Goal: Task Accomplishment & Management: Manage account settings

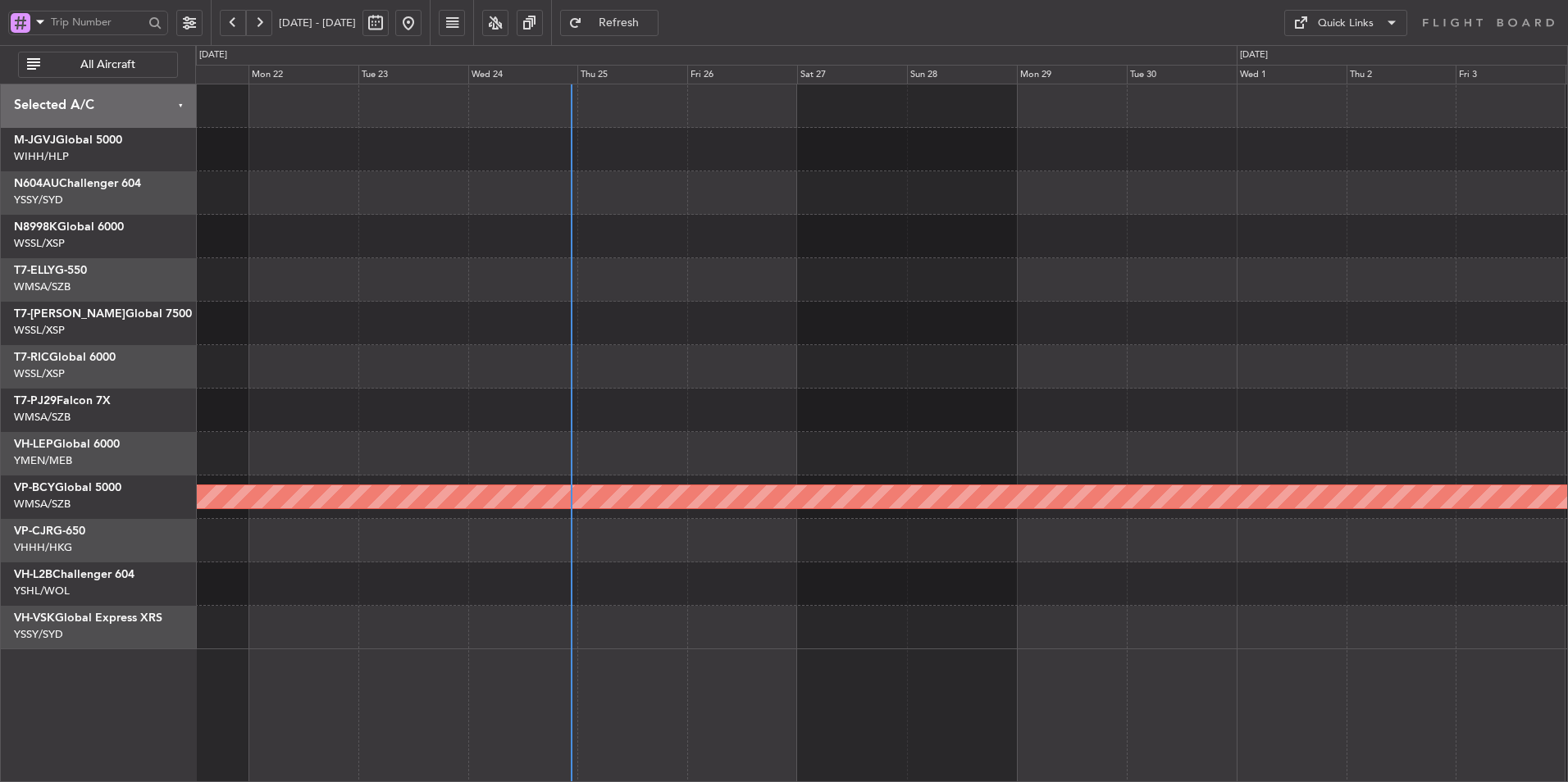
click at [421, 20] on button at bounding box center [408, 23] width 26 height 26
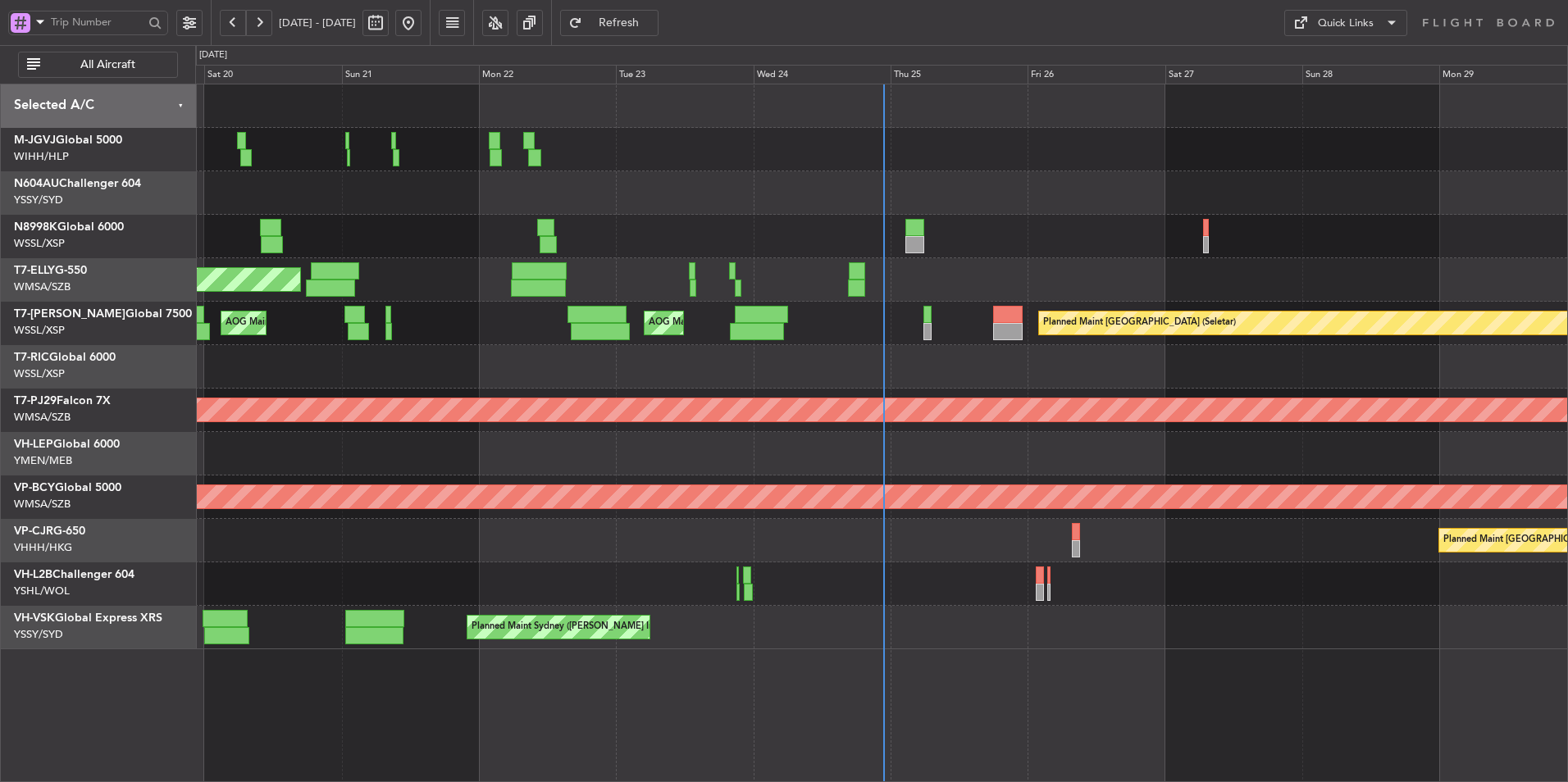
click at [972, 445] on div at bounding box center [881, 454] width 1372 height 43
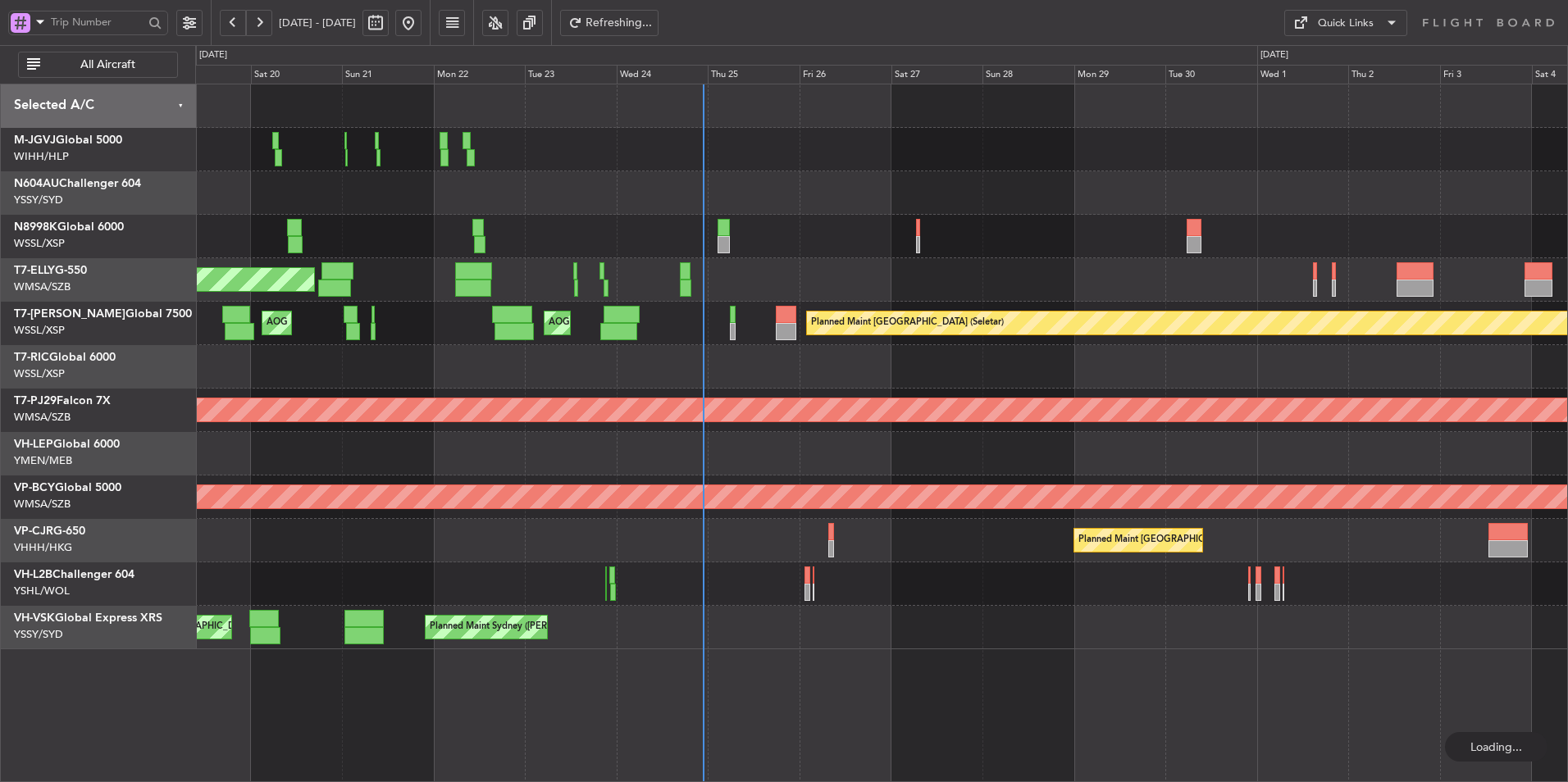
click at [902, 448] on div at bounding box center [881, 454] width 1372 height 43
click at [571, 397] on div "Planned Maint Singapore (Seletar) MEL Jakarta (Halim Intl) MEL Jakarta (Halim I…" at bounding box center [881, 367] width 1372 height 565
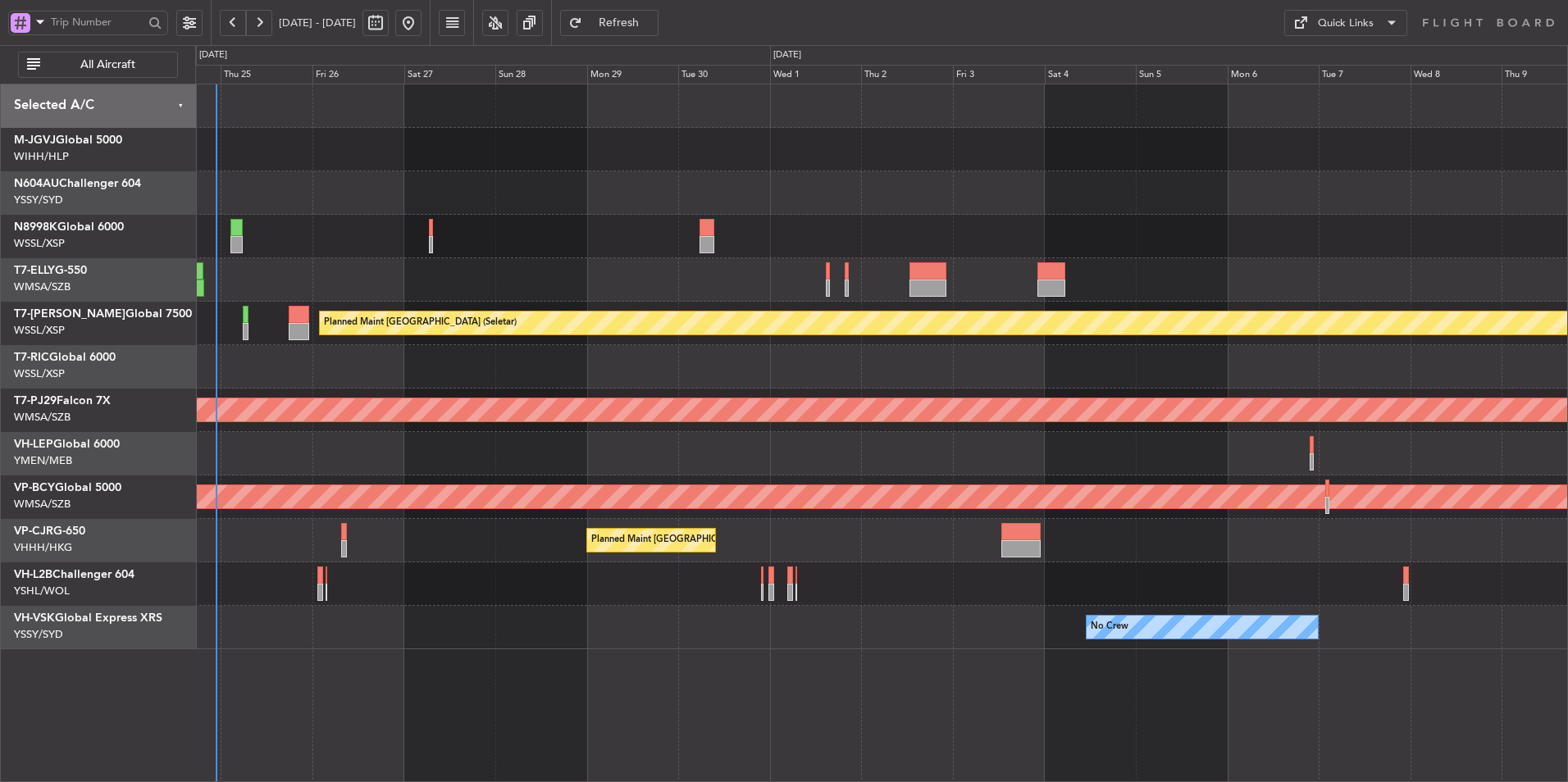
click at [708, 437] on div at bounding box center [881, 454] width 1372 height 43
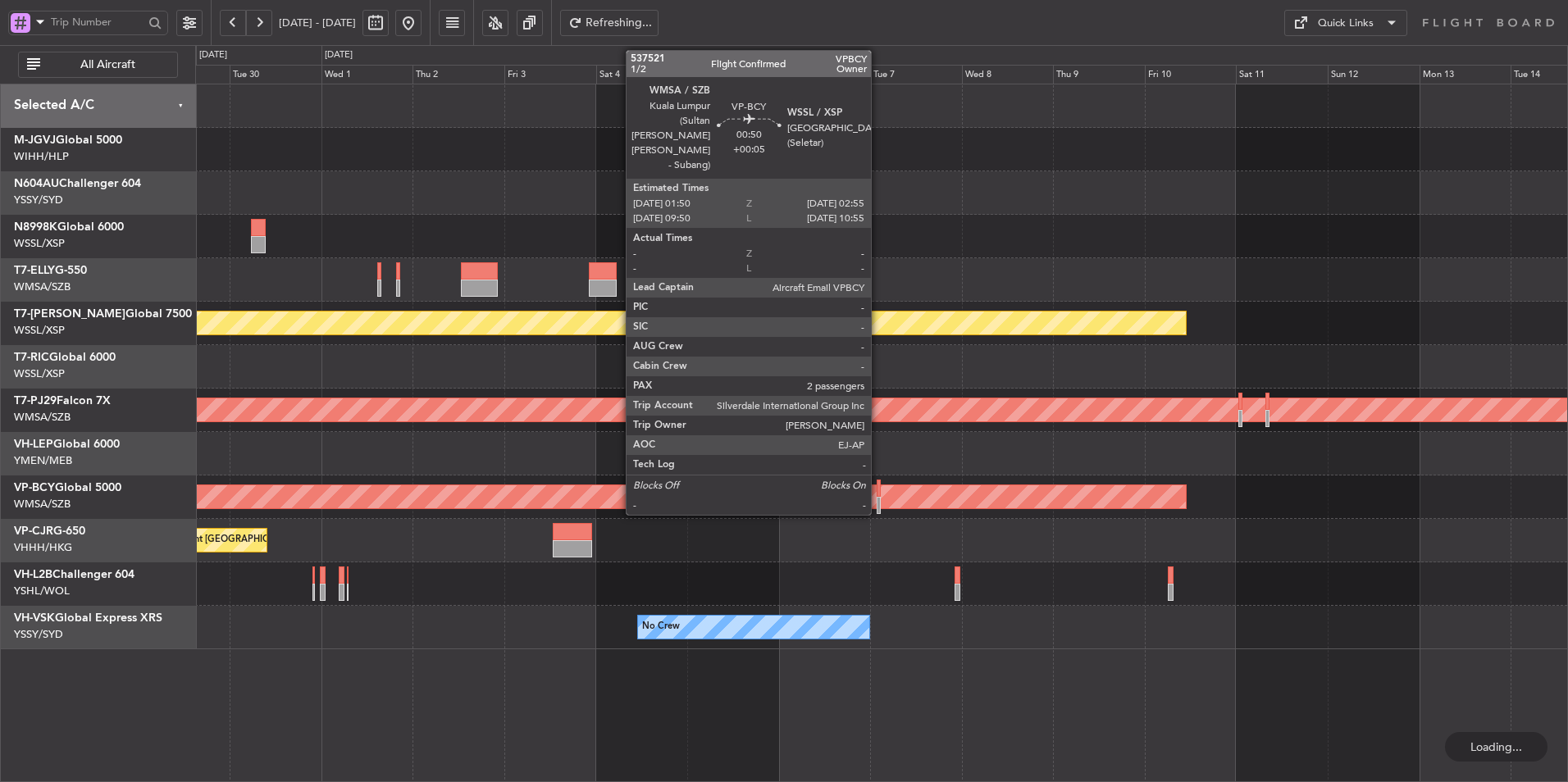
click at [878, 493] on div at bounding box center [879, 488] width 5 height 17
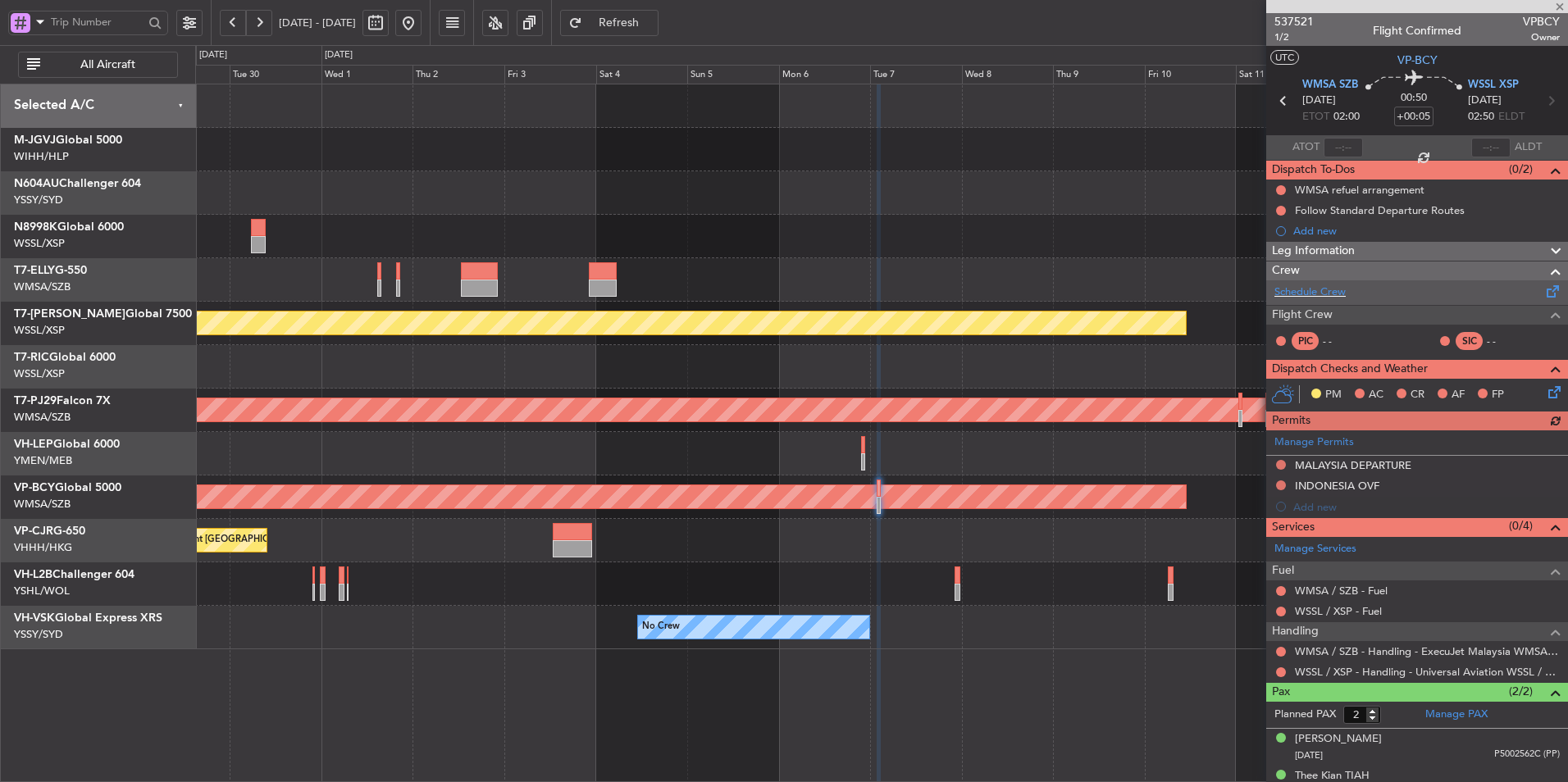
click at [1348, 290] on div "Schedule Crew" at bounding box center [1417, 293] width 302 height 25
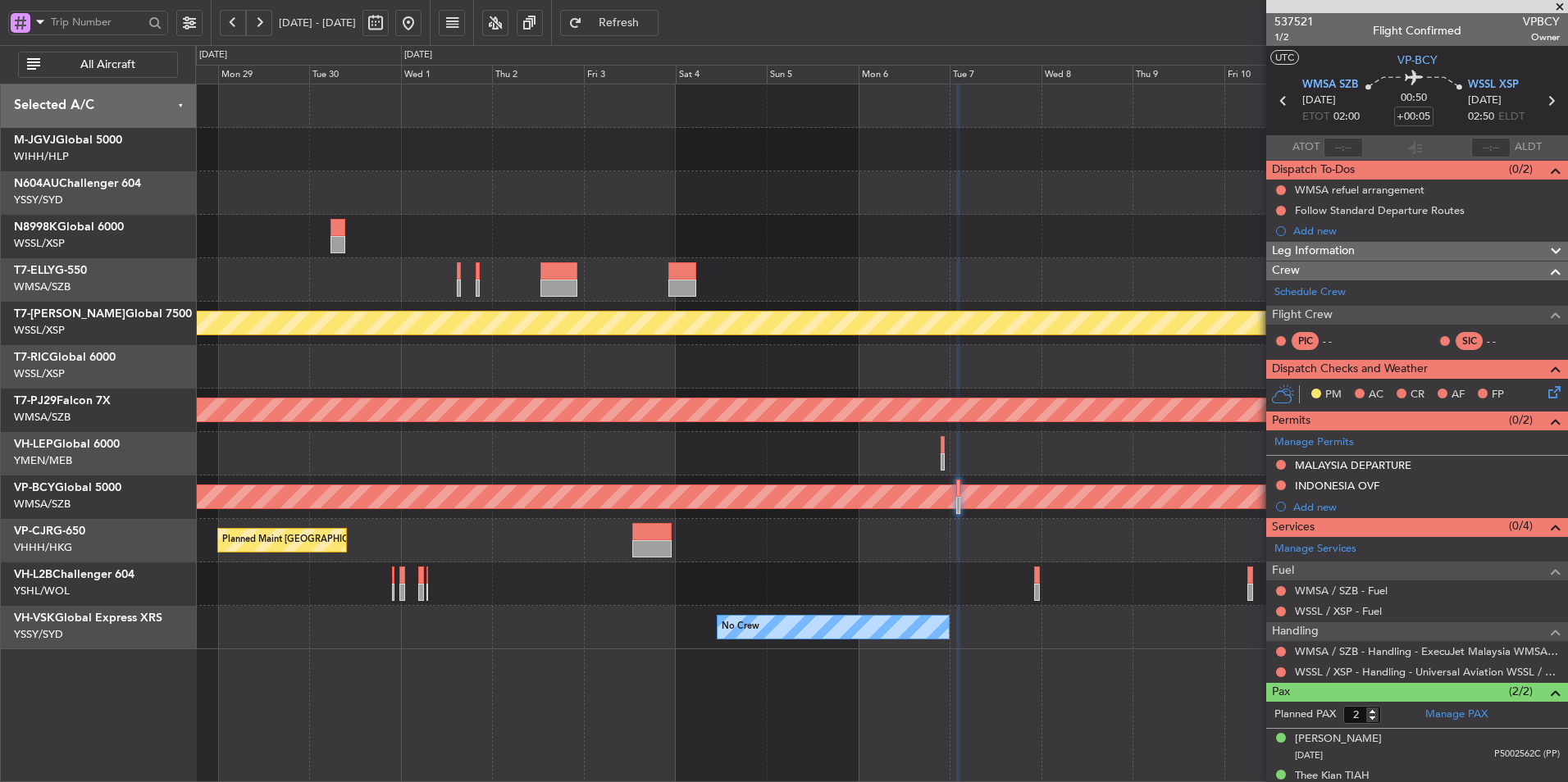
click at [897, 236] on div at bounding box center [881, 236] width 1372 height 43
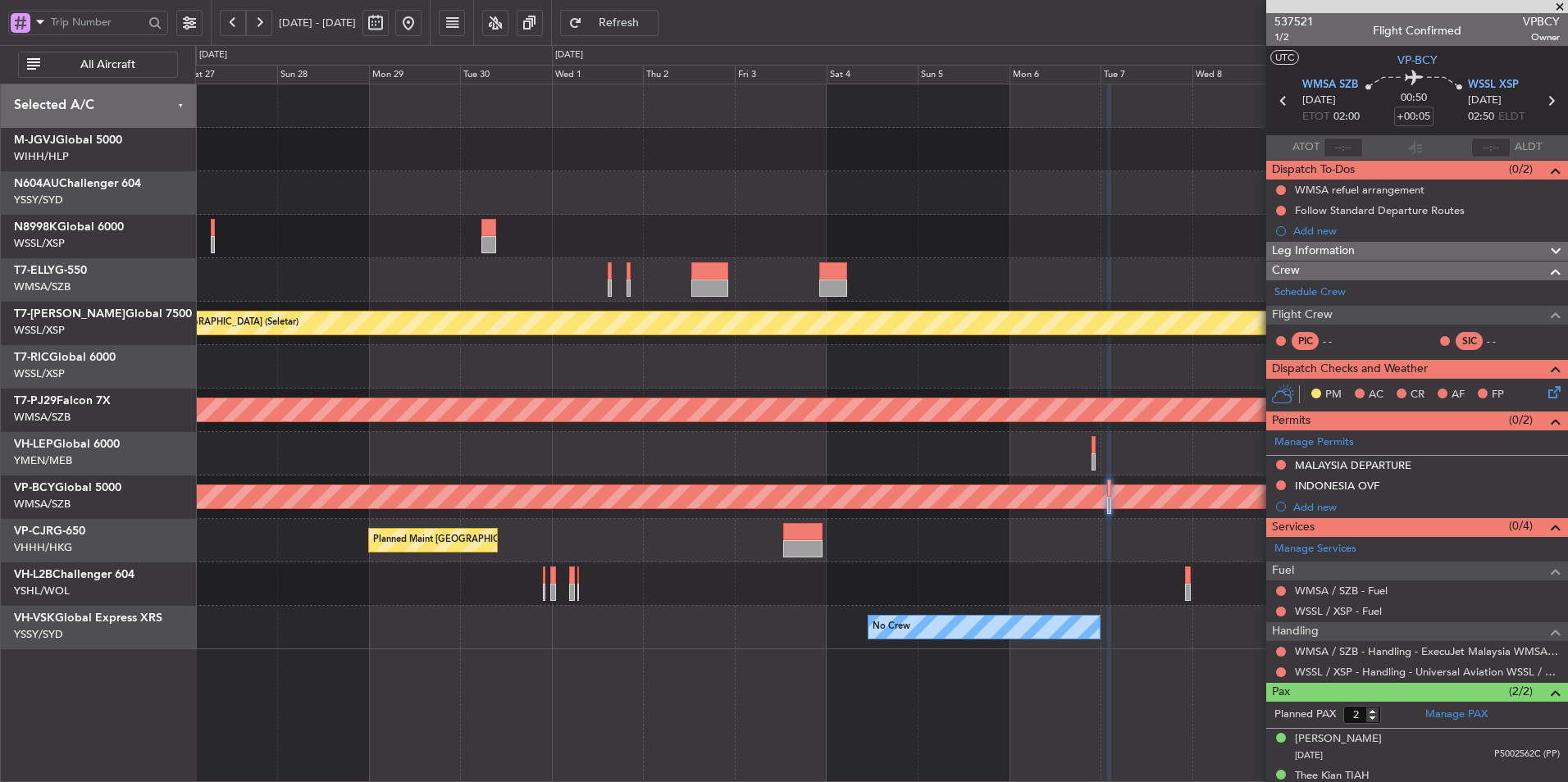
click at [924, 203] on div at bounding box center [881, 192] width 1372 height 43
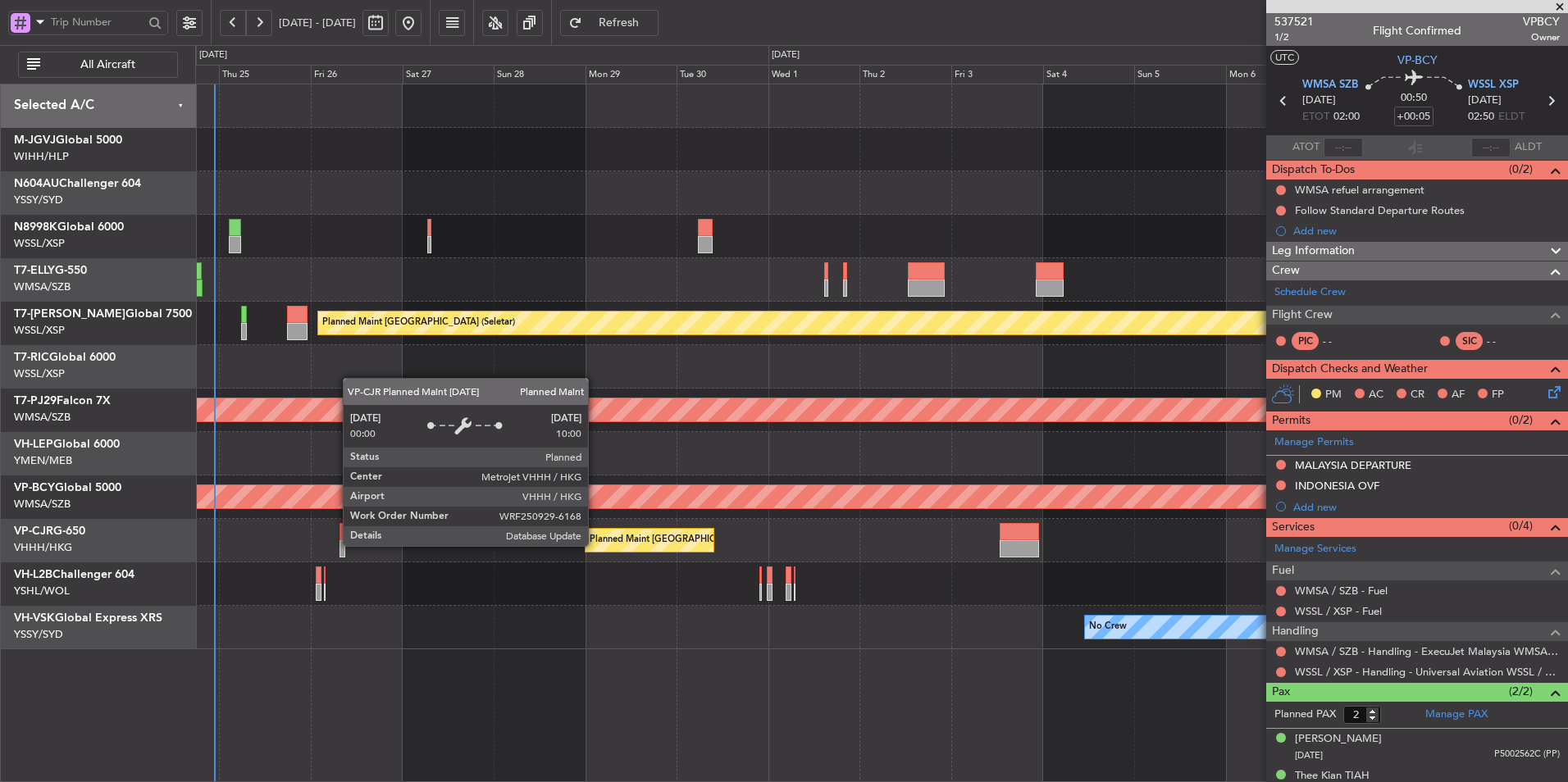
click at [627, 547] on div "Planned Maint [GEOGRAPHIC_DATA] ([GEOGRAPHIC_DATA] Intl)" at bounding box center [727, 539] width 274 height 25
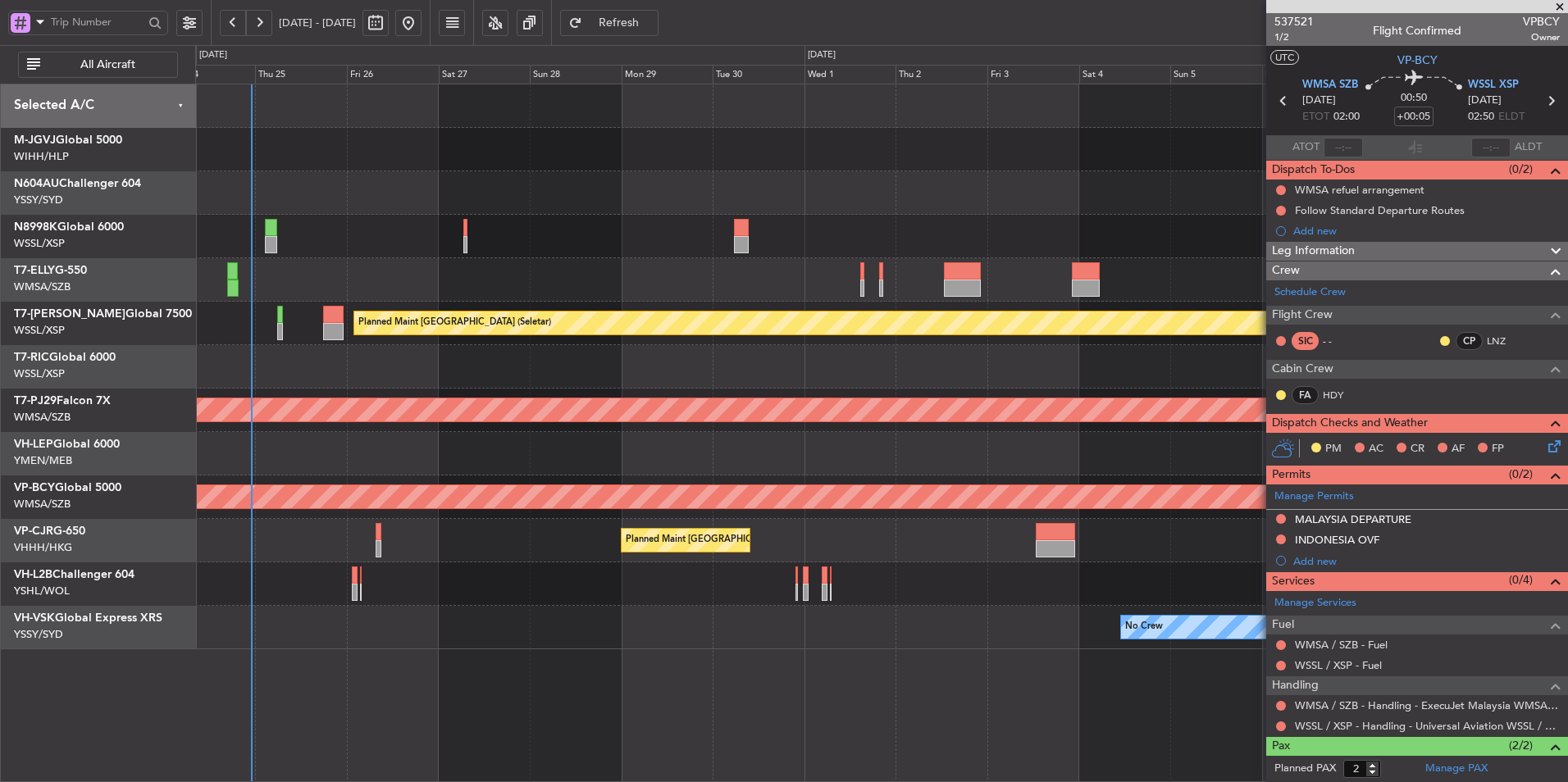
click at [692, 381] on div at bounding box center [881, 367] width 1372 height 43
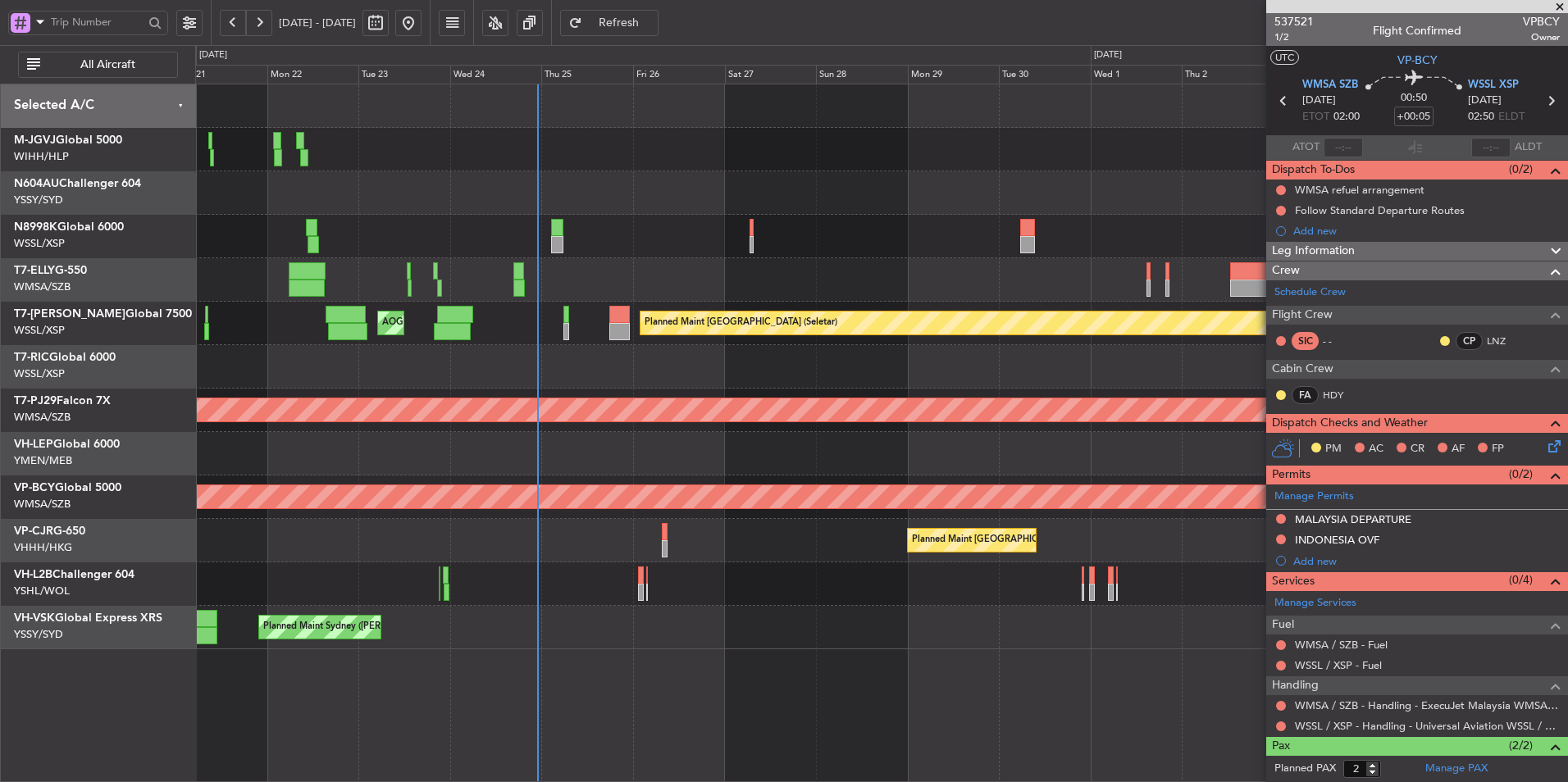
click at [625, 348] on div at bounding box center [881, 367] width 1372 height 43
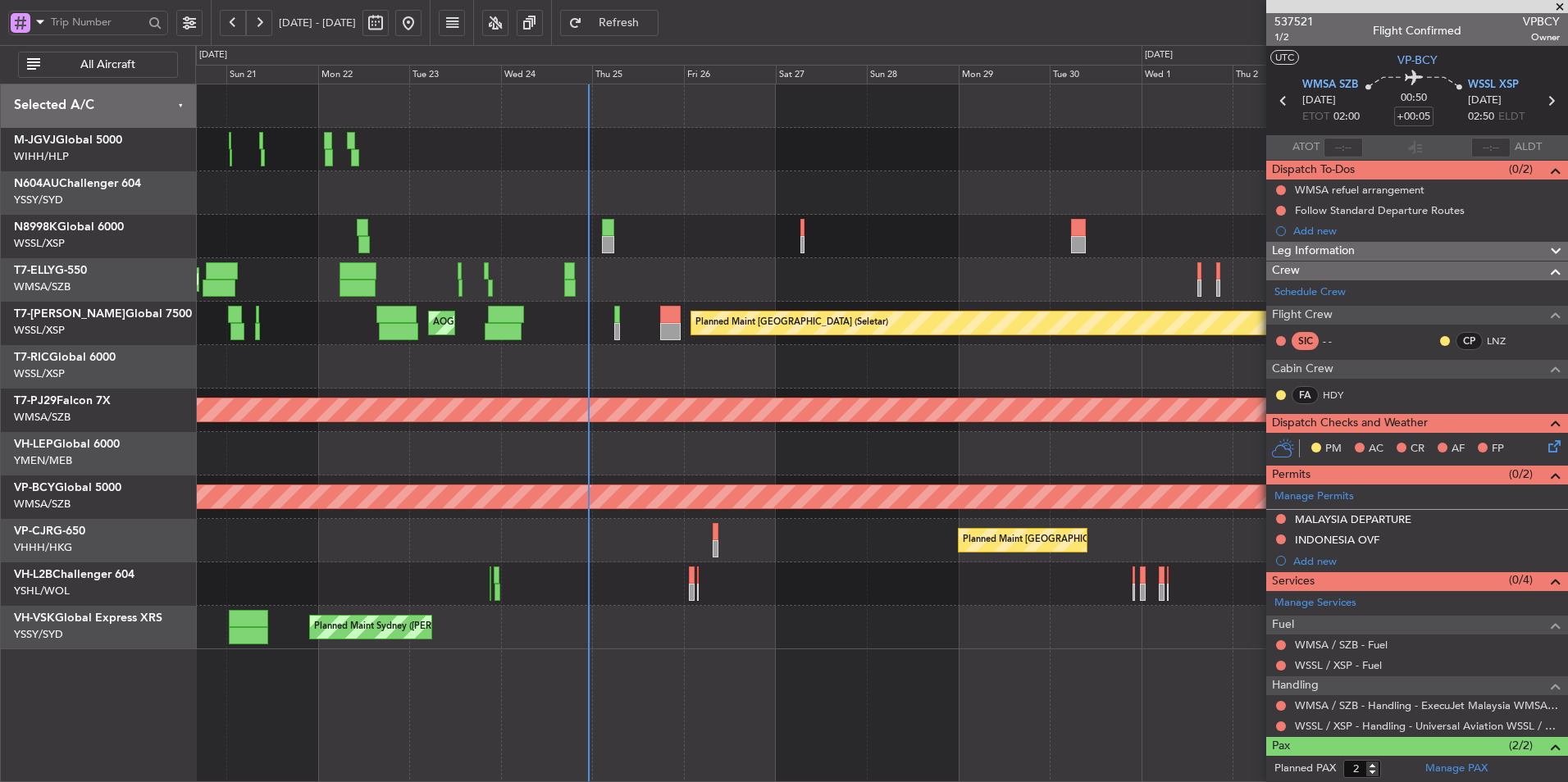
click at [686, 377] on div at bounding box center [881, 367] width 1372 height 43
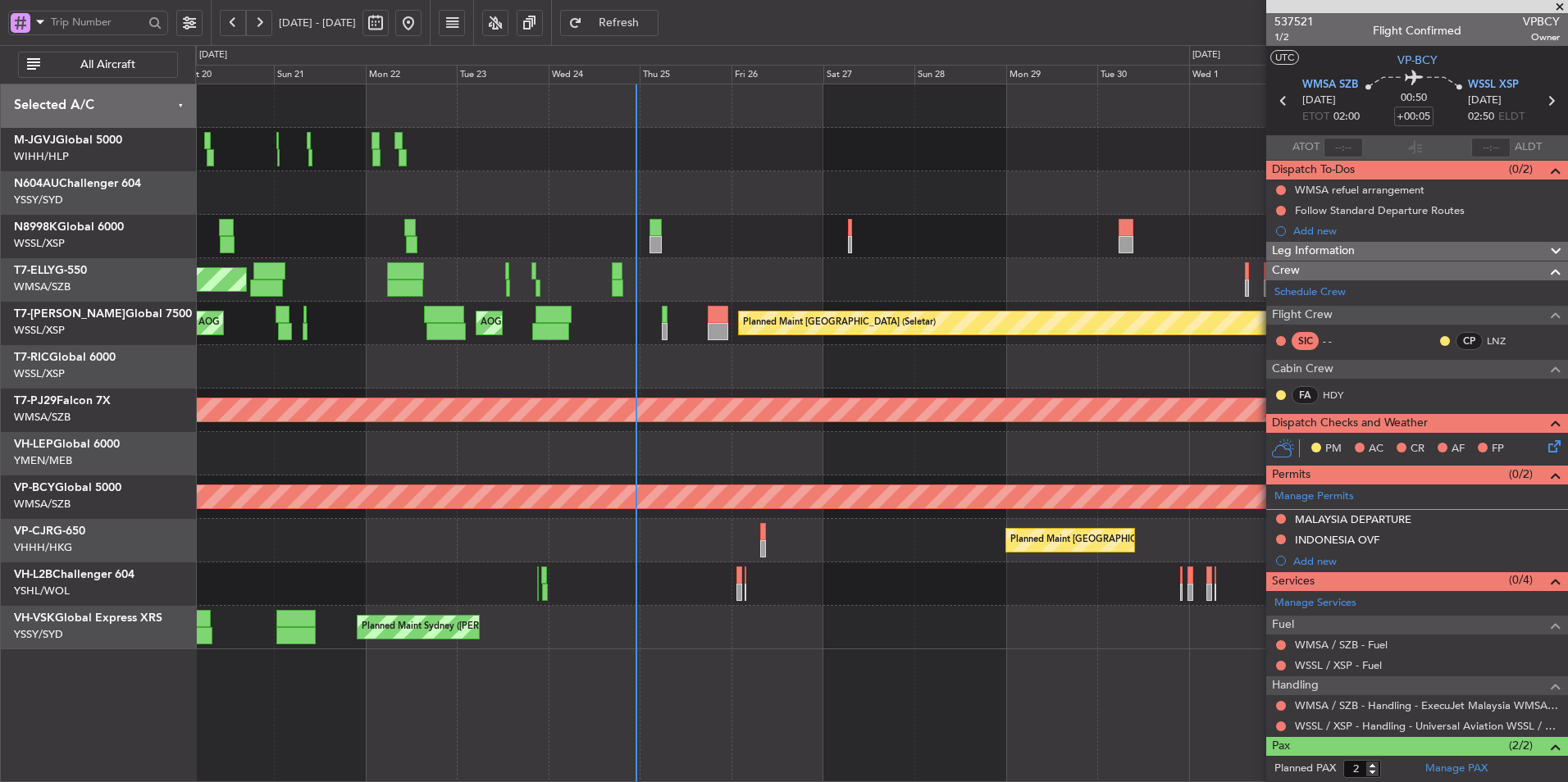
click at [650, 283] on div "MEL Dubai (Dubai Intl) Planned Maint Dubai (Dubai Intl)" at bounding box center [881, 279] width 1372 height 43
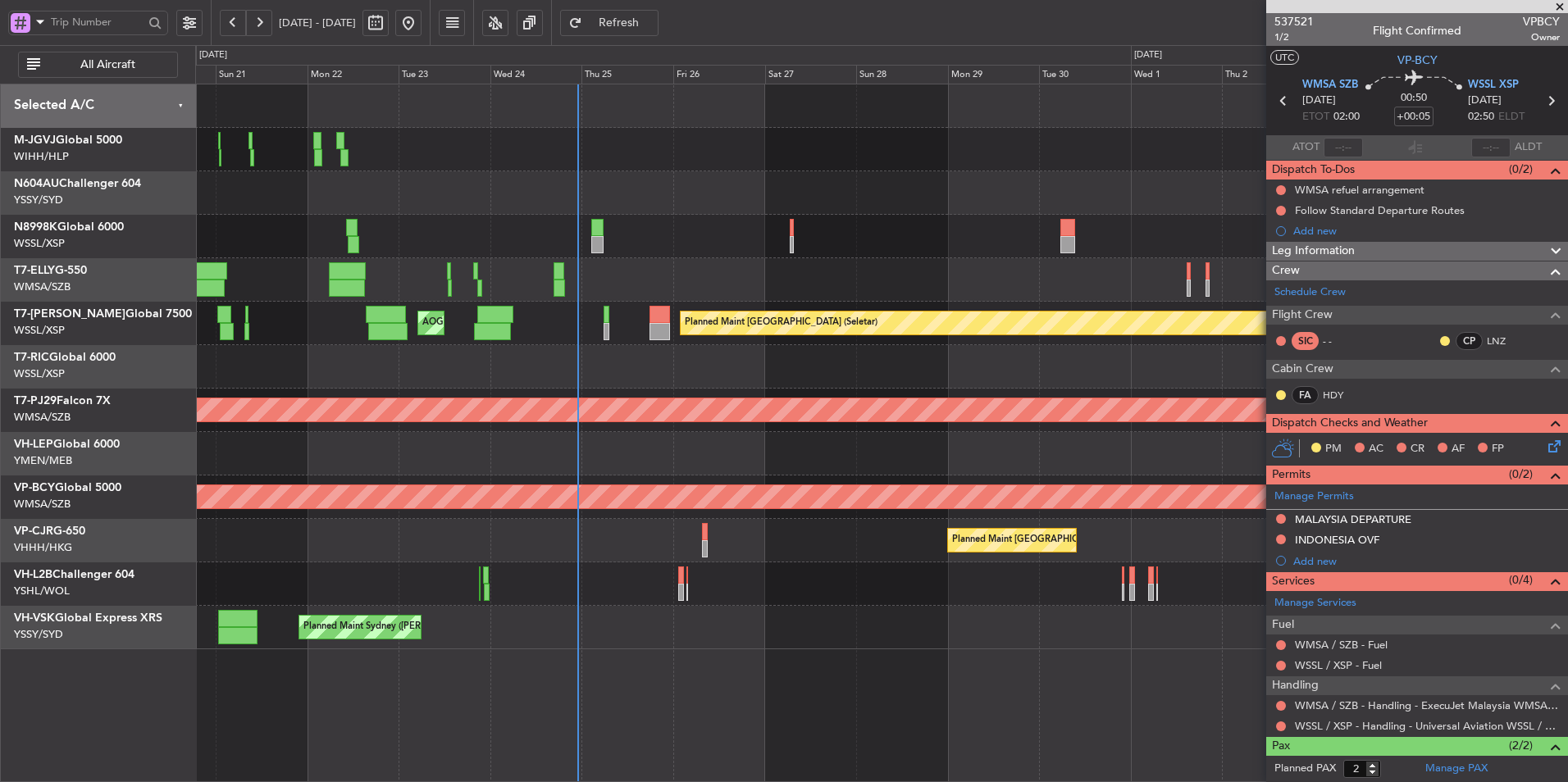
click at [653, 386] on div at bounding box center [881, 367] width 1372 height 43
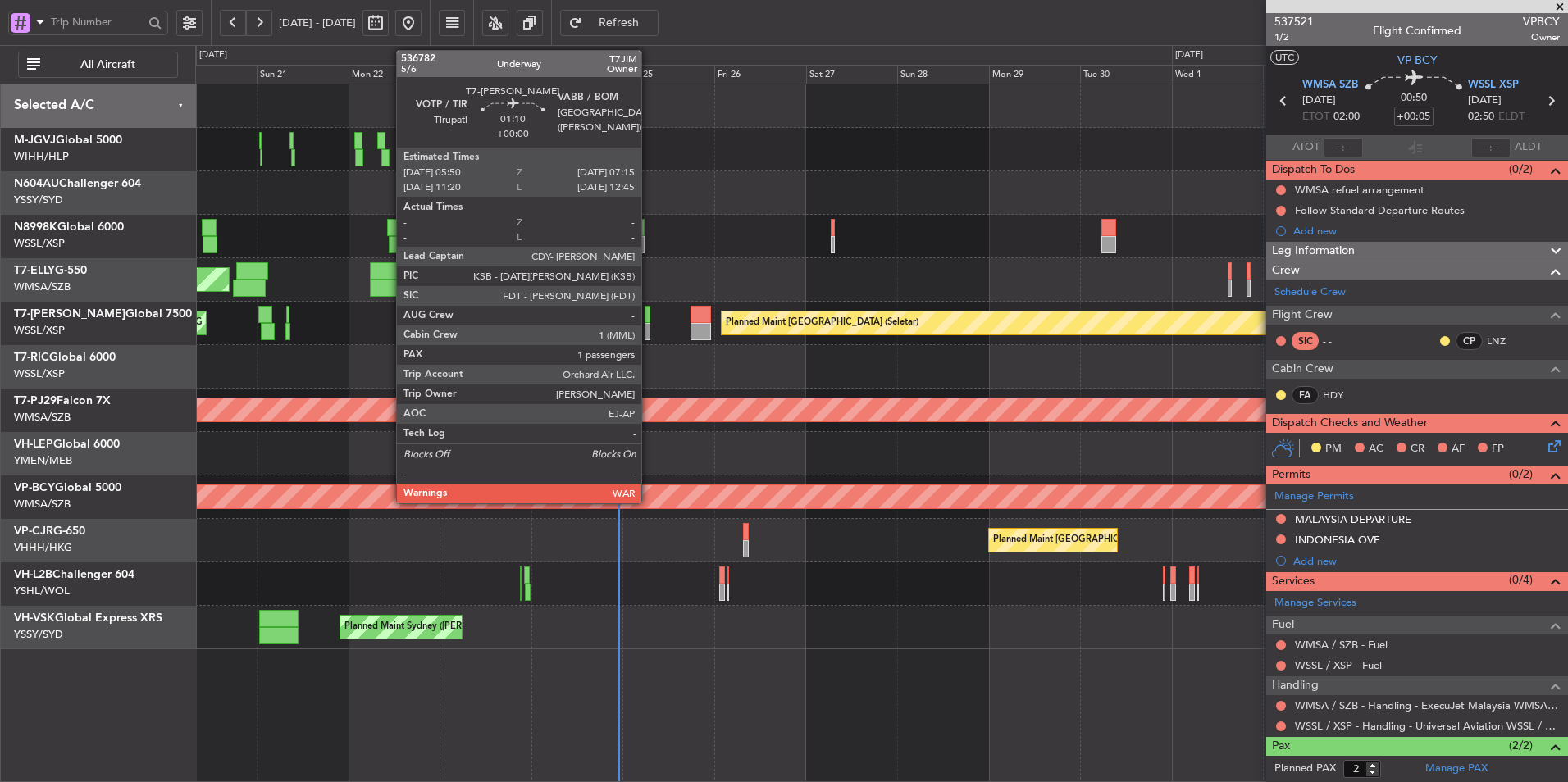
click at [649, 323] on div at bounding box center [647, 332] width 6 height 17
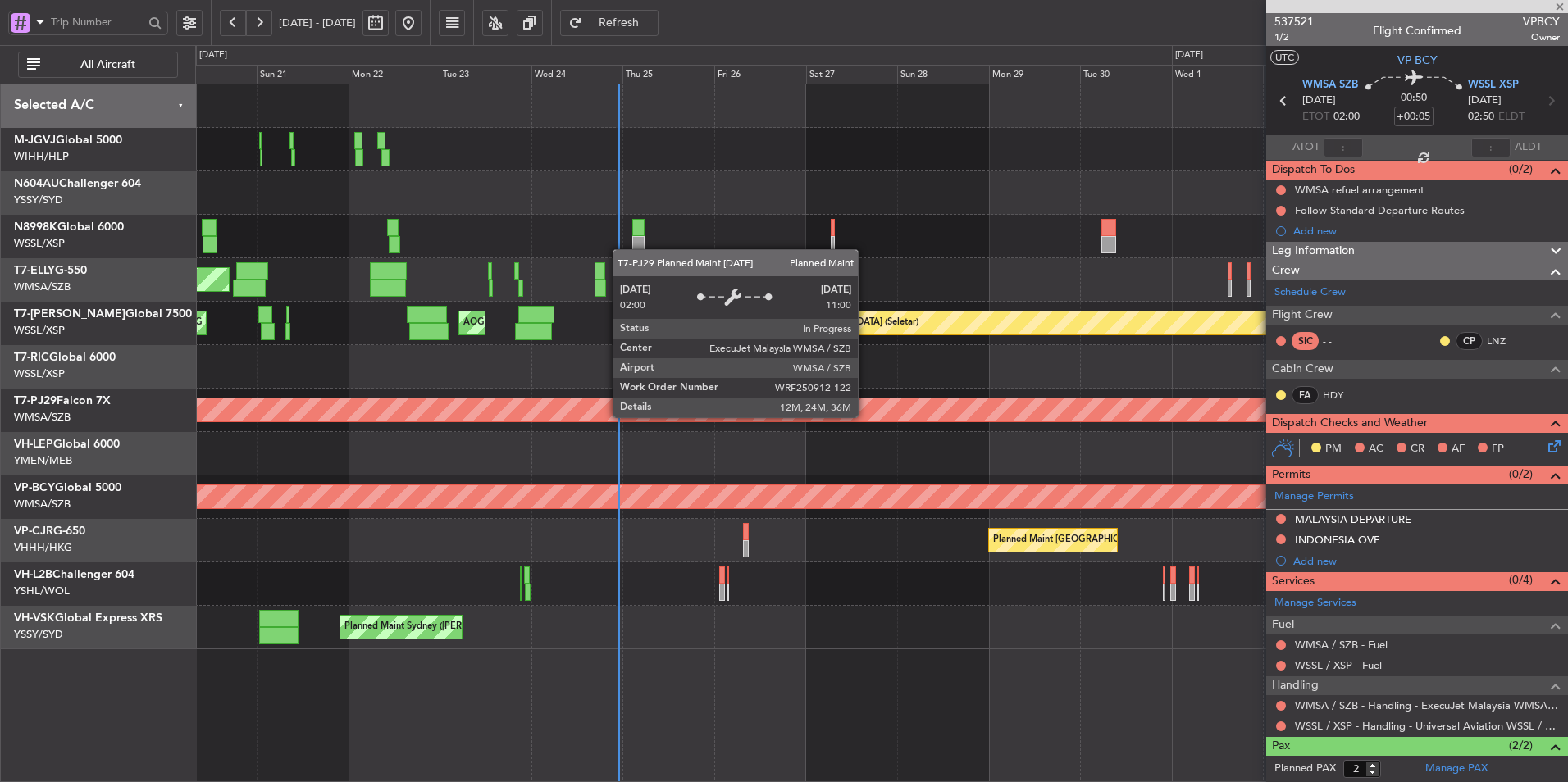
type input "1"
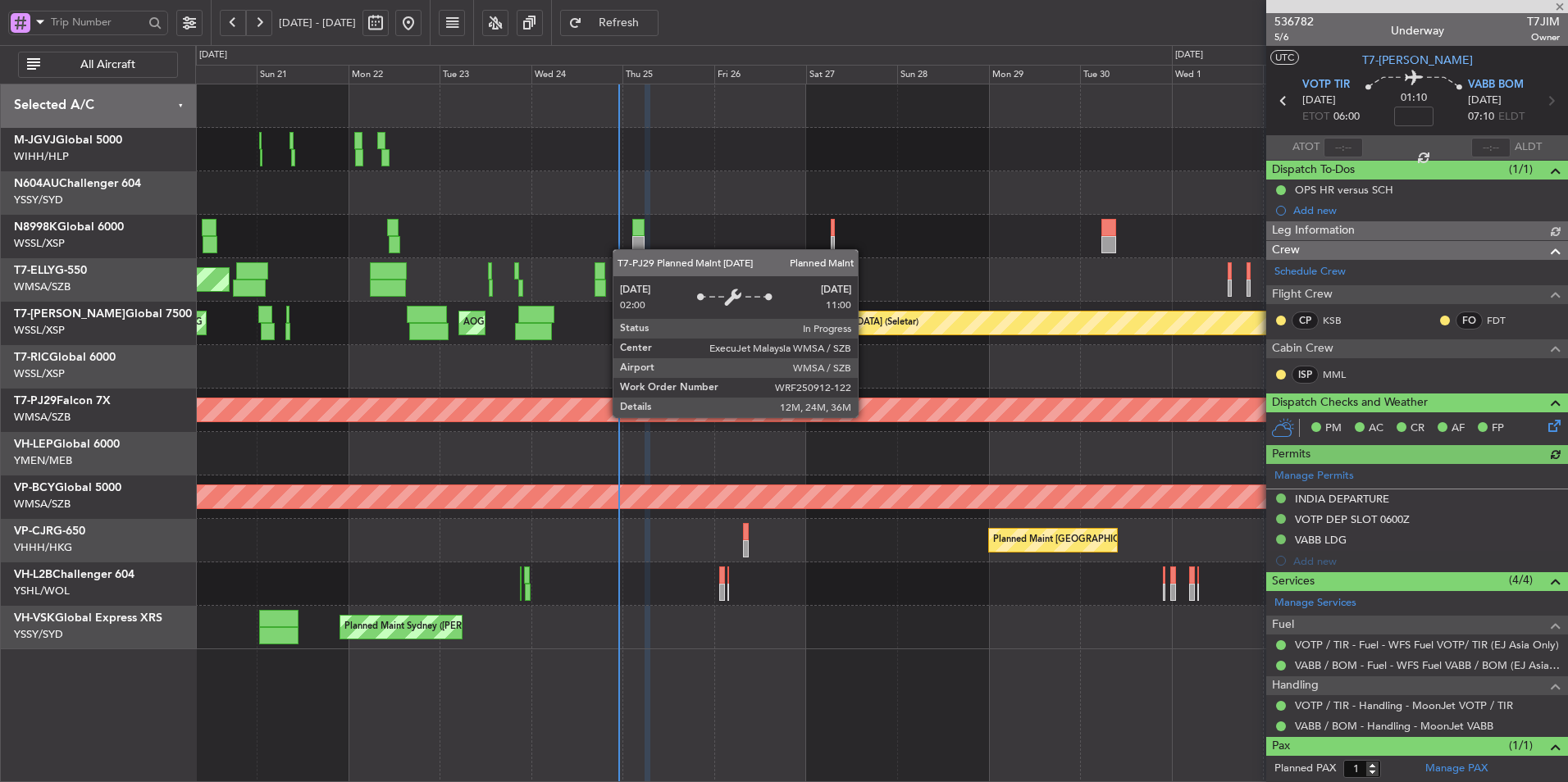
type input "Hafiz Sapuwan (HHAFI)"
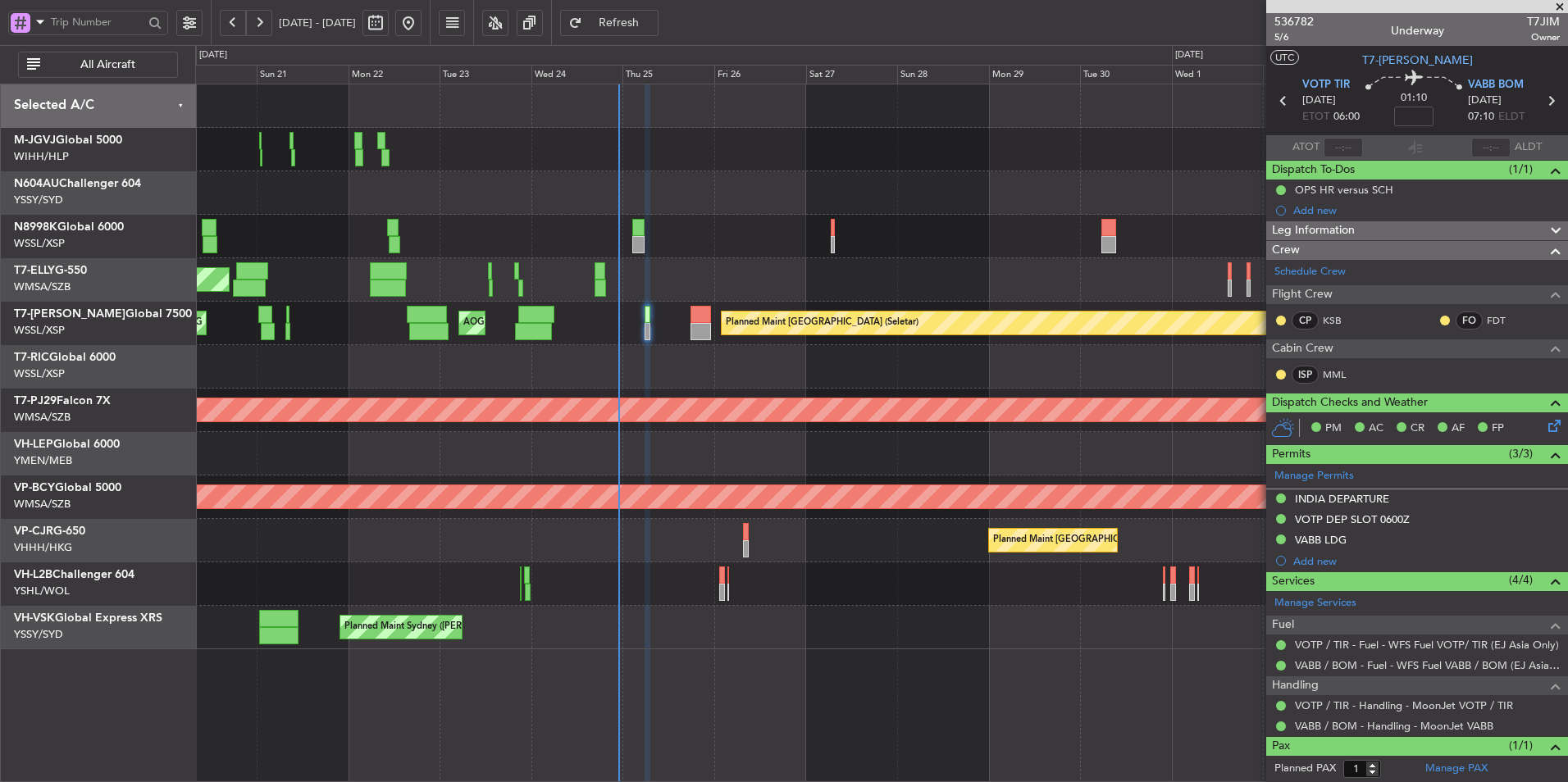
click at [762, 360] on div at bounding box center [881, 367] width 1372 height 43
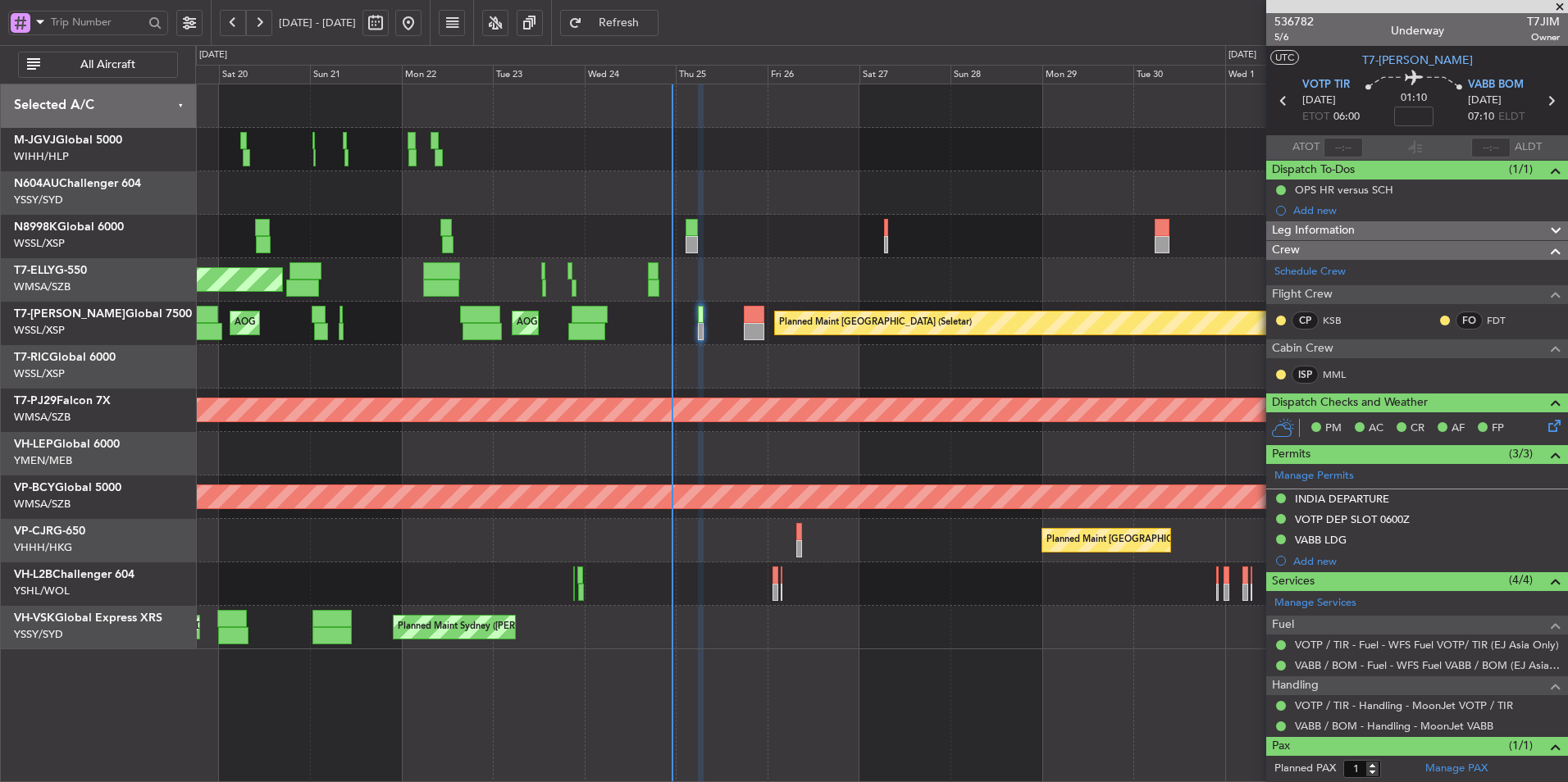
click at [792, 228] on div at bounding box center [881, 236] width 1372 height 43
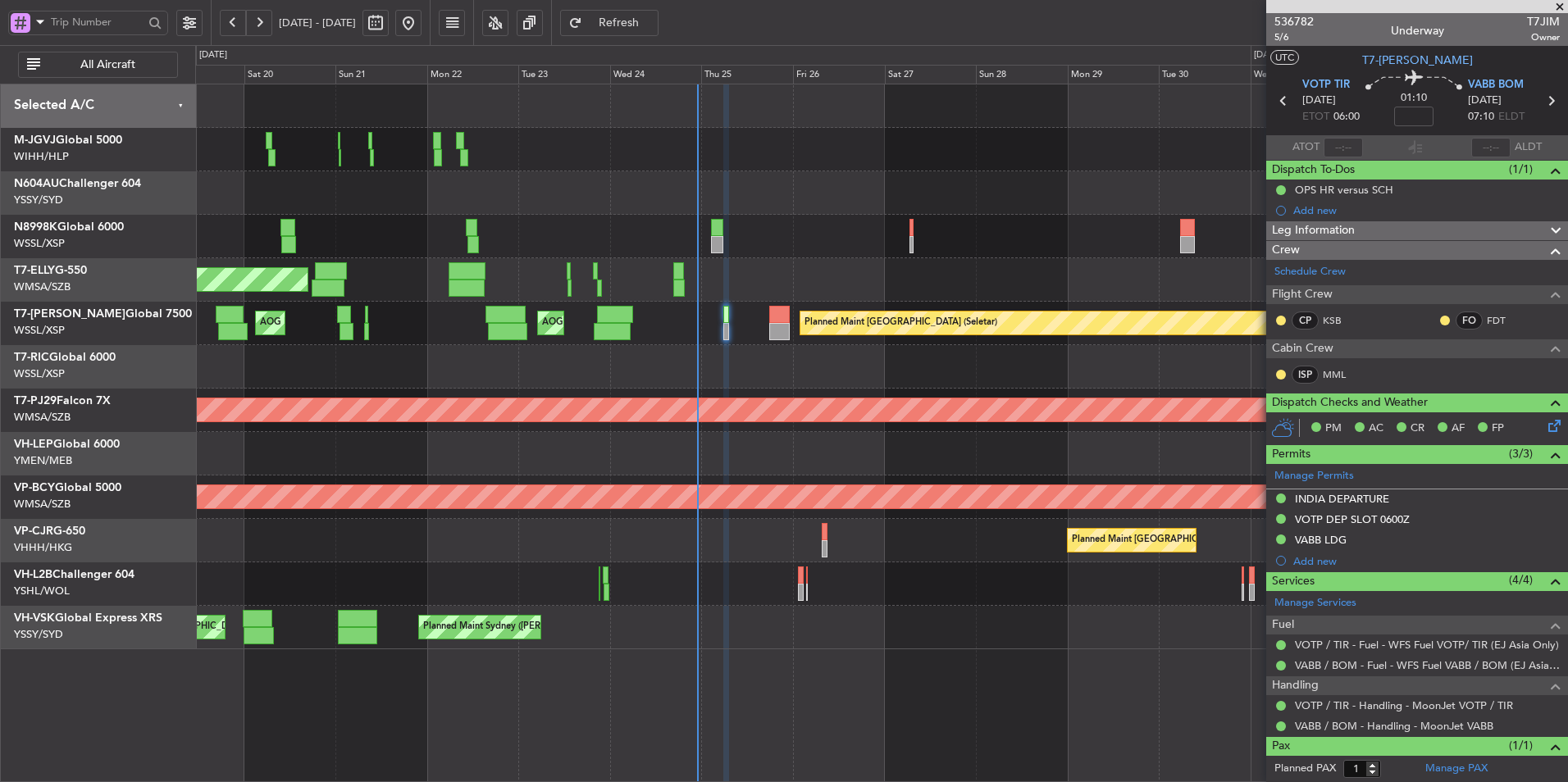
click at [498, 261] on div "MEL Dubai (Dubai Intl) Planned Maint Dubai (Dubai Intl)" at bounding box center [881, 279] width 1372 height 43
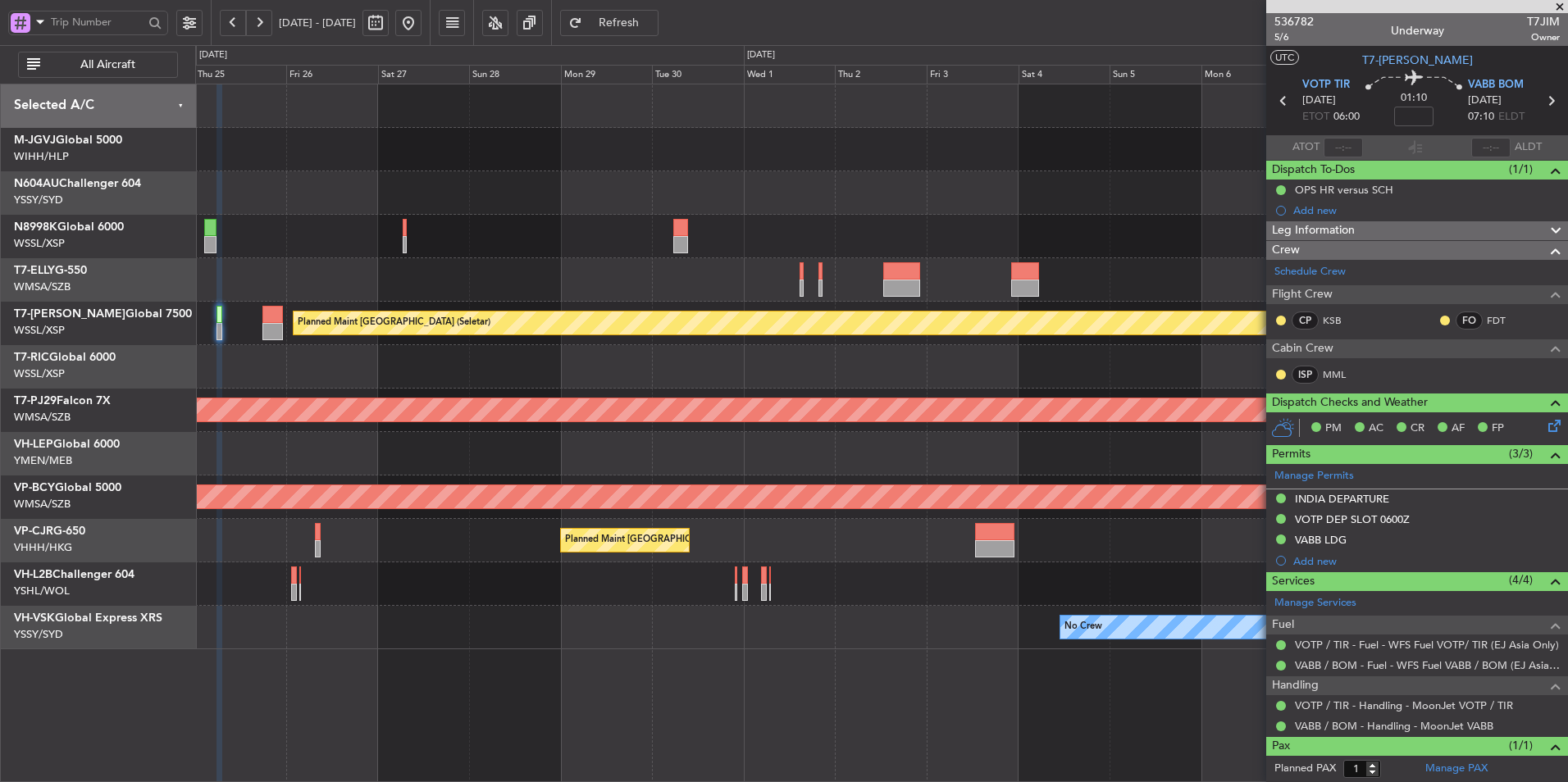
click at [795, 265] on div at bounding box center [881, 279] width 1372 height 43
click at [771, 194] on div at bounding box center [881, 192] width 1372 height 43
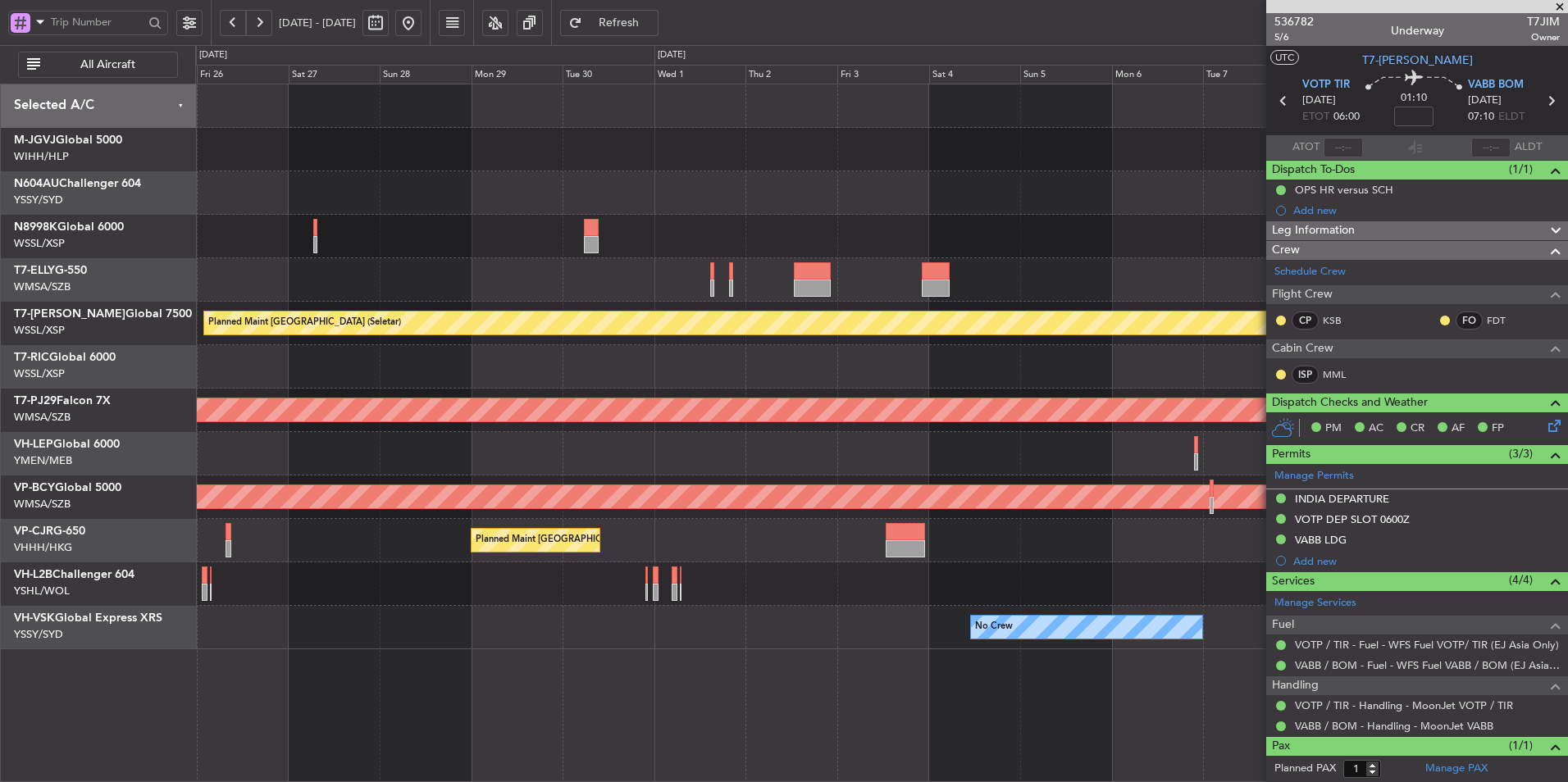
click at [791, 195] on div at bounding box center [881, 192] width 1372 height 43
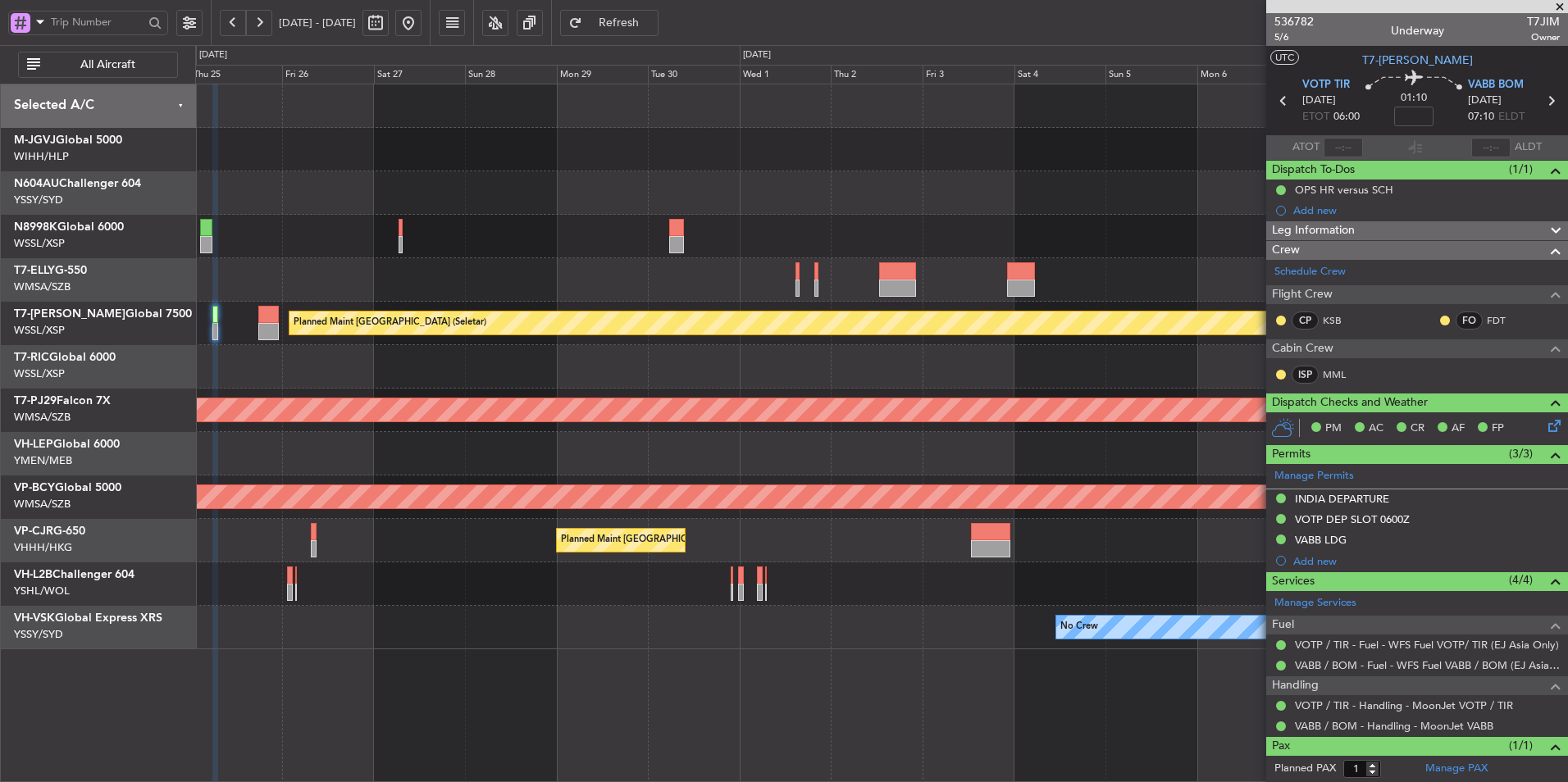
click at [861, 180] on div "Planned Maint Singapore (Seletar) AOG Maint London (Luton) Planned Maint Kuala …" at bounding box center [881, 367] width 1372 height 565
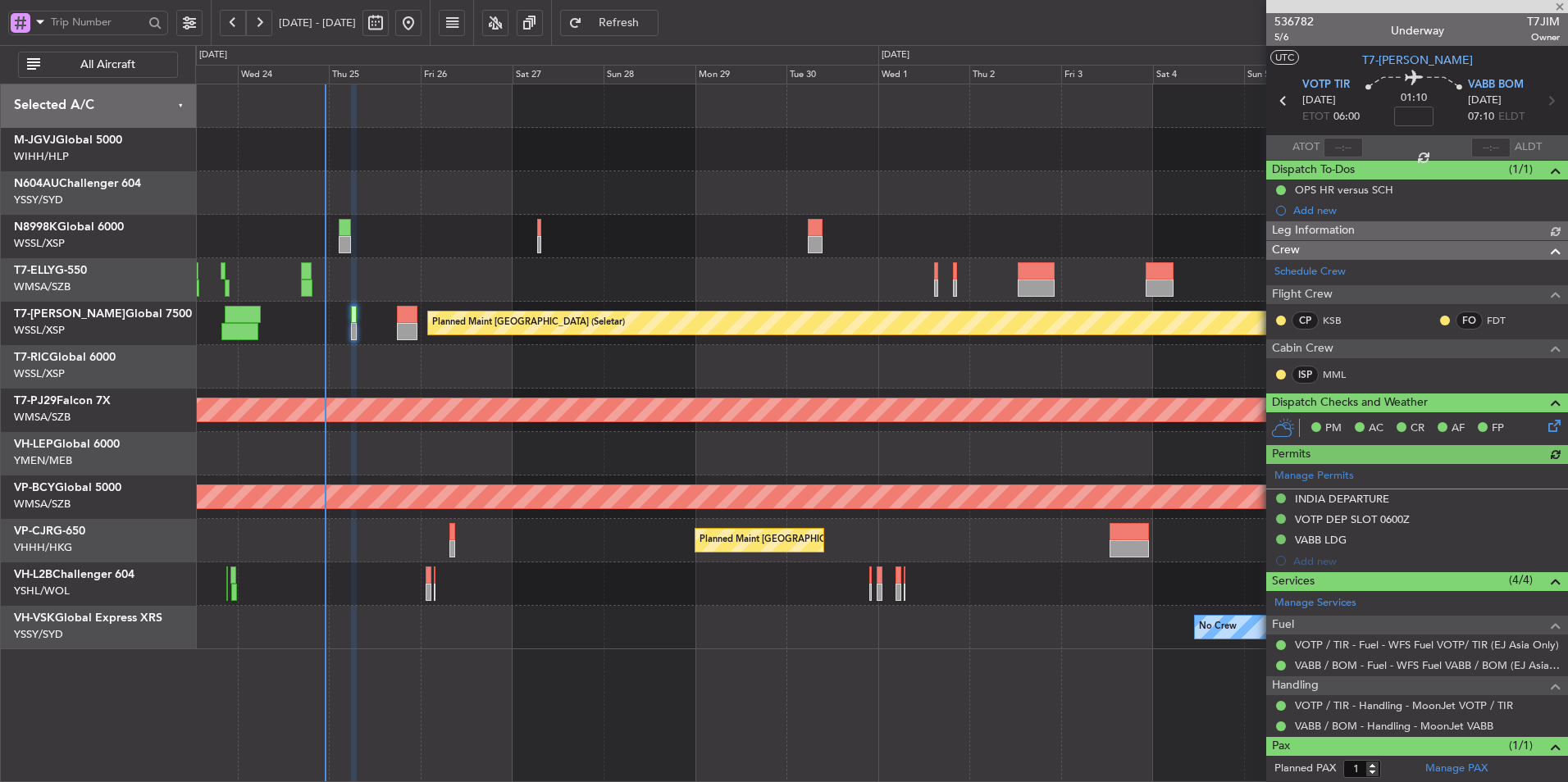
type input "Hafiz Sapuwan (HHAFI)"
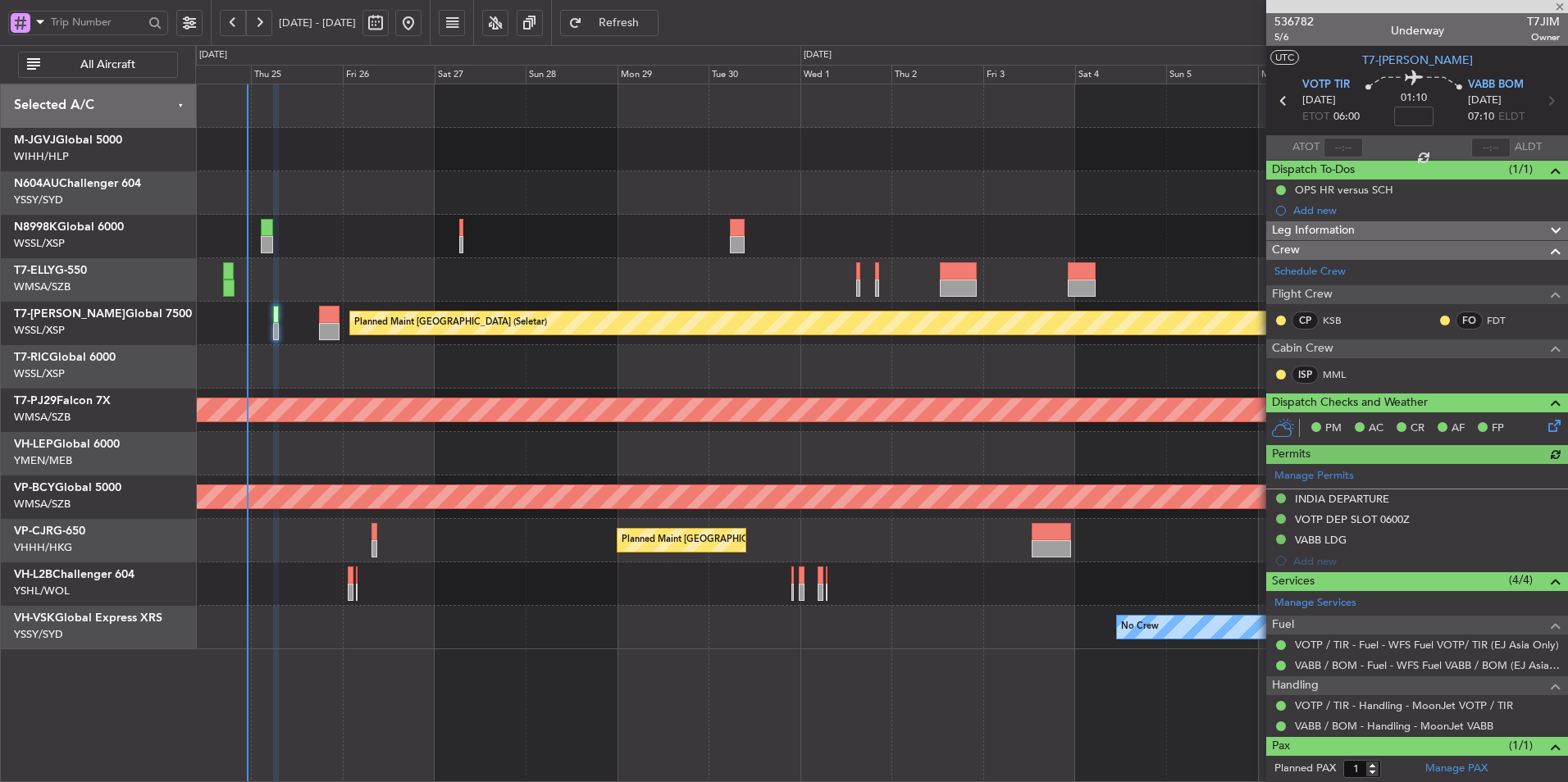
click at [786, 195] on div at bounding box center [881, 192] width 1372 height 43
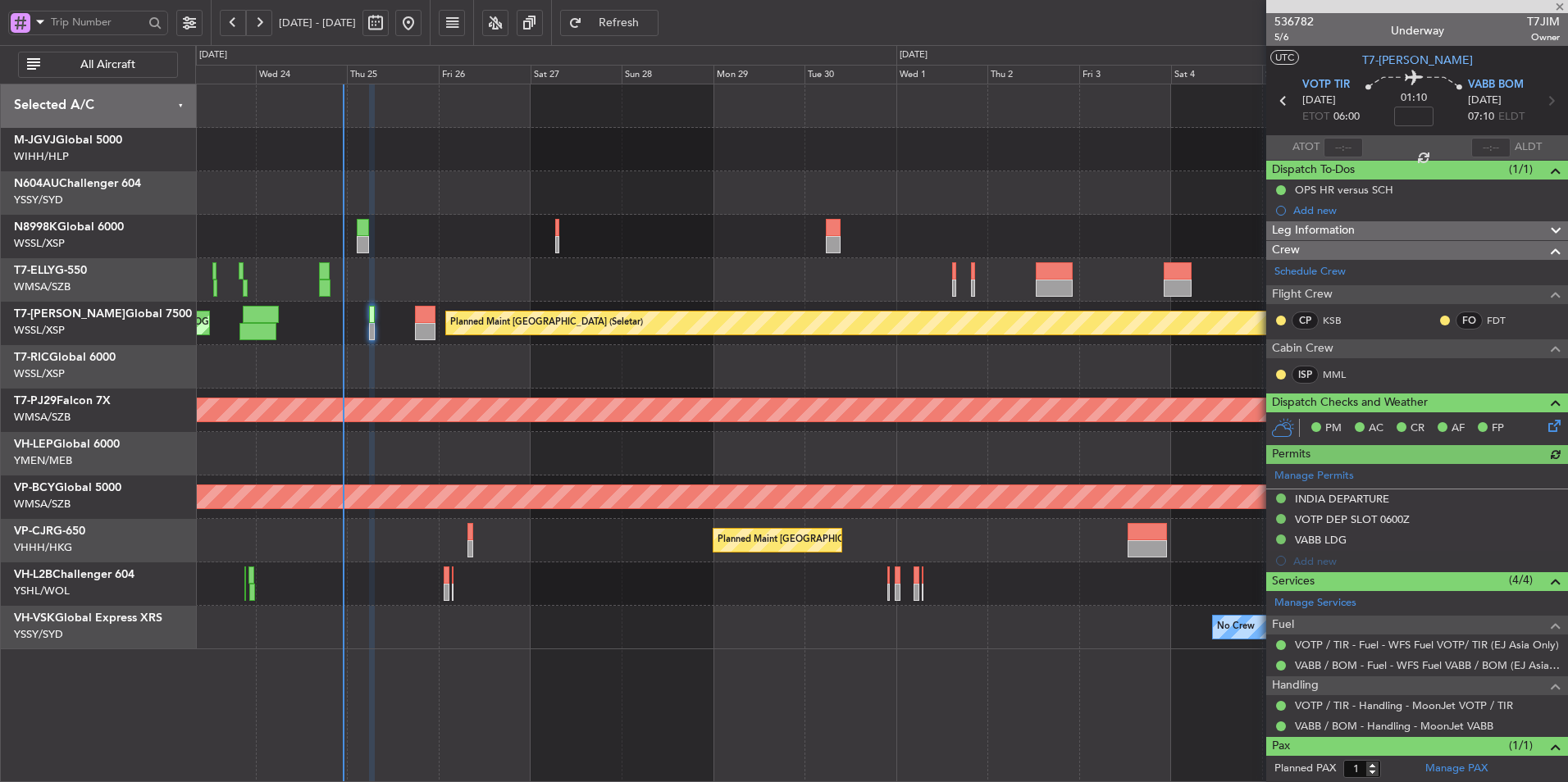
click at [734, 154] on div at bounding box center [881, 149] width 1372 height 43
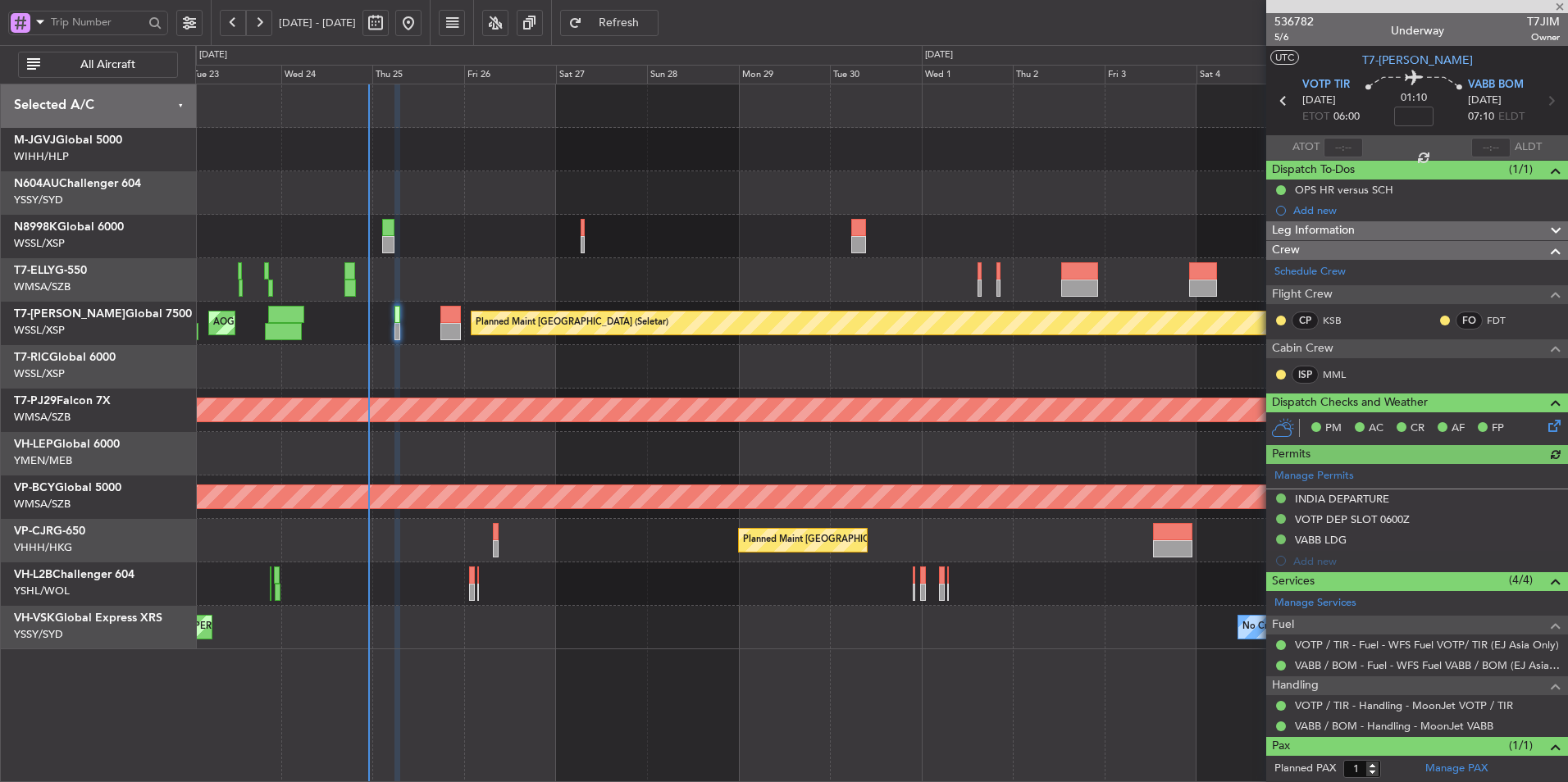
click at [718, 174] on div "Planned Maint Singapore (Seletar) MEL Jakarta (Halim Intl) MEL Jakarta (Halim I…" at bounding box center [881, 367] width 1372 height 565
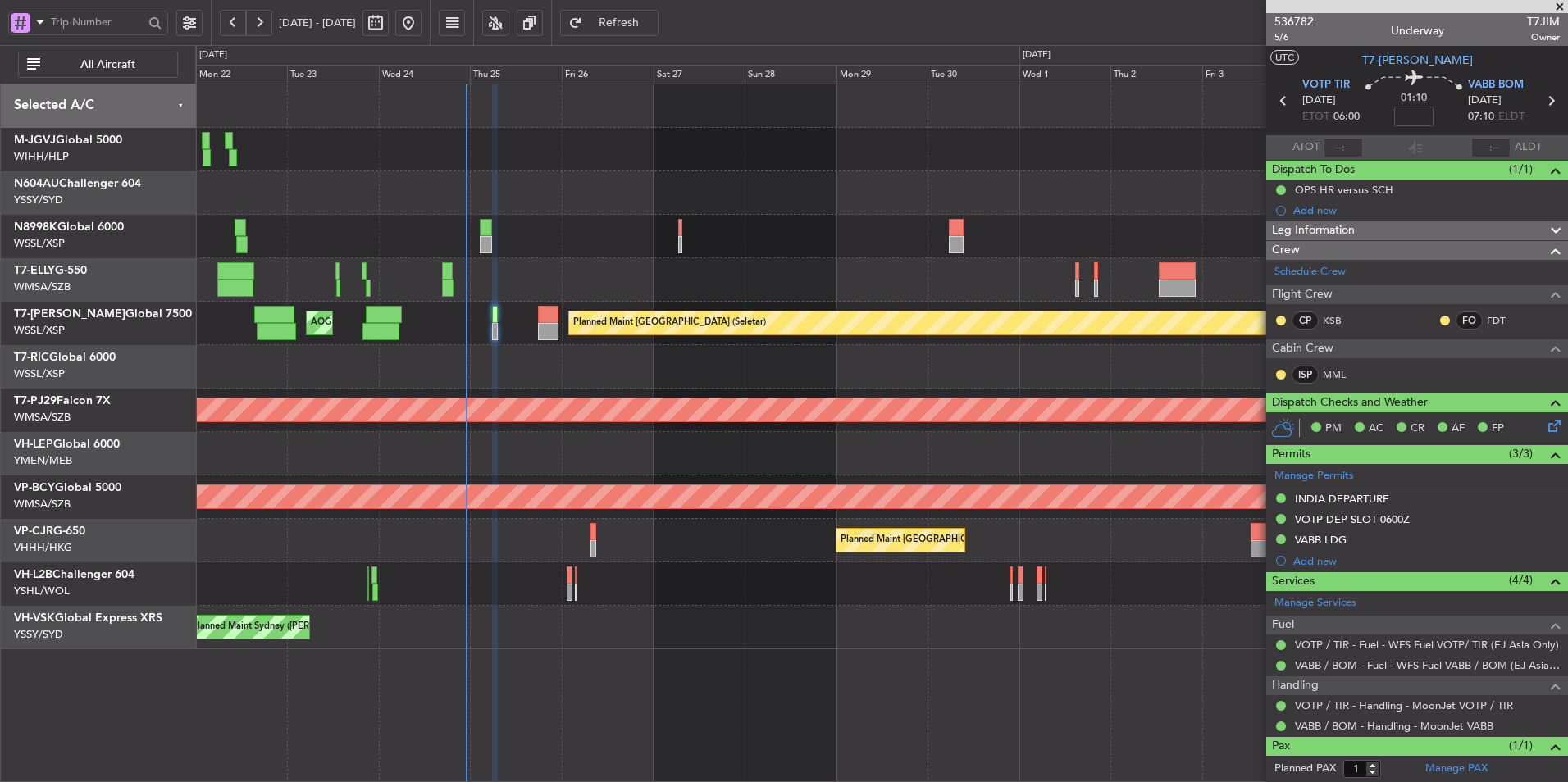
click at [598, 297] on div "Planned Maint Dubai (Dubai Intl) MEL Dubai (Dubai Intl)" at bounding box center [881, 279] width 1372 height 43
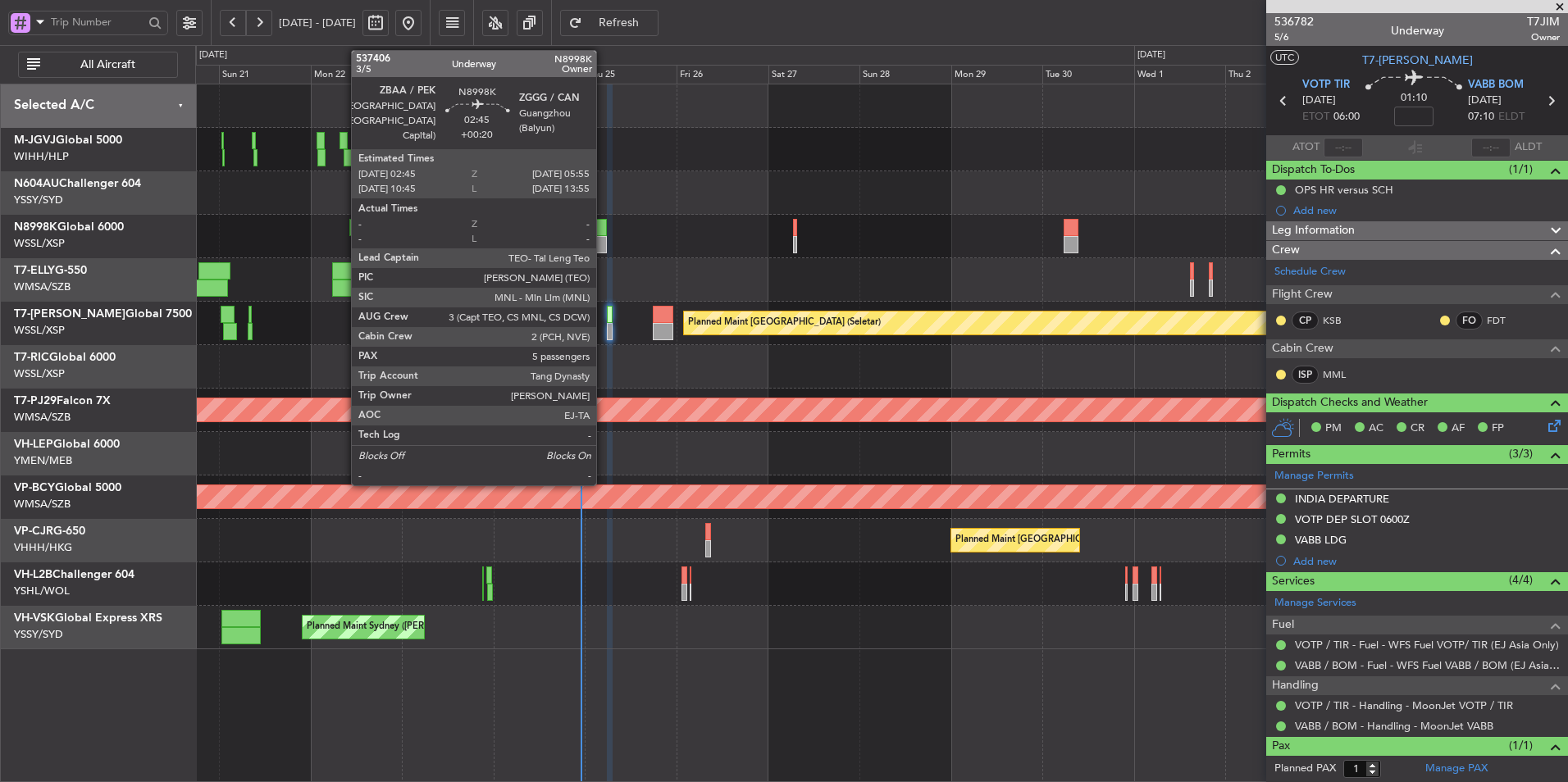
click at [604, 229] on div at bounding box center [601, 227] width 12 height 17
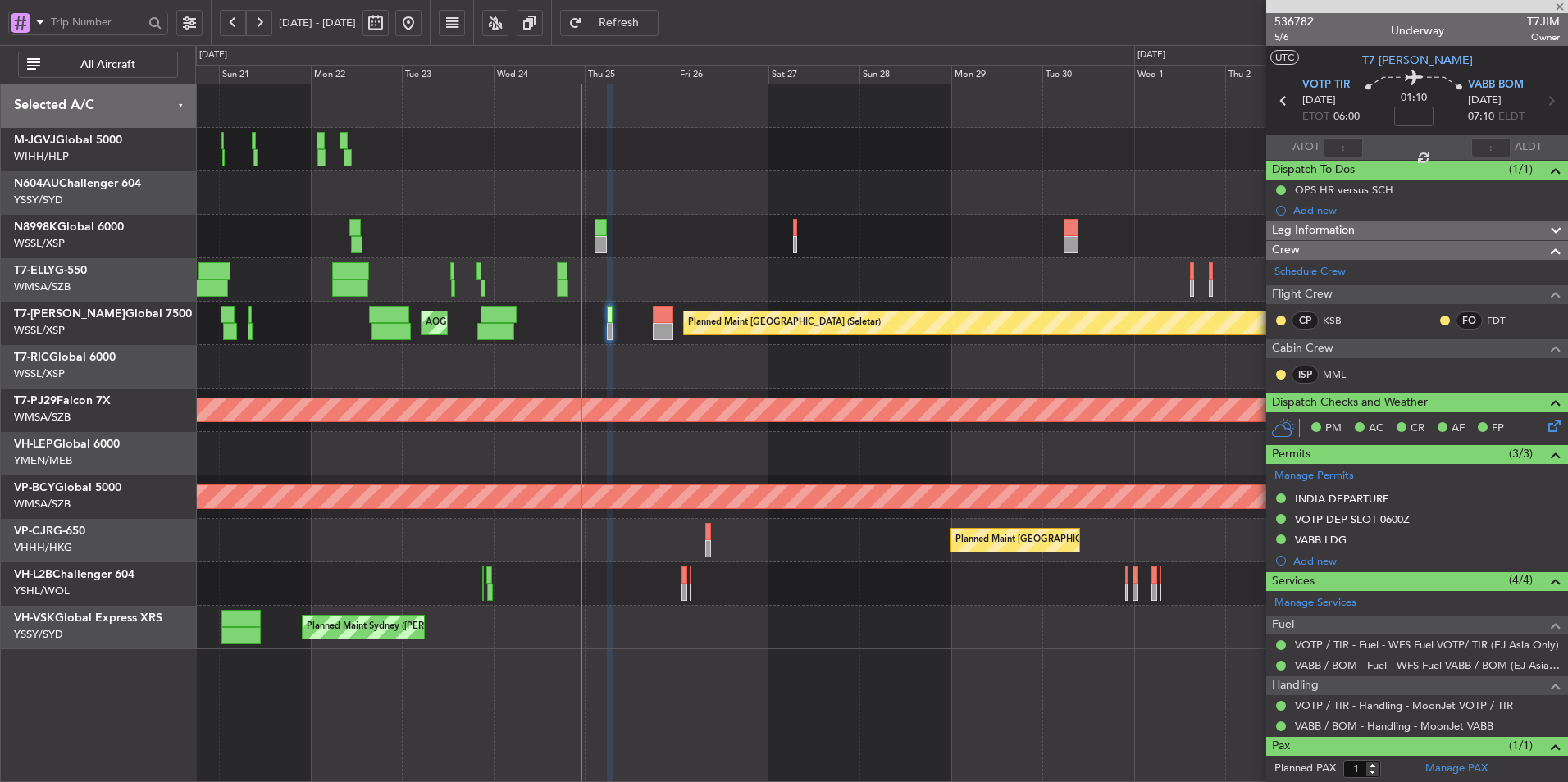
type input "+00:20"
type input "5"
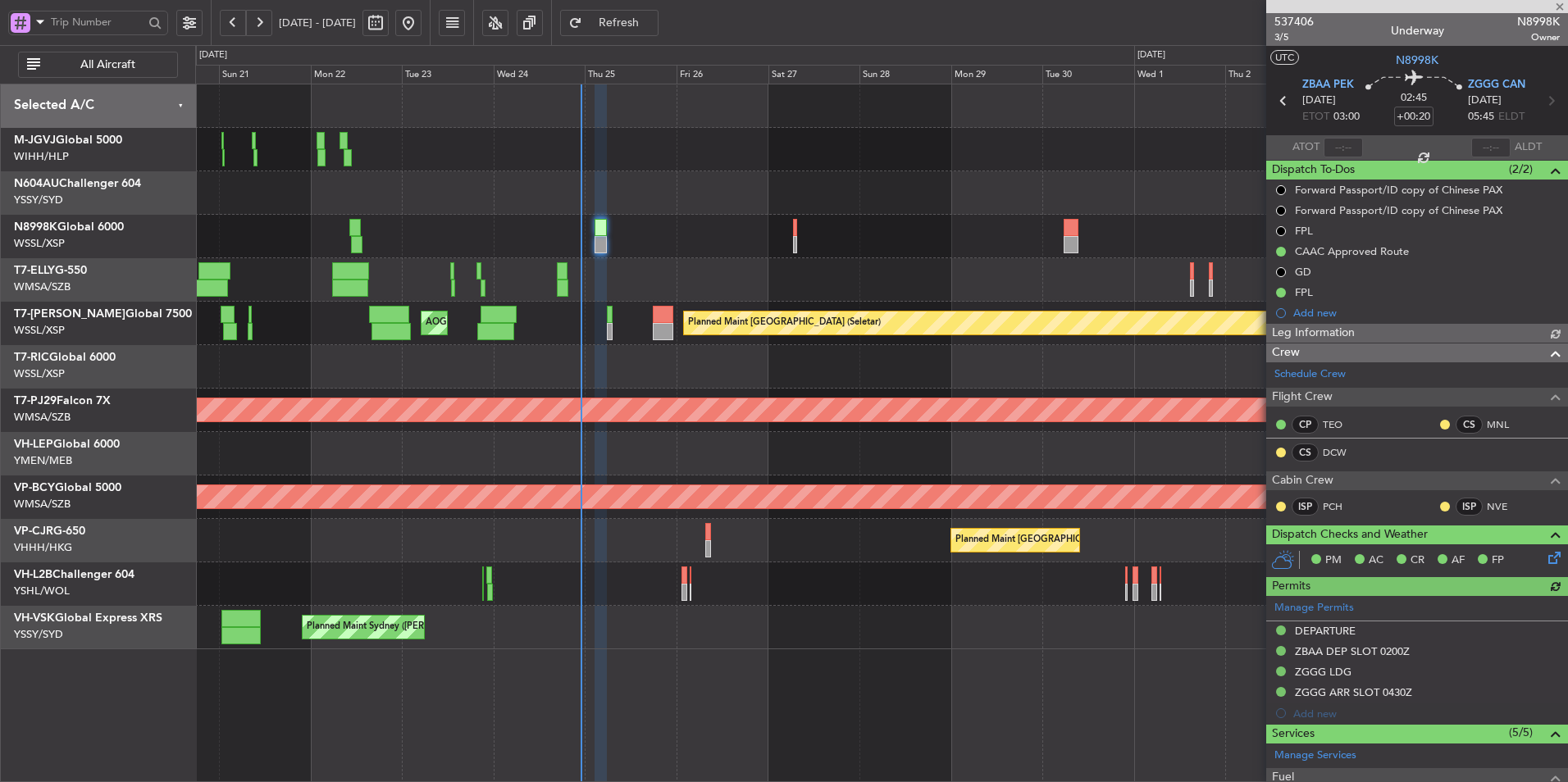
type input "Hafiz Sapuwan (HHAFI)"
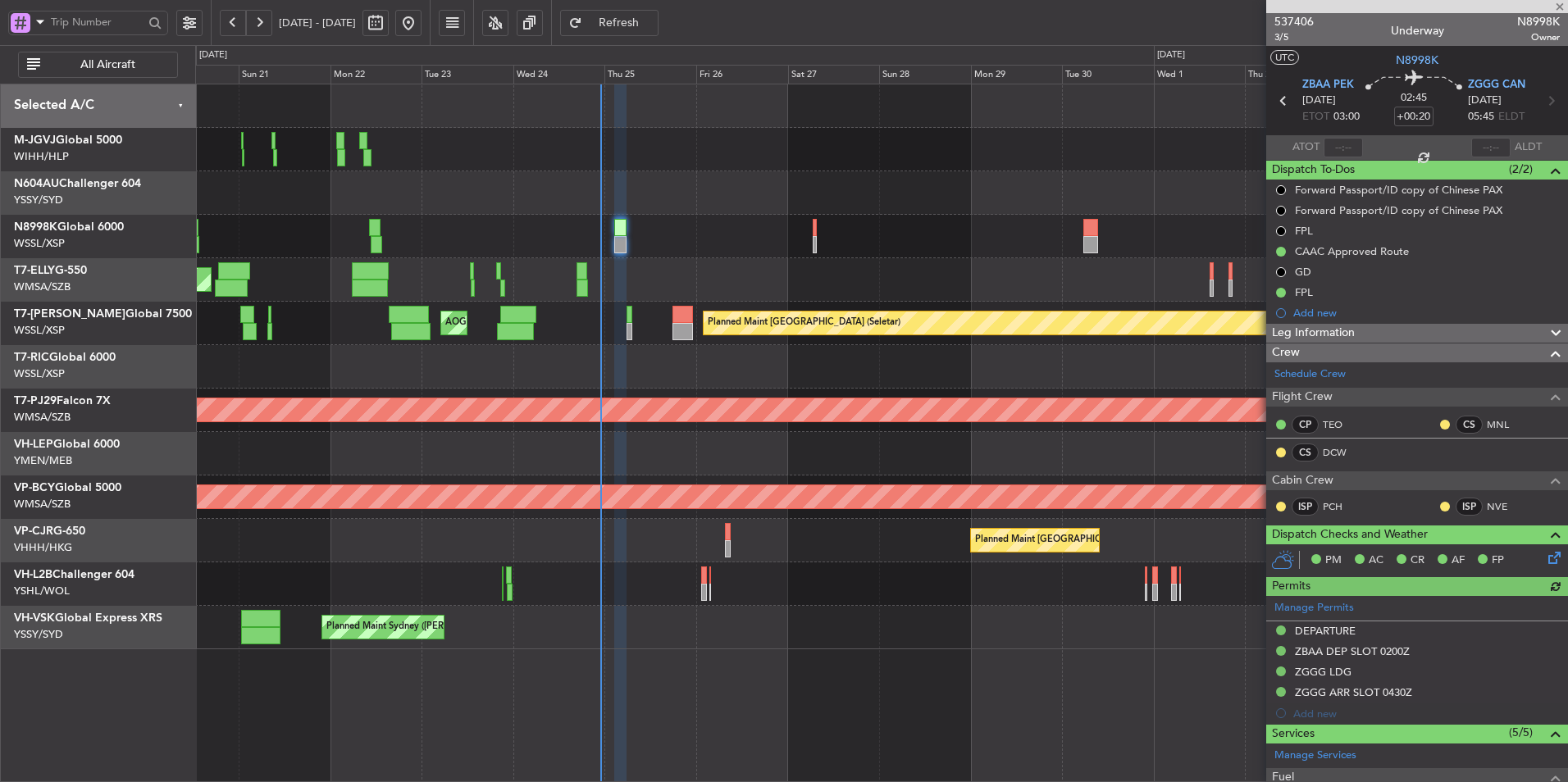
click at [660, 254] on div at bounding box center [881, 236] width 1372 height 43
click at [668, 255] on div at bounding box center [881, 236] width 1372 height 43
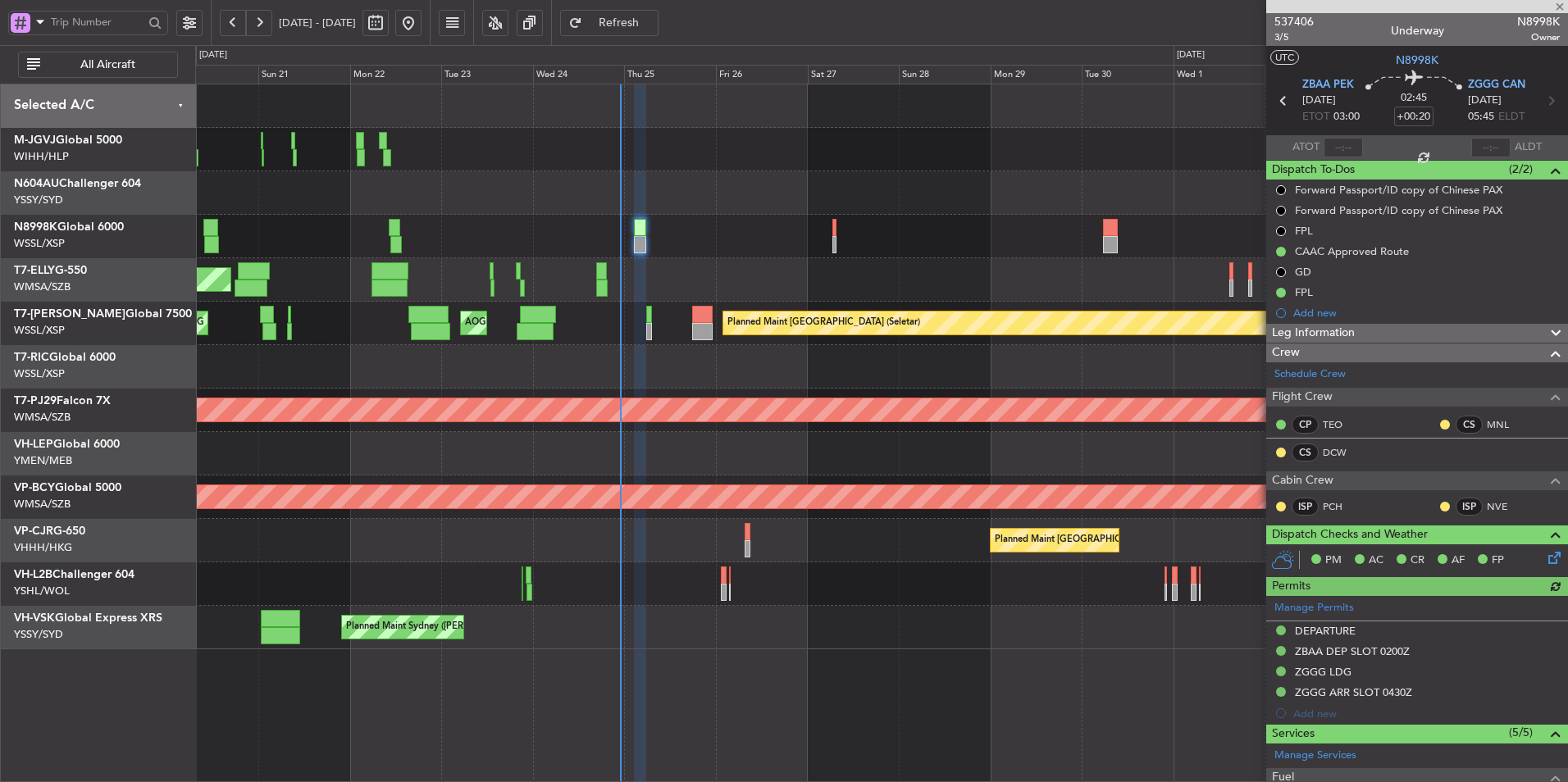
click at [690, 257] on div at bounding box center [881, 236] width 1372 height 43
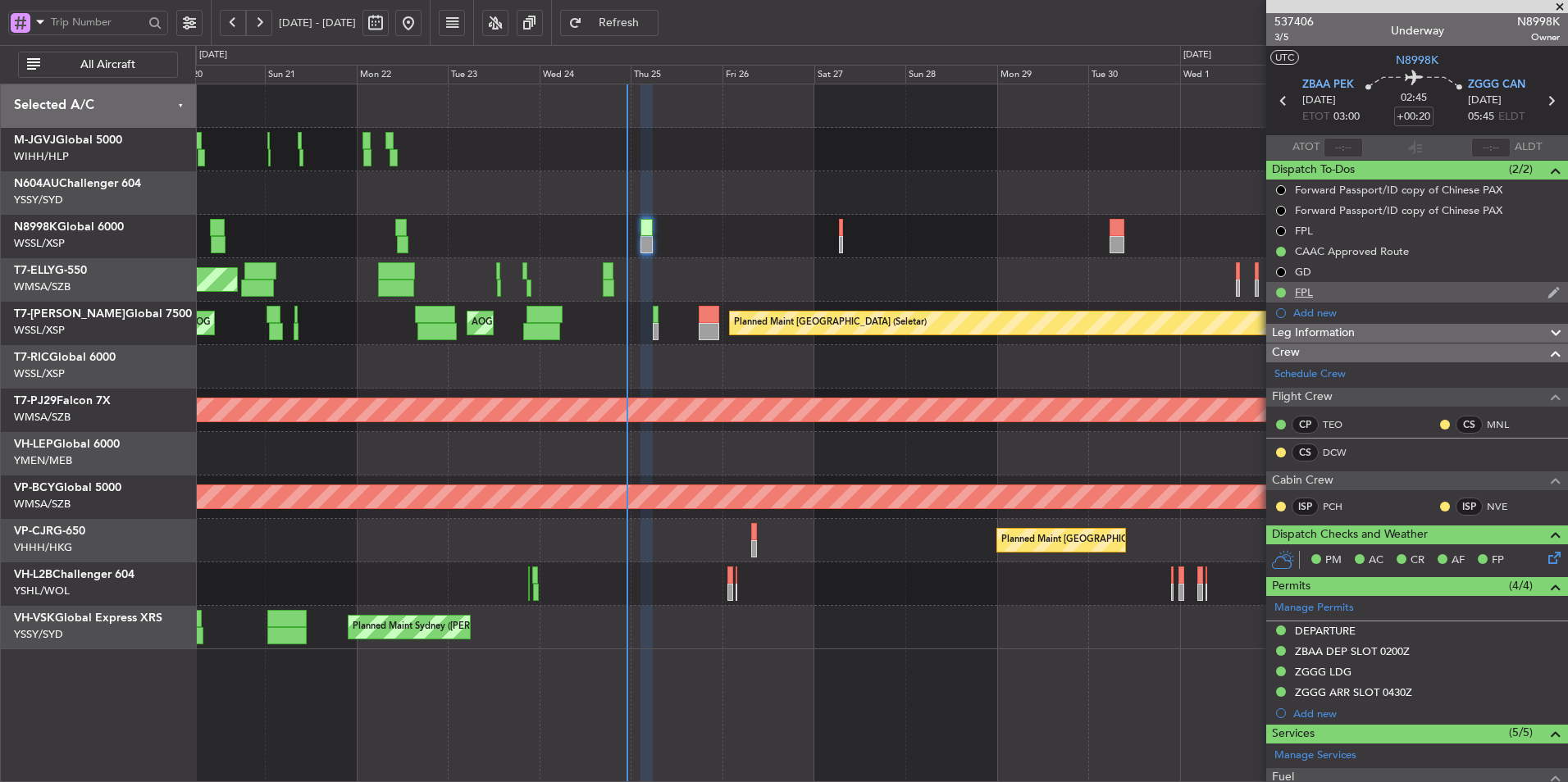
click at [1305, 292] on div "FPL" at bounding box center [1303, 292] width 18 height 14
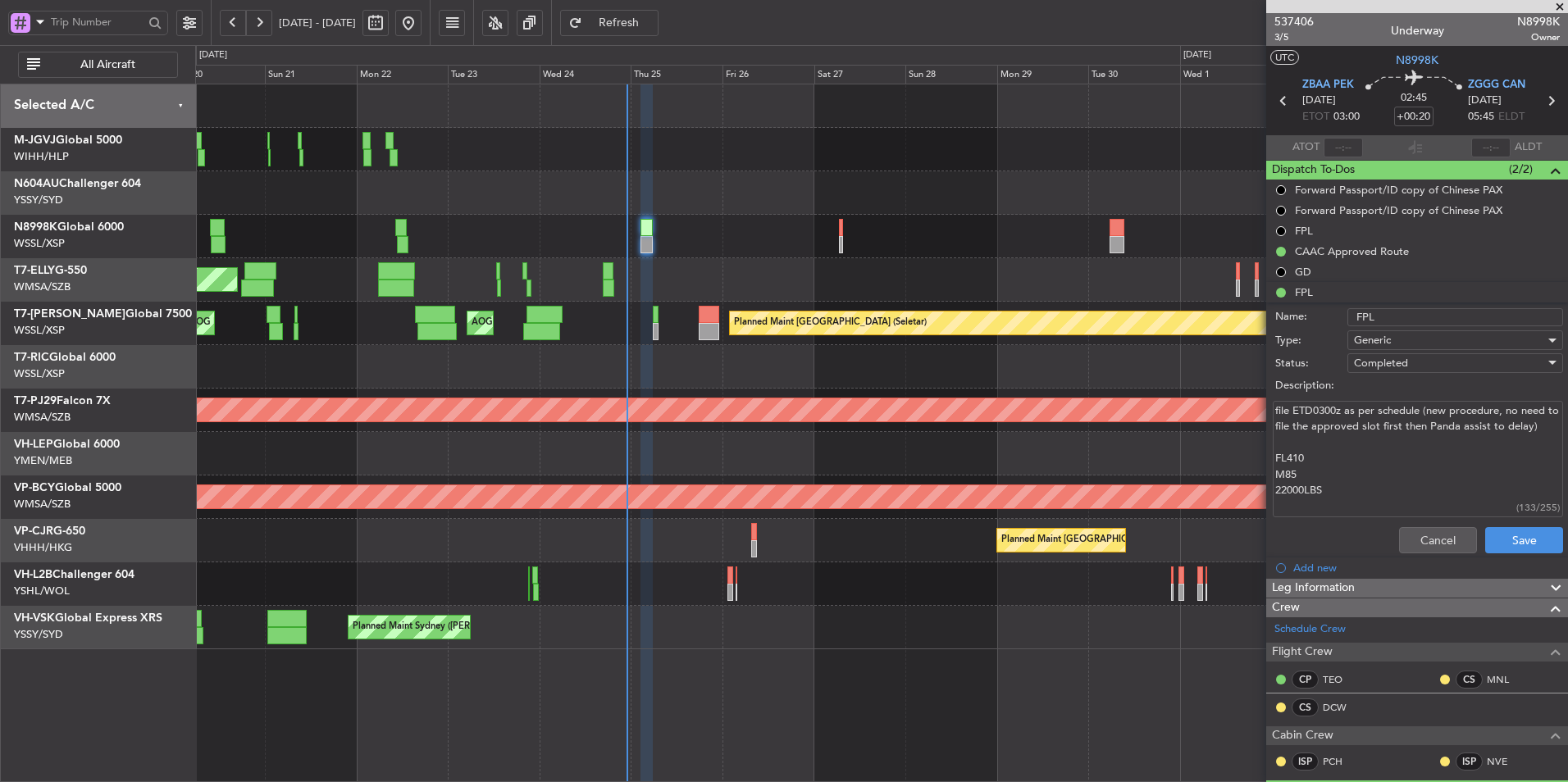
click at [862, 272] on div "Planned Maint Dubai (Dubai Intl) MEL Dubai (Dubai Intl)" at bounding box center [881, 279] width 1372 height 43
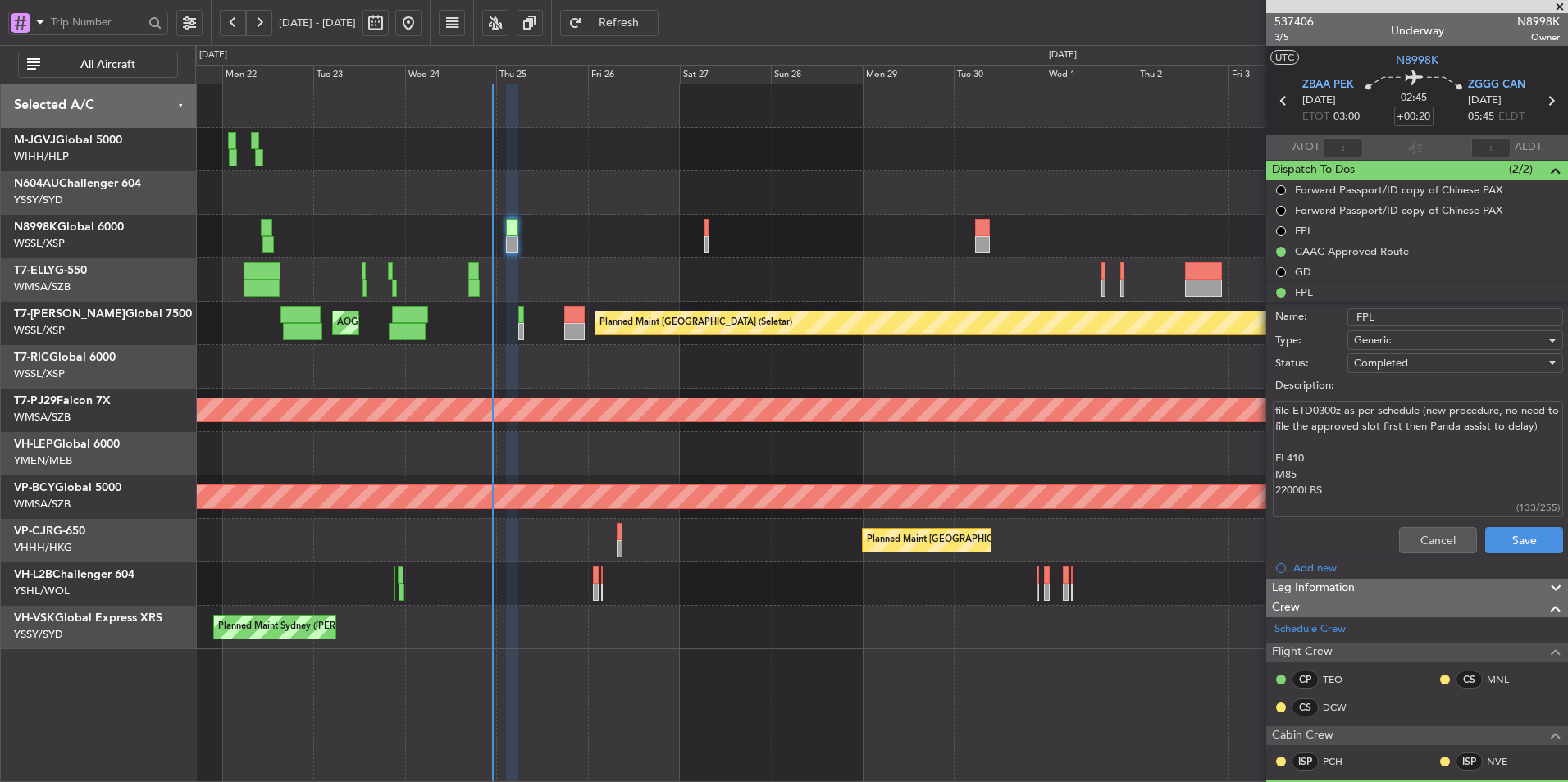
click at [787, 248] on div at bounding box center [881, 236] width 1372 height 43
click at [730, 225] on div at bounding box center [881, 236] width 1372 height 43
click at [629, 242] on div at bounding box center [881, 236] width 1372 height 43
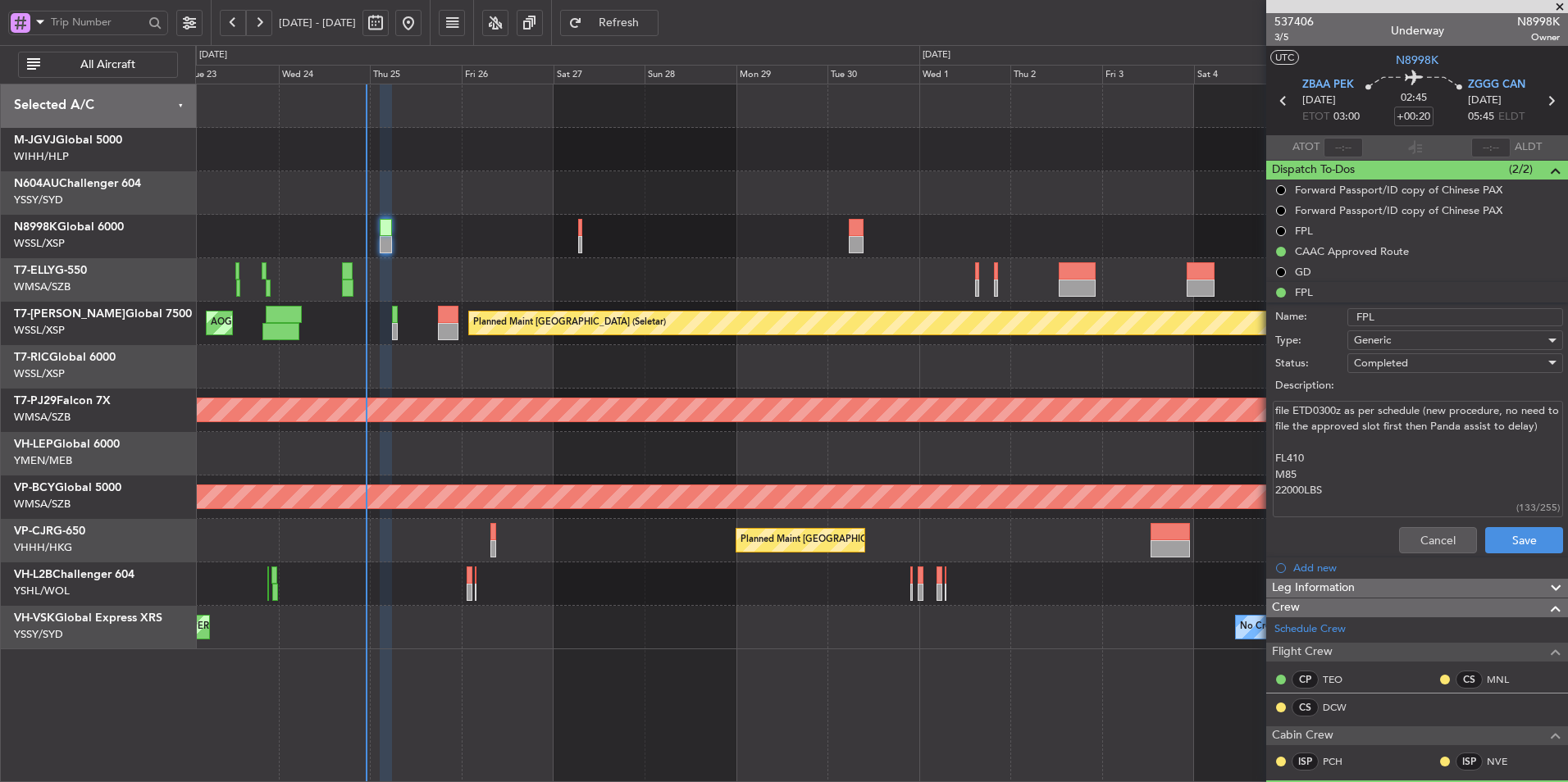
click at [715, 225] on div at bounding box center [881, 236] width 1372 height 43
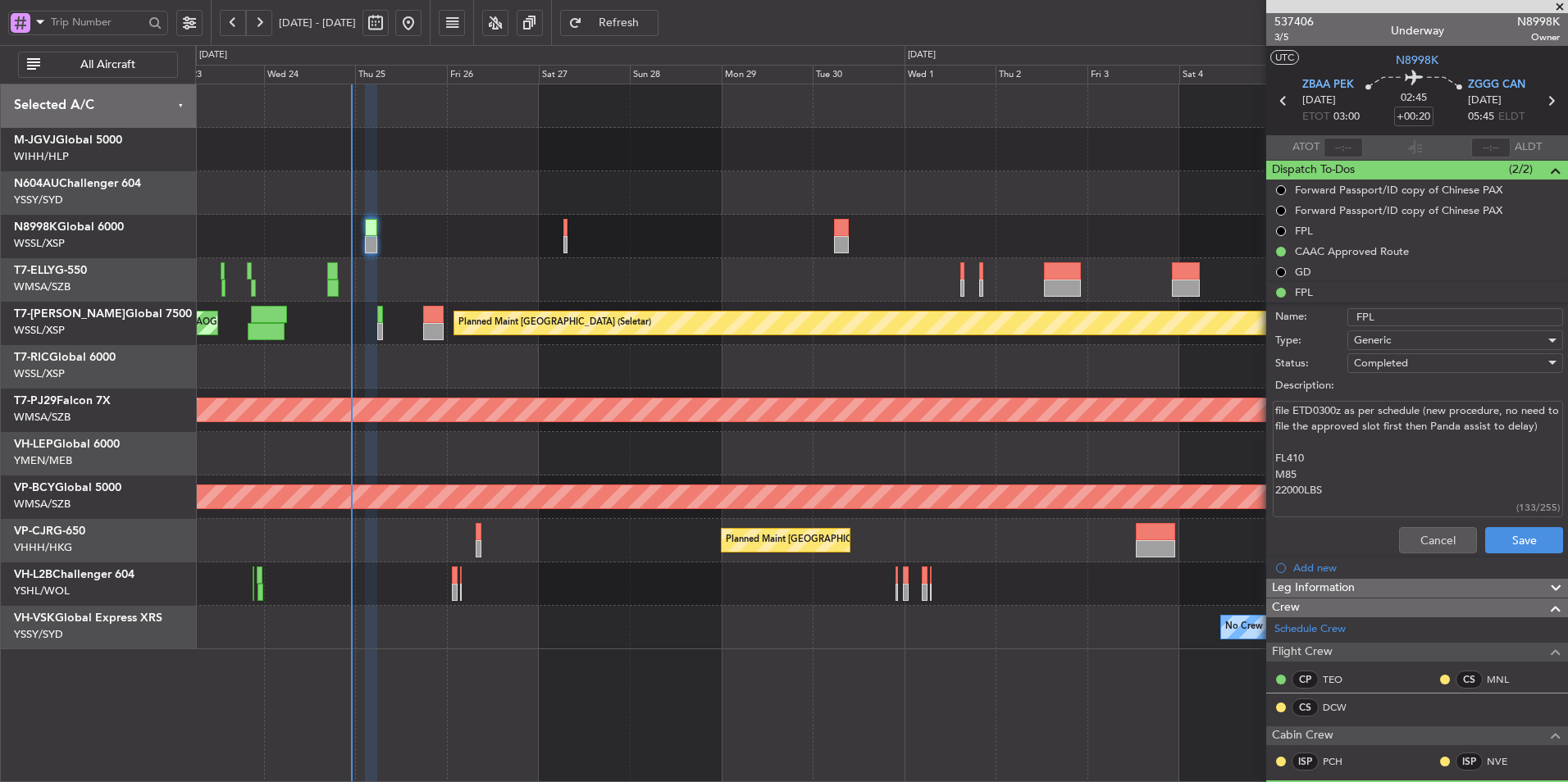
click at [684, 253] on div at bounding box center [881, 236] width 1372 height 43
click at [694, 231] on div at bounding box center [881, 236] width 1372 height 43
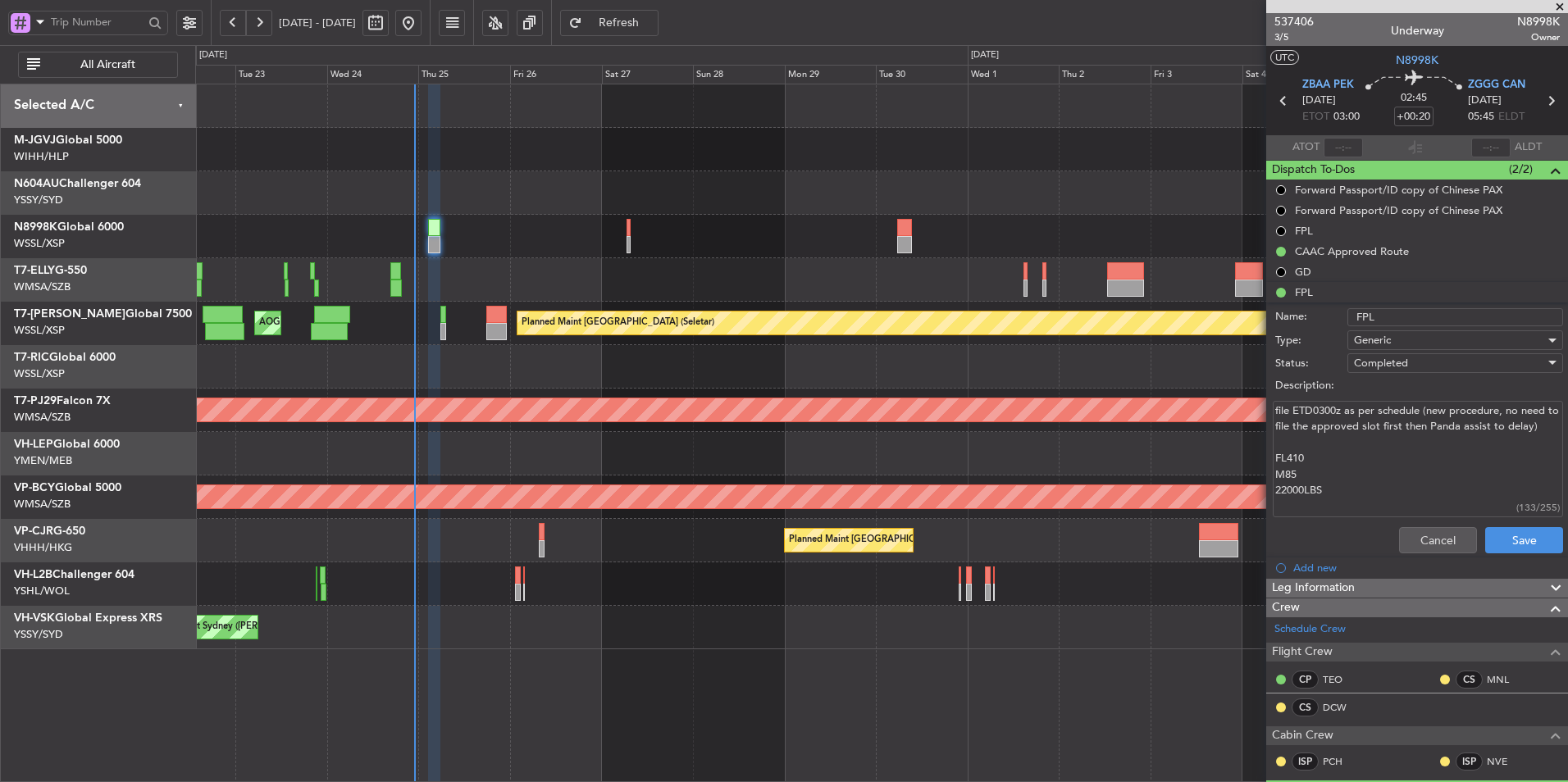
click at [597, 231] on div at bounding box center [881, 236] width 1372 height 43
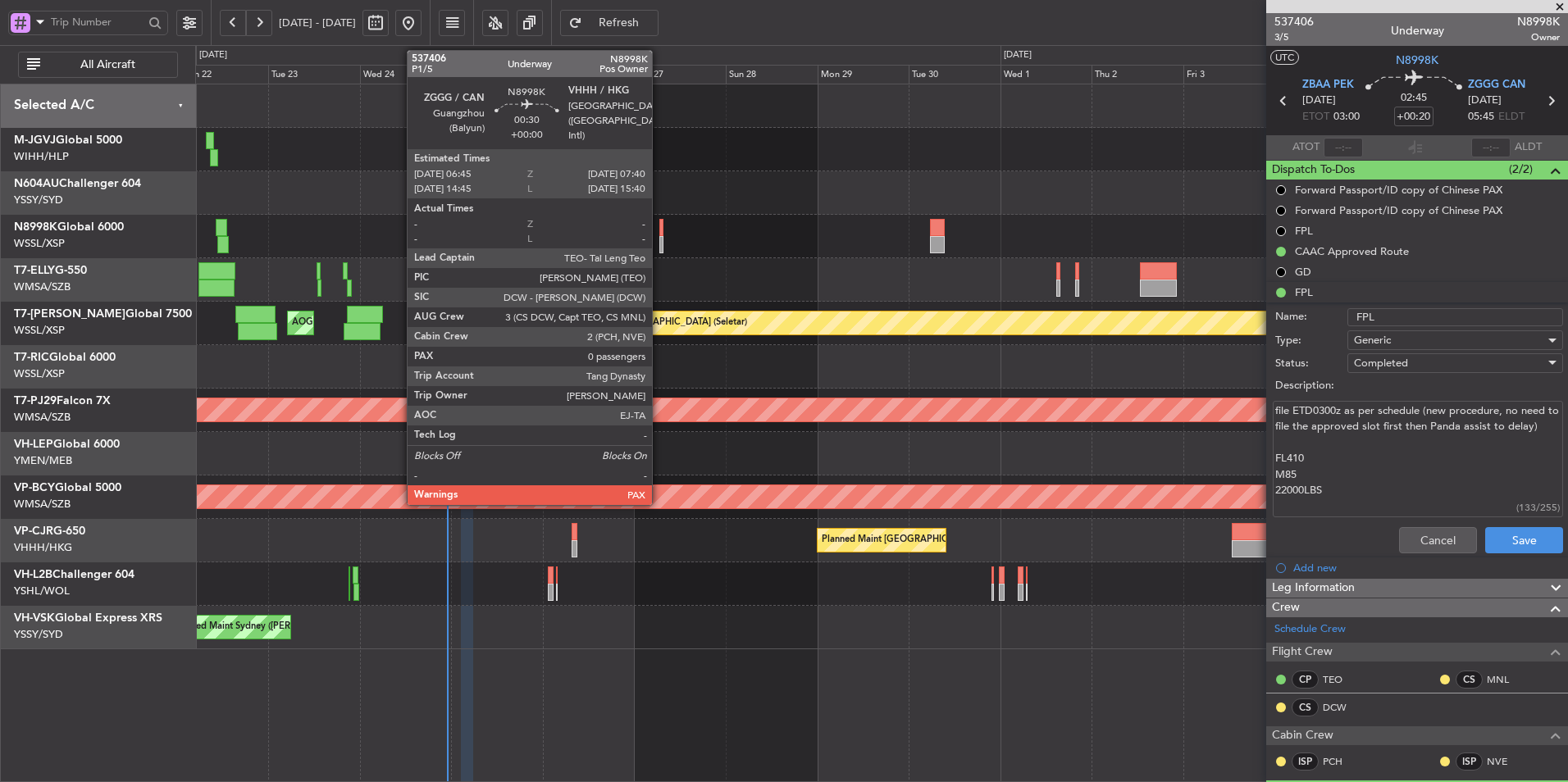
click at [657, 224] on div at bounding box center [881, 236] width 1372 height 43
click at [660, 235] on div at bounding box center [661, 227] width 4 height 17
click at [660, 237] on div at bounding box center [661, 244] width 4 height 17
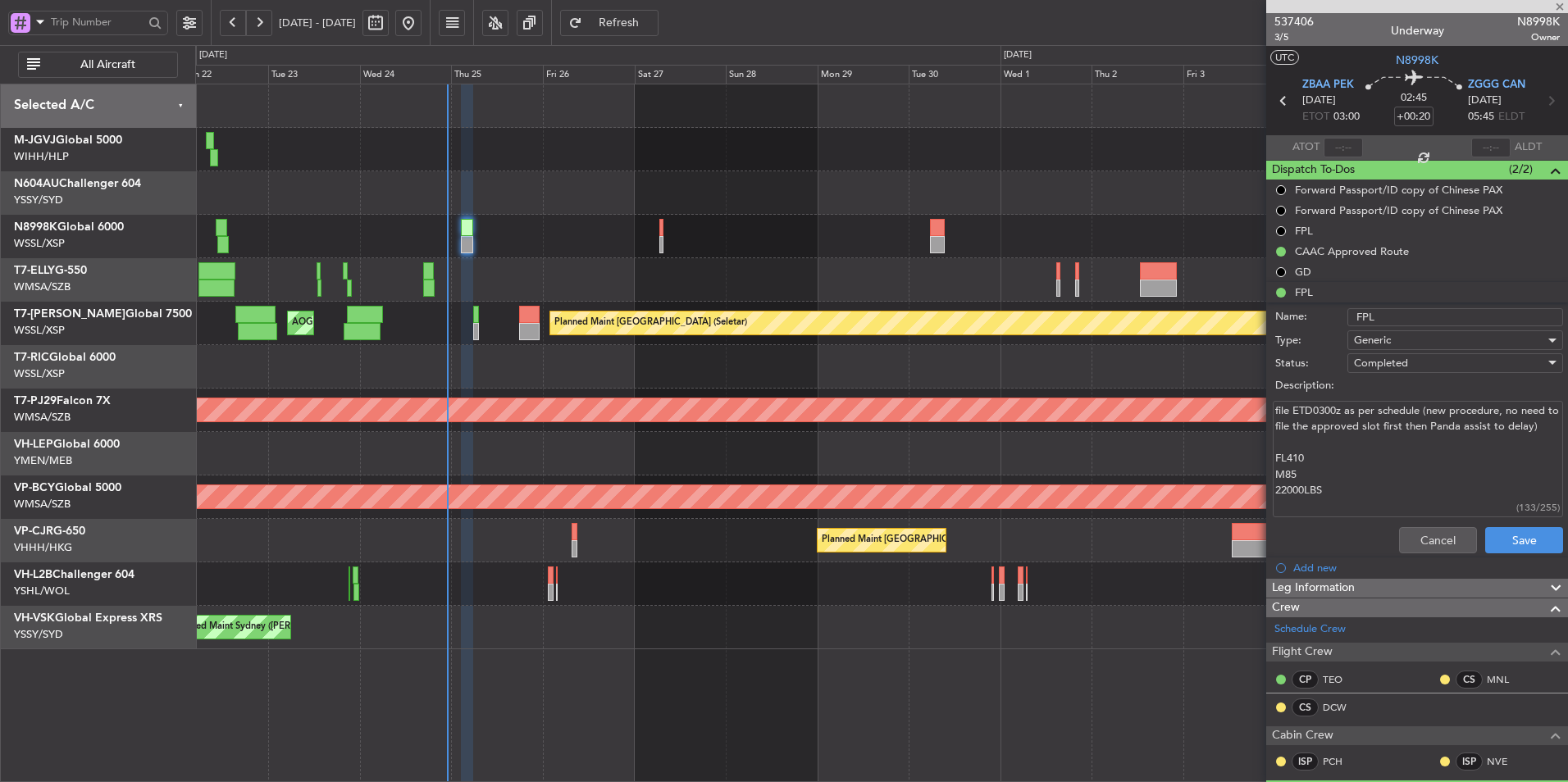
type input "0"
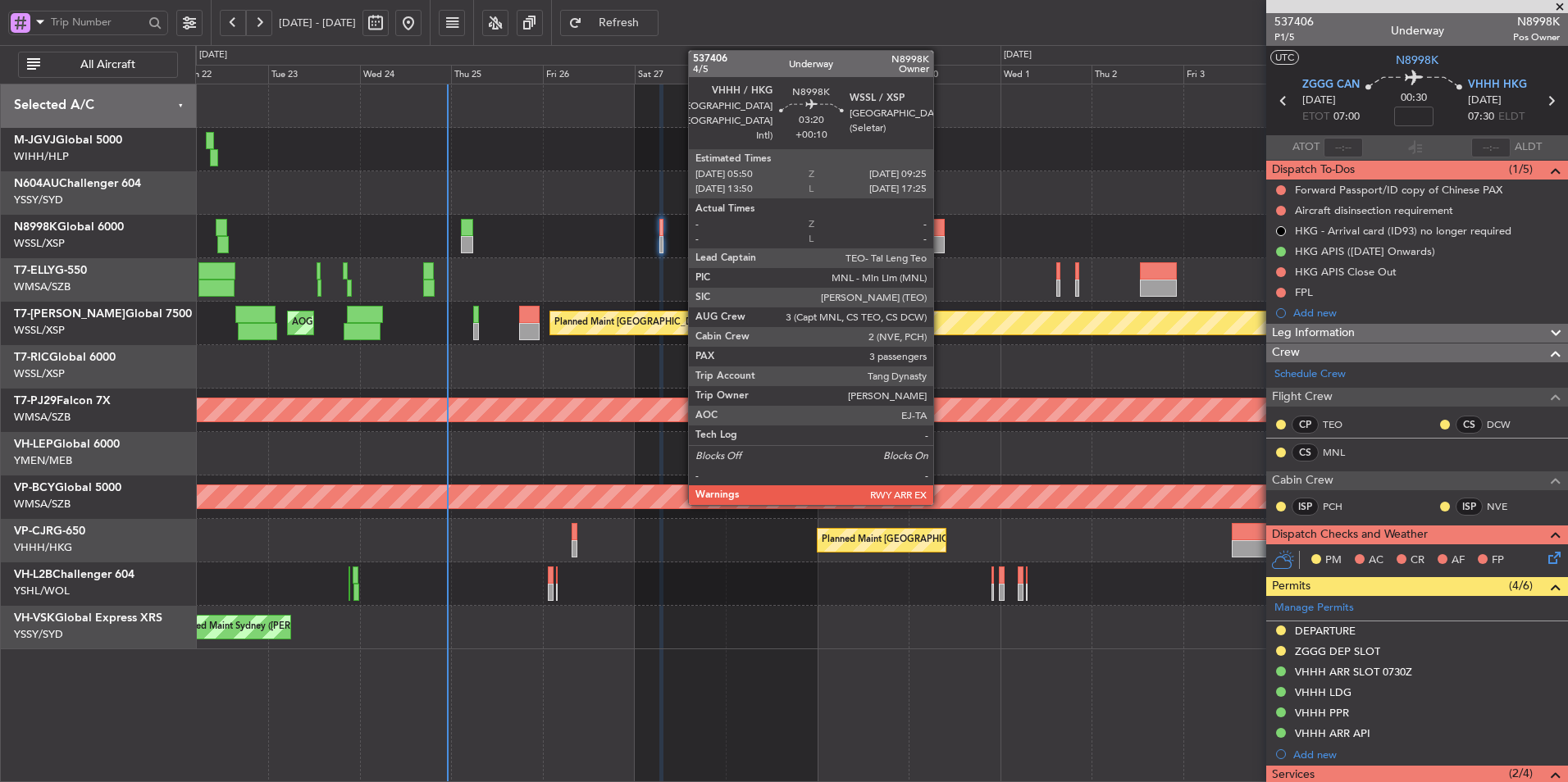
click at [941, 241] on div at bounding box center [937, 244] width 14 height 17
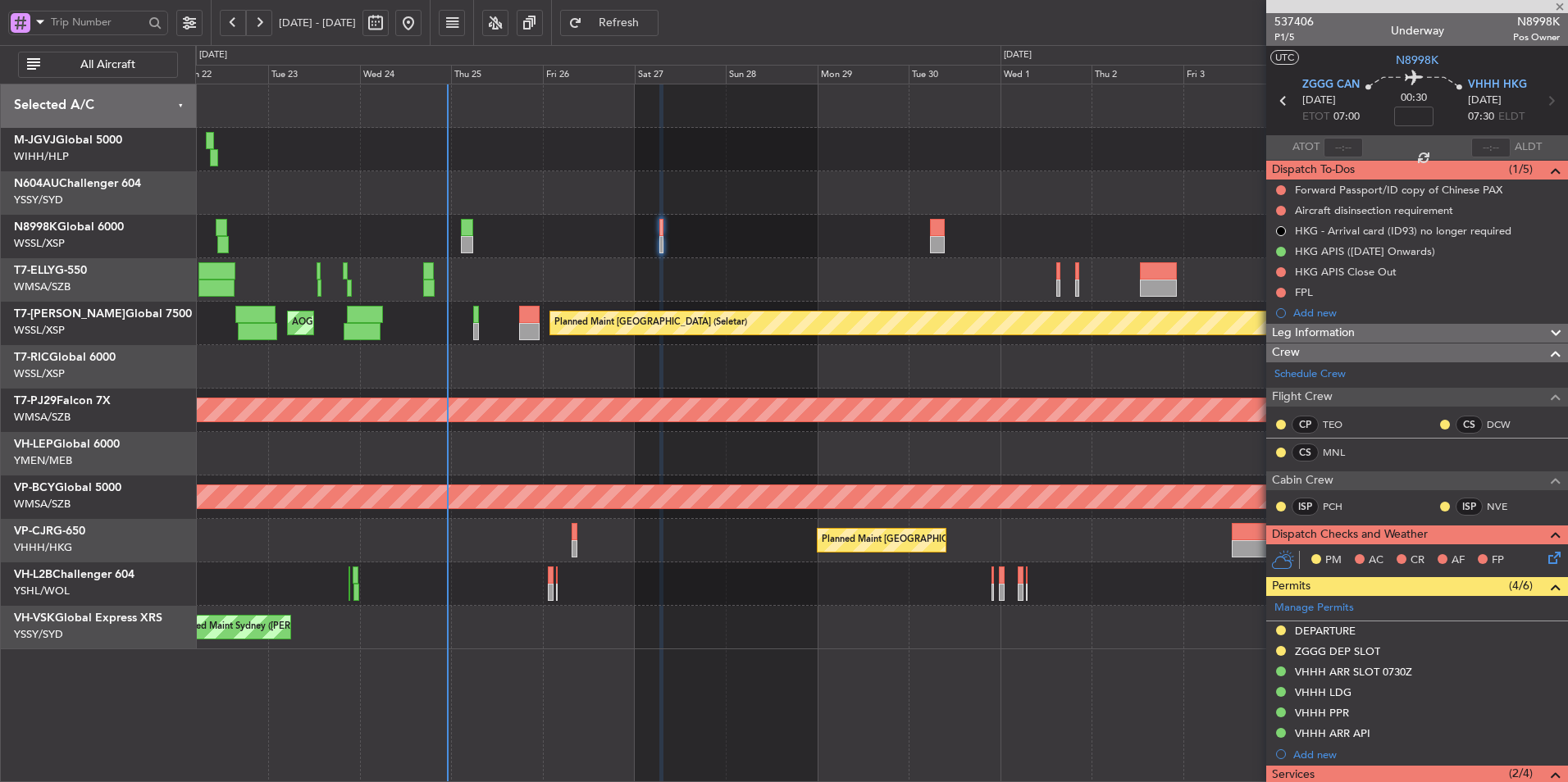
type input "+00:10"
type input "3"
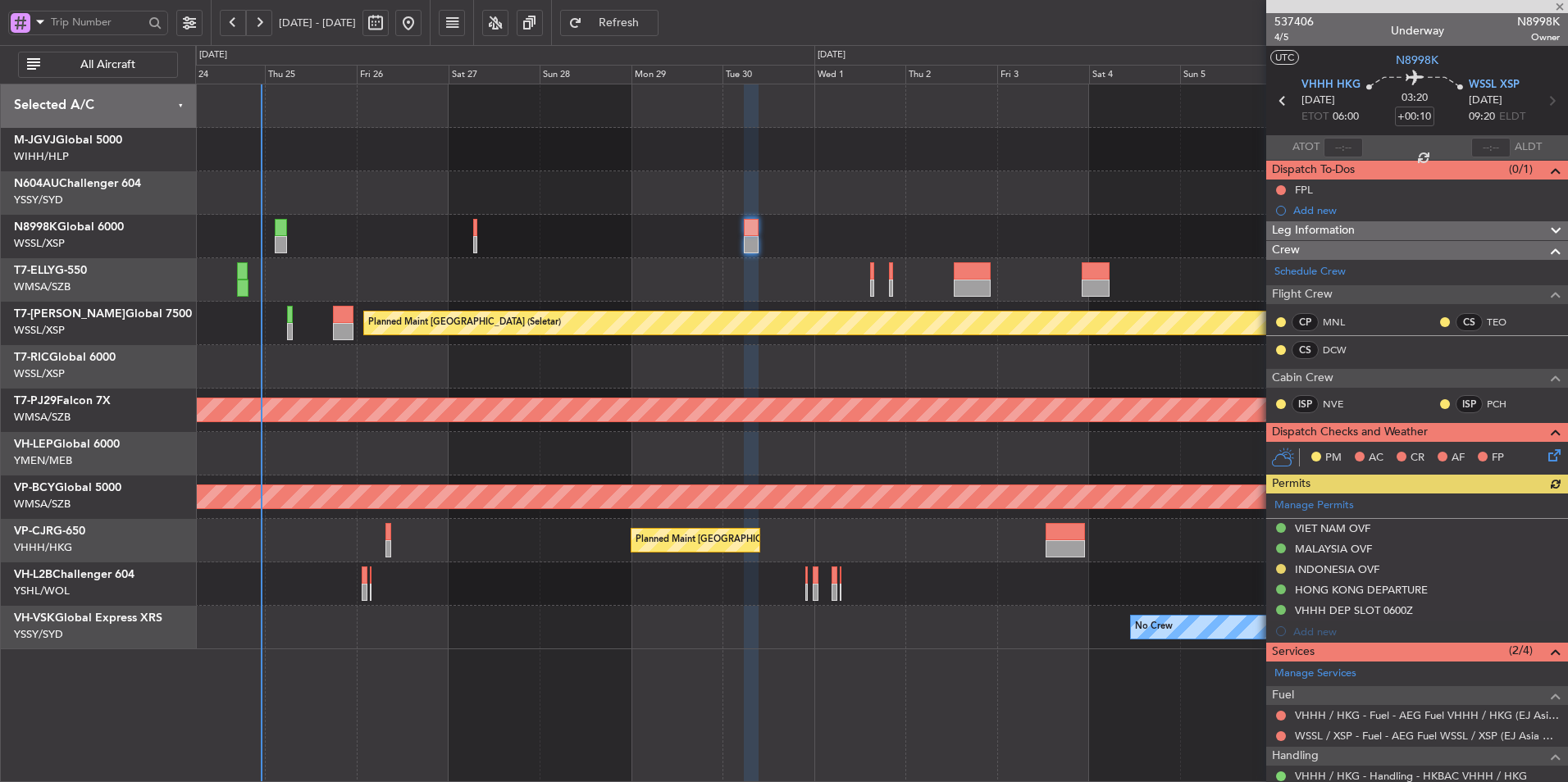
click at [1029, 222] on div "Planned Maint Dubai (Dubai Intl) MEL Dubai (Dubai Intl) Planned Maint Singapore…" at bounding box center [881, 367] width 1372 height 565
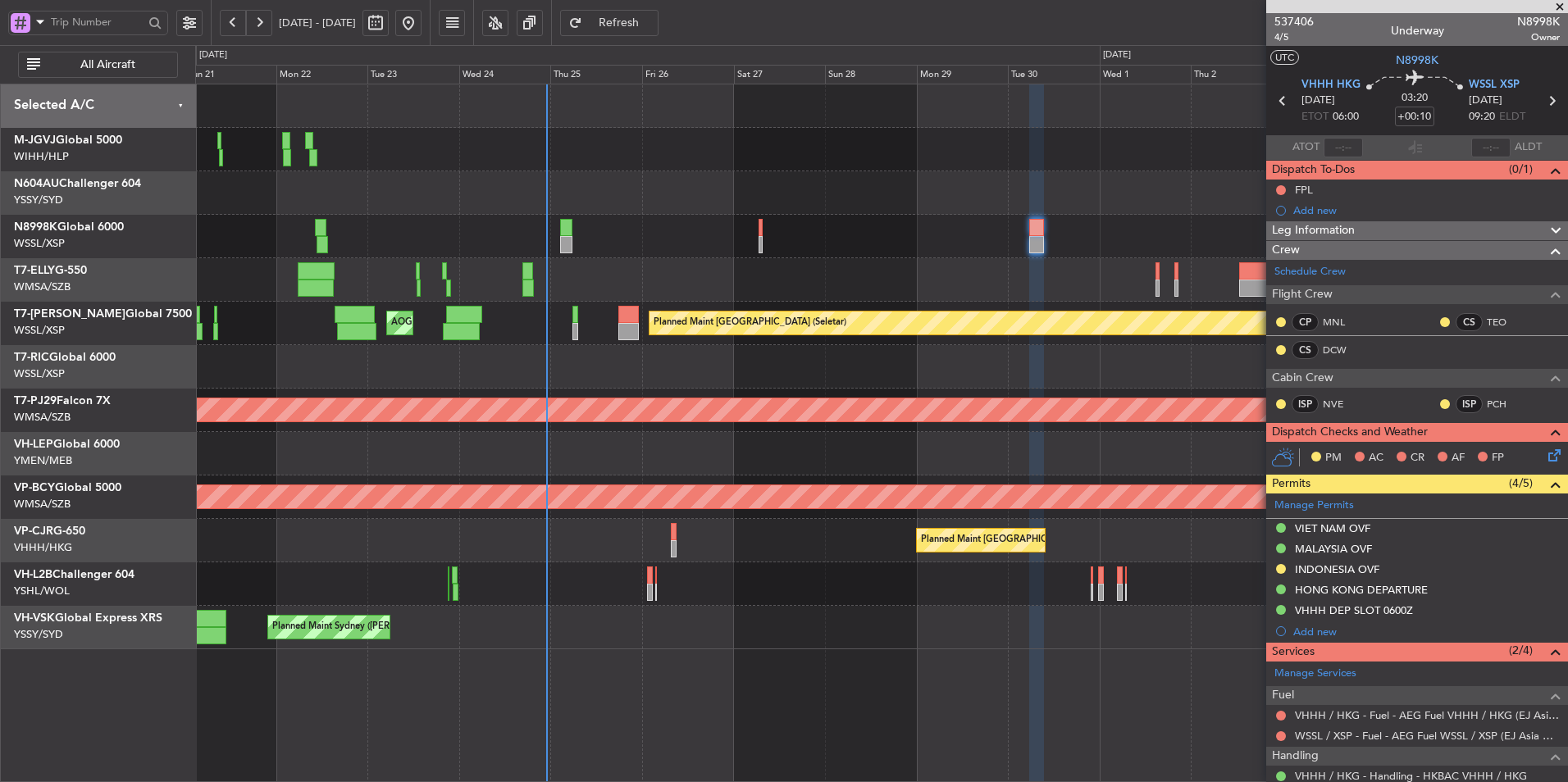
click at [654, 389] on div "Planned Maint Singapore (Seletar) MEL Jakarta (Halim Intl) MEL Jakarta (Halim I…" at bounding box center [881, 367] width 1372 height 565
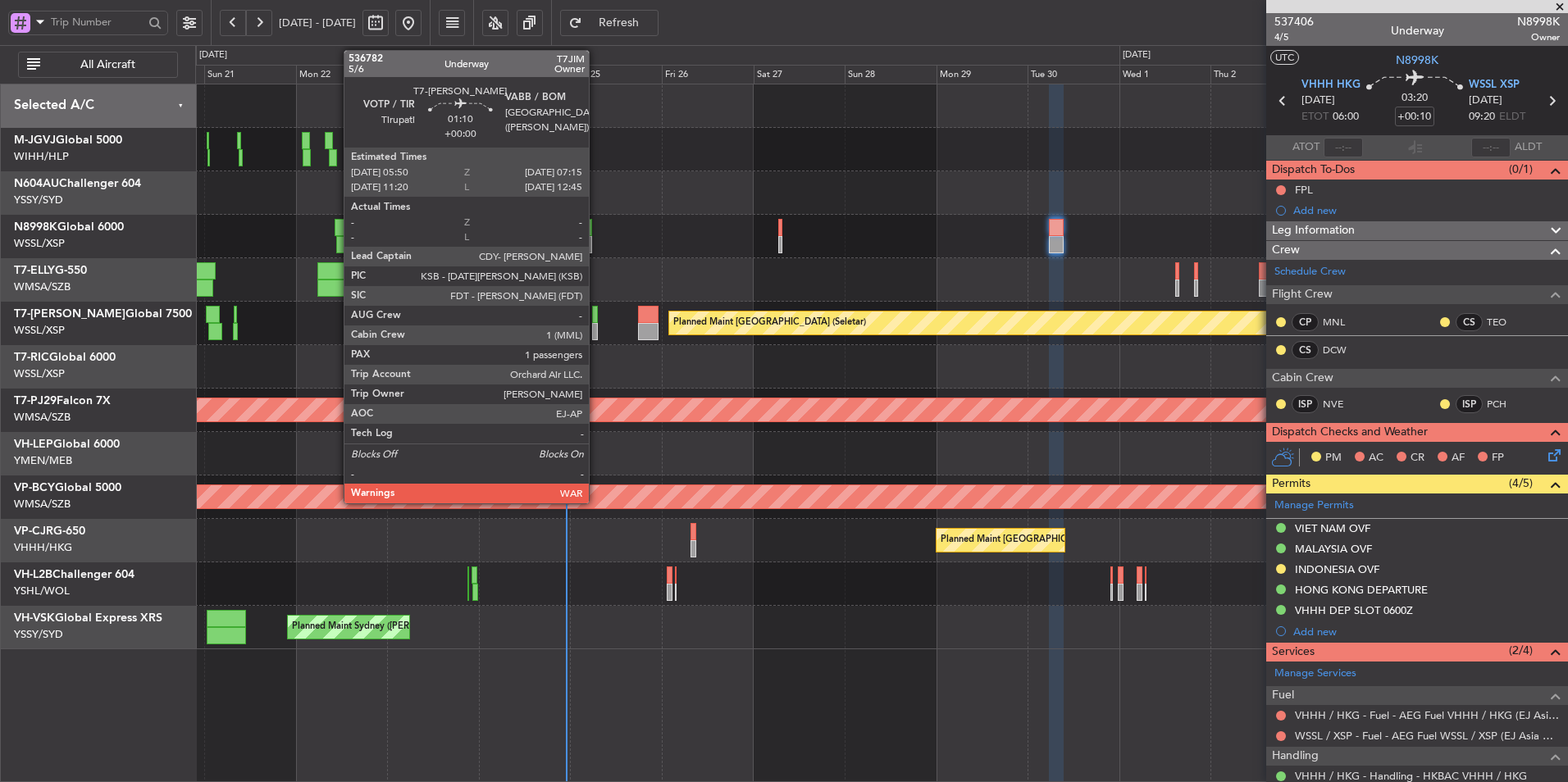
click at [596, 309] on div at bounding box center [595, 314] width 6 height 17
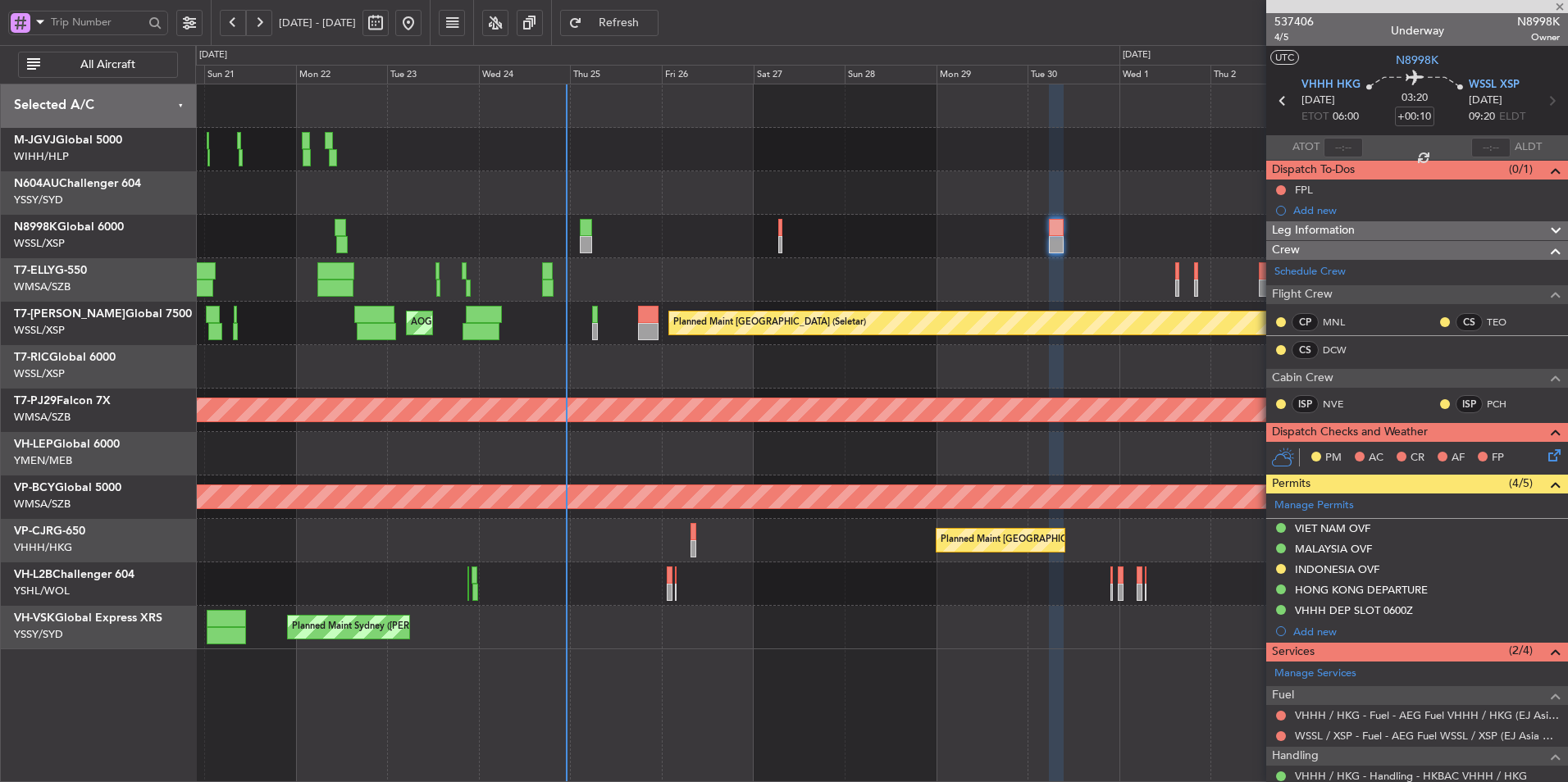
type input "1"
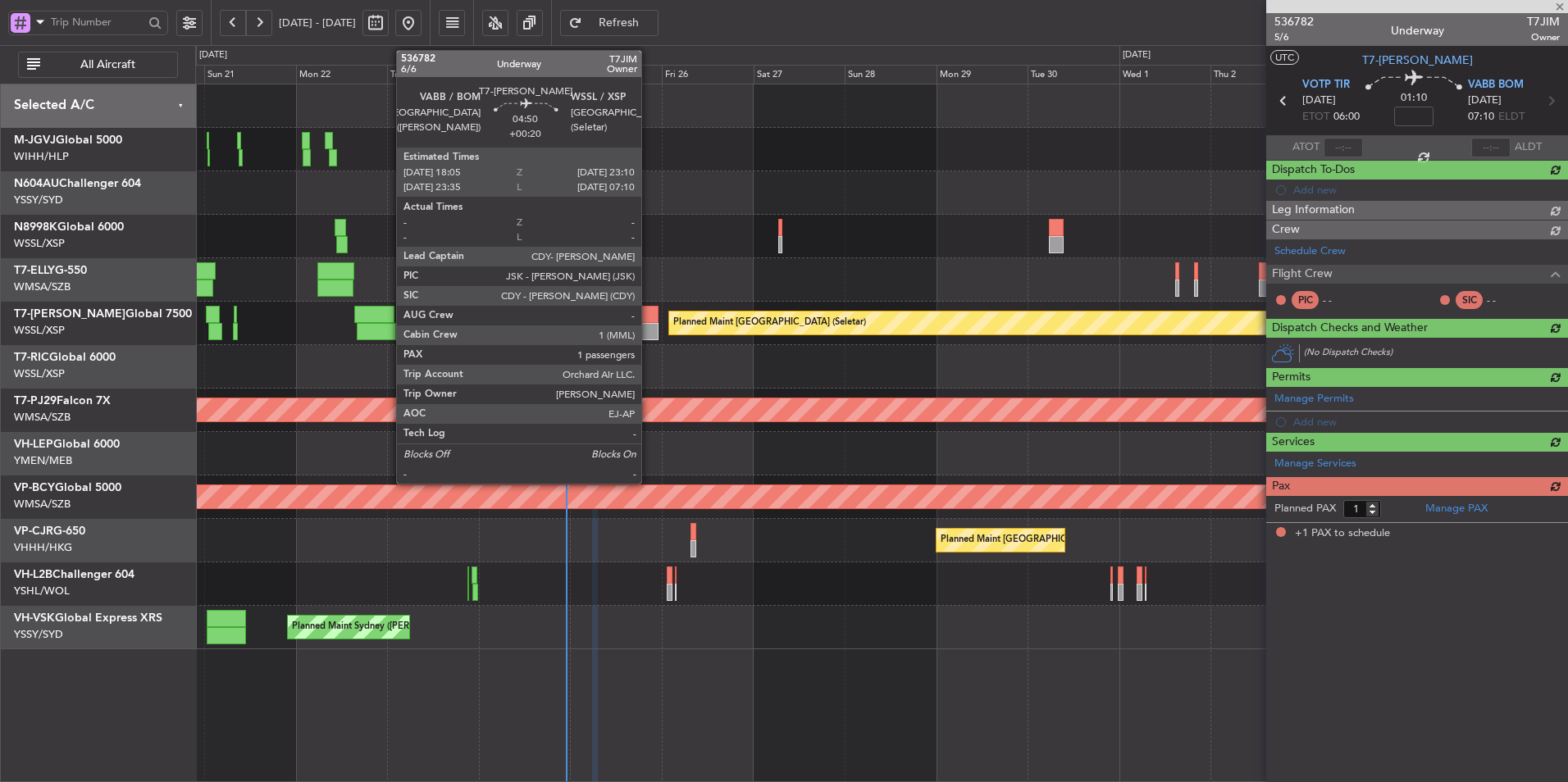
click at [649, 324] on div at bounding box center [648, 332] width 20 height 17
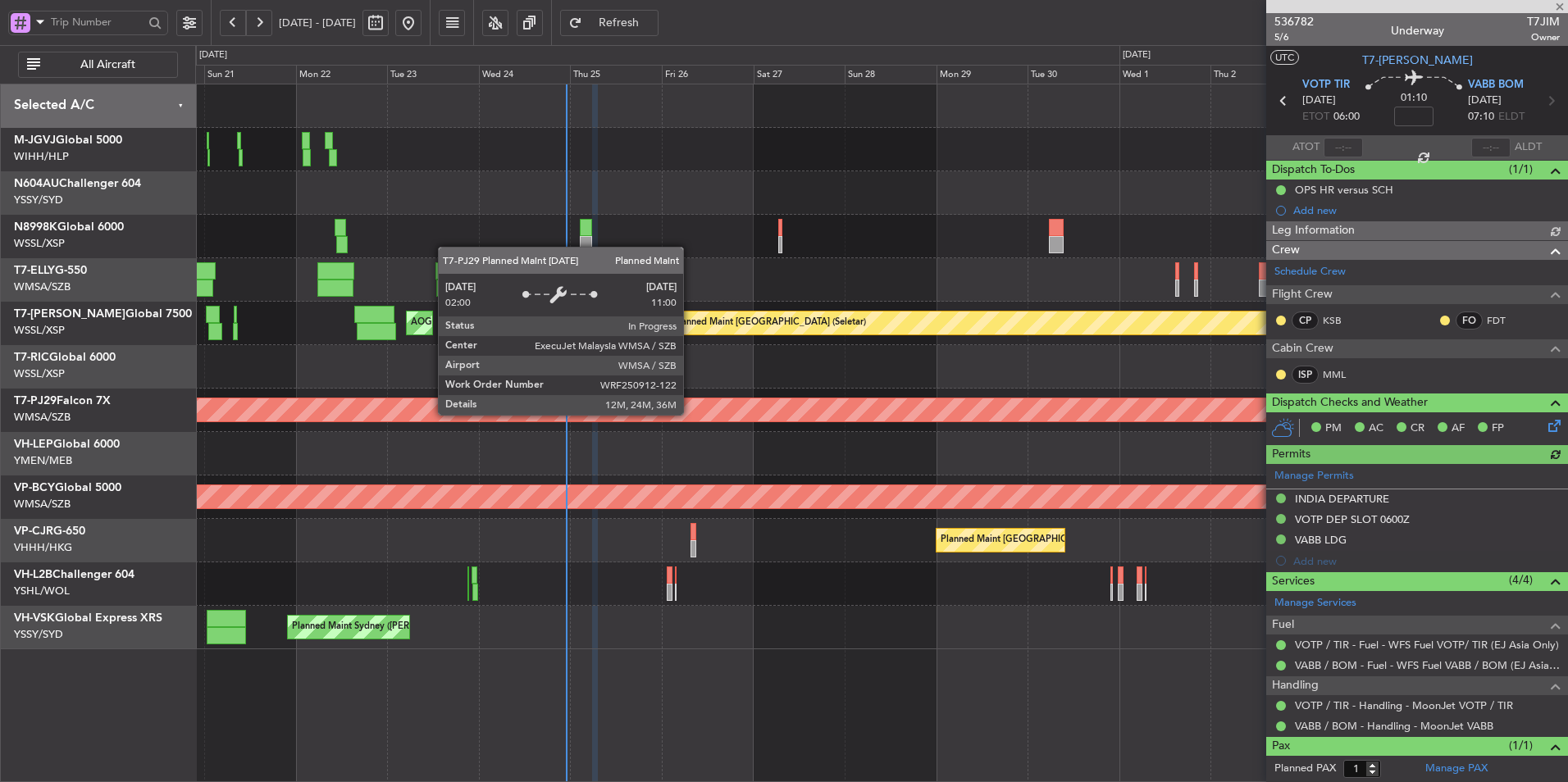
type input "Hafiz Sapuwan (HHAFI)"
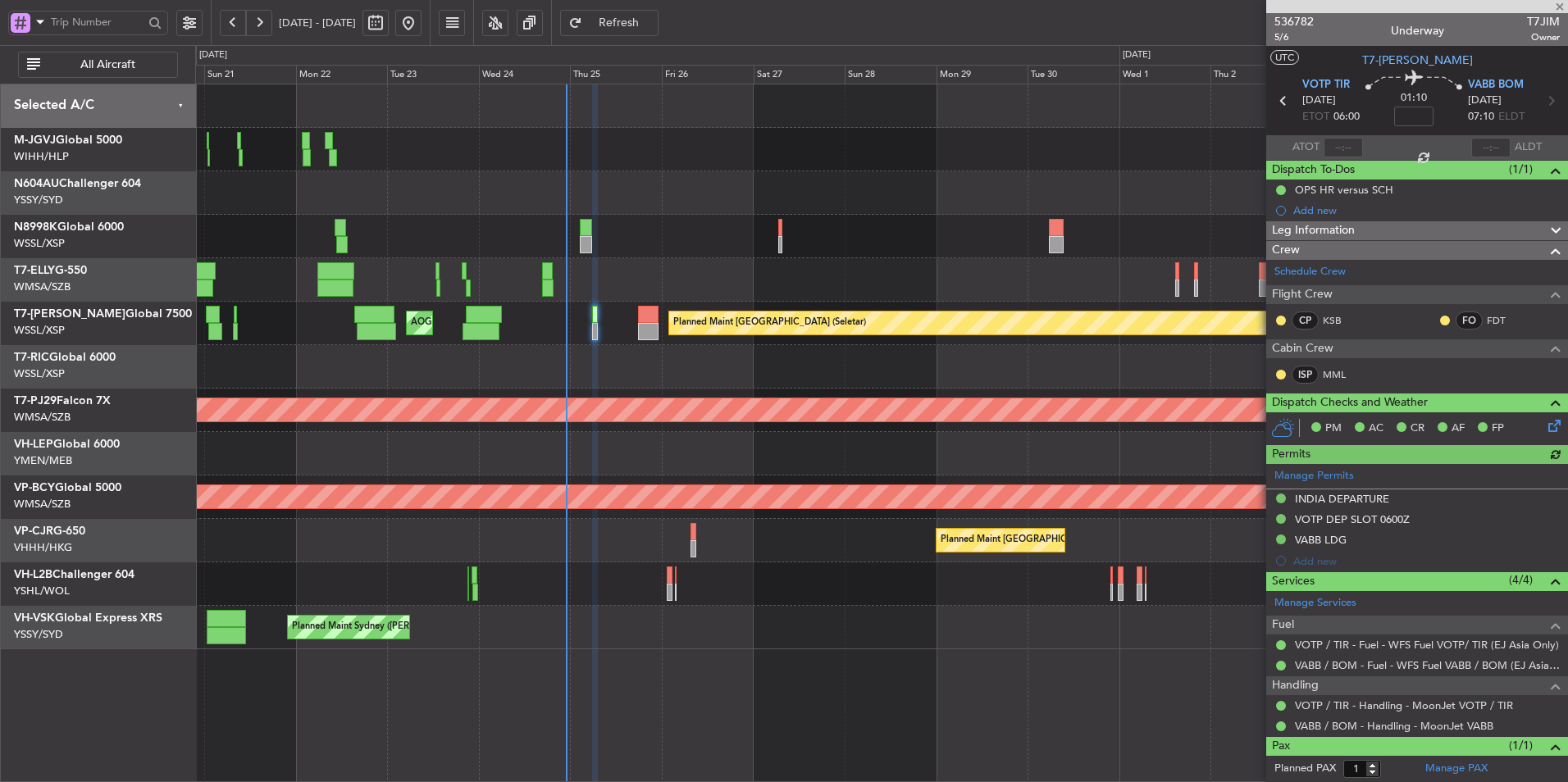
type input "+00:20"
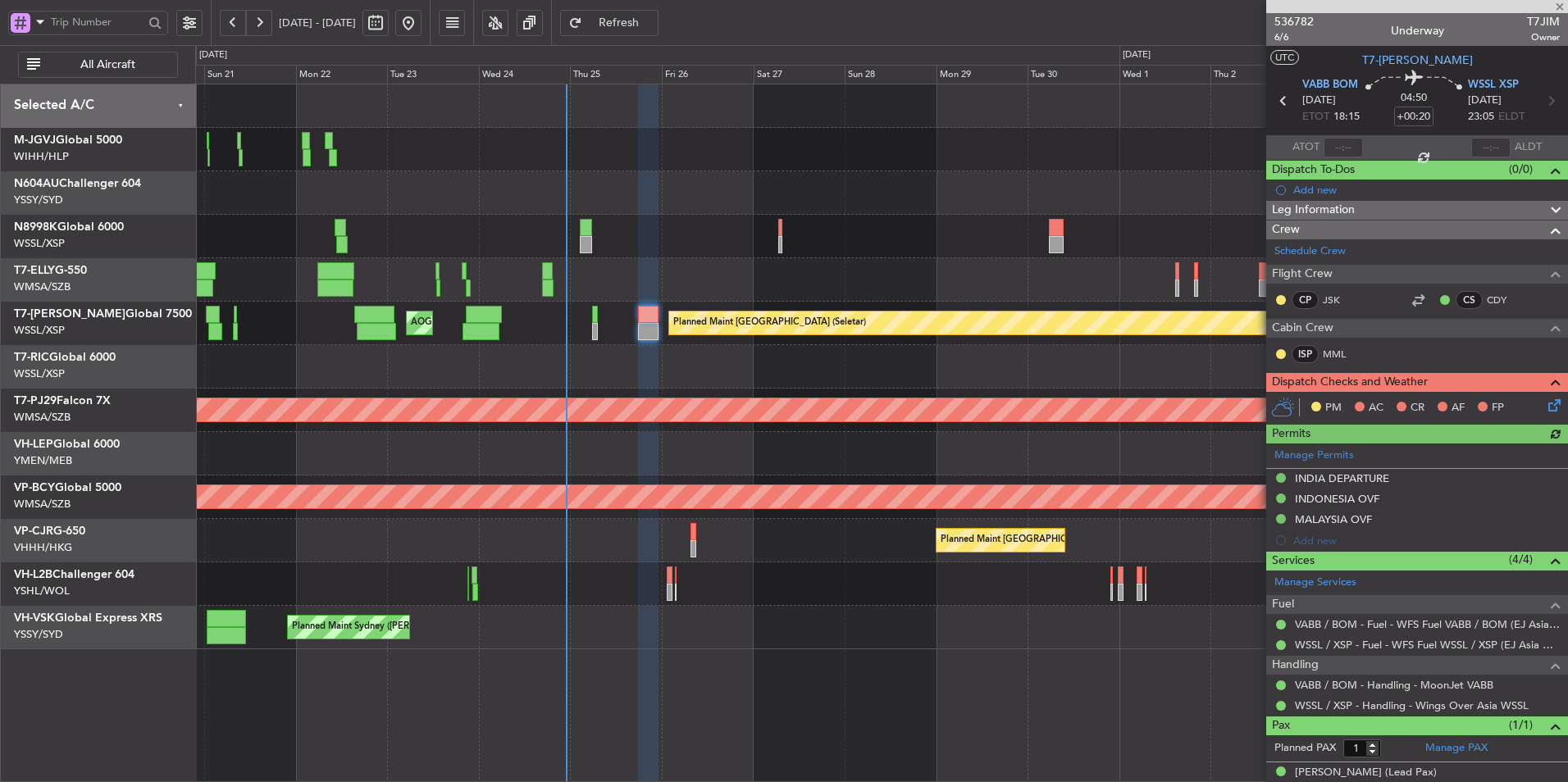
scroll to position [16, 0]
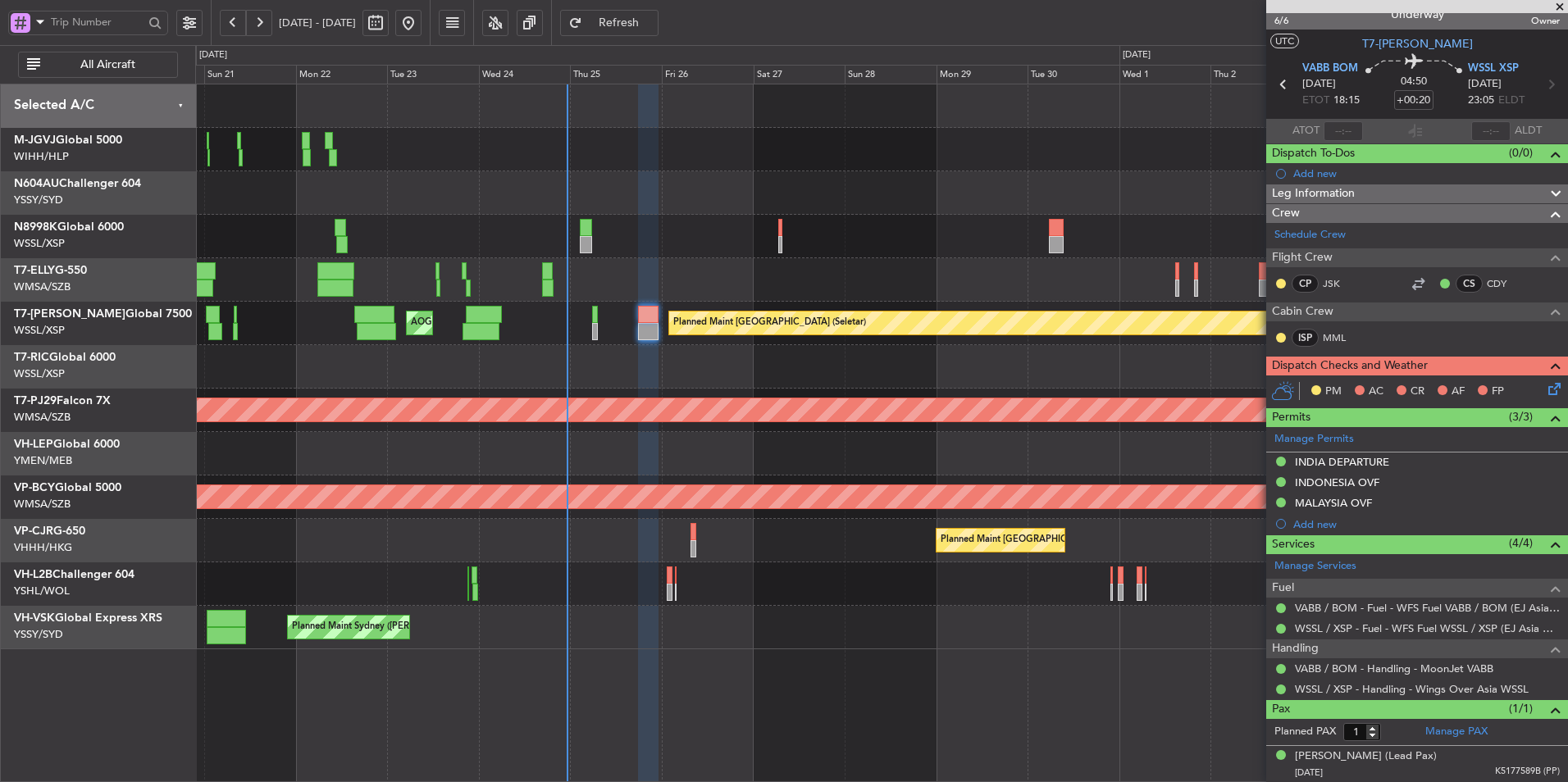
click at [816, 372] on div at bounding box center [881, 367] width 1372 height 43
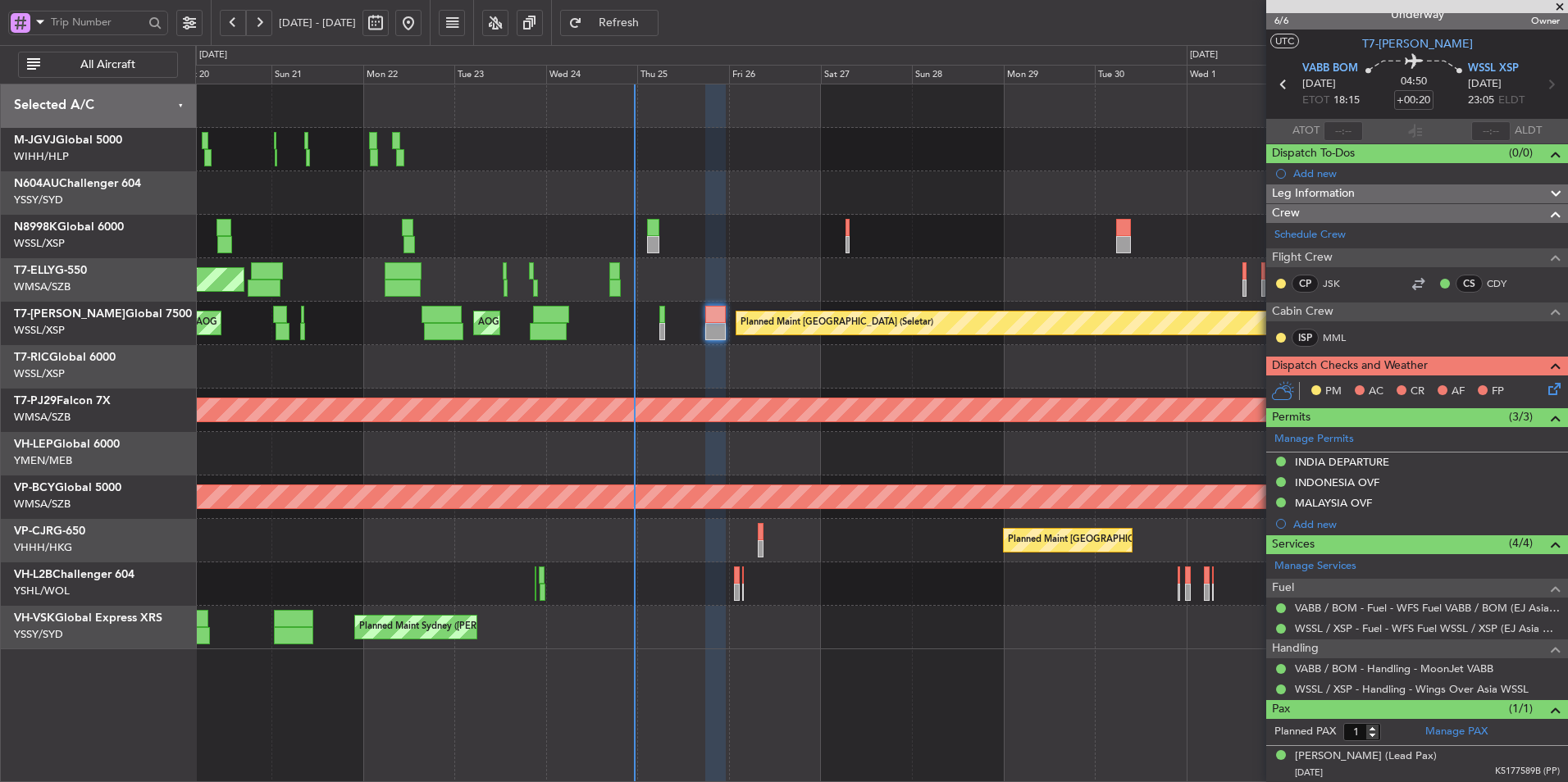
click at [768, 374] on div at bounding box center [881, 367] width 1372 height 43
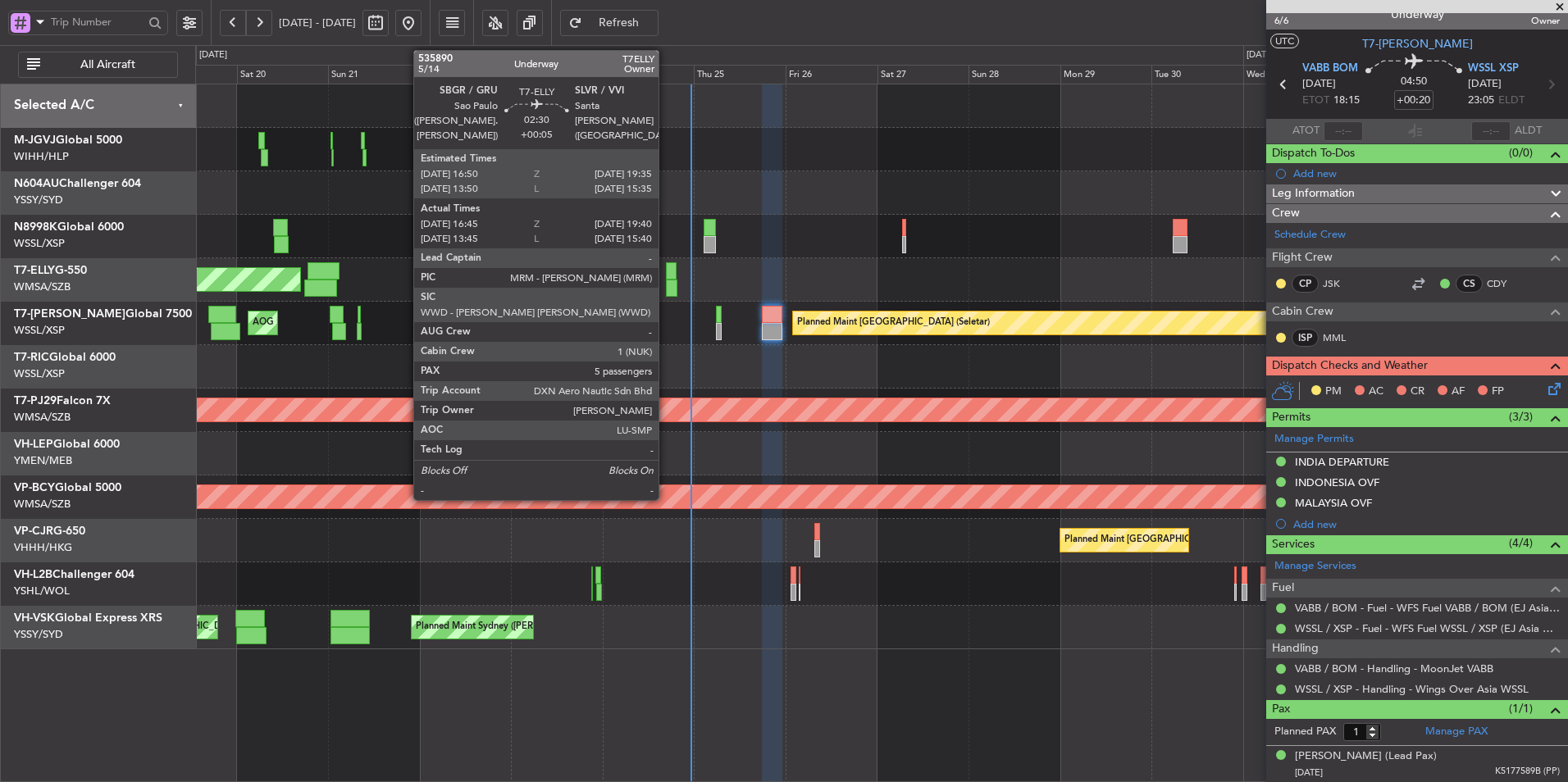
click at [666, 271] on div at bounding box center [671, 271] width 11 height 17
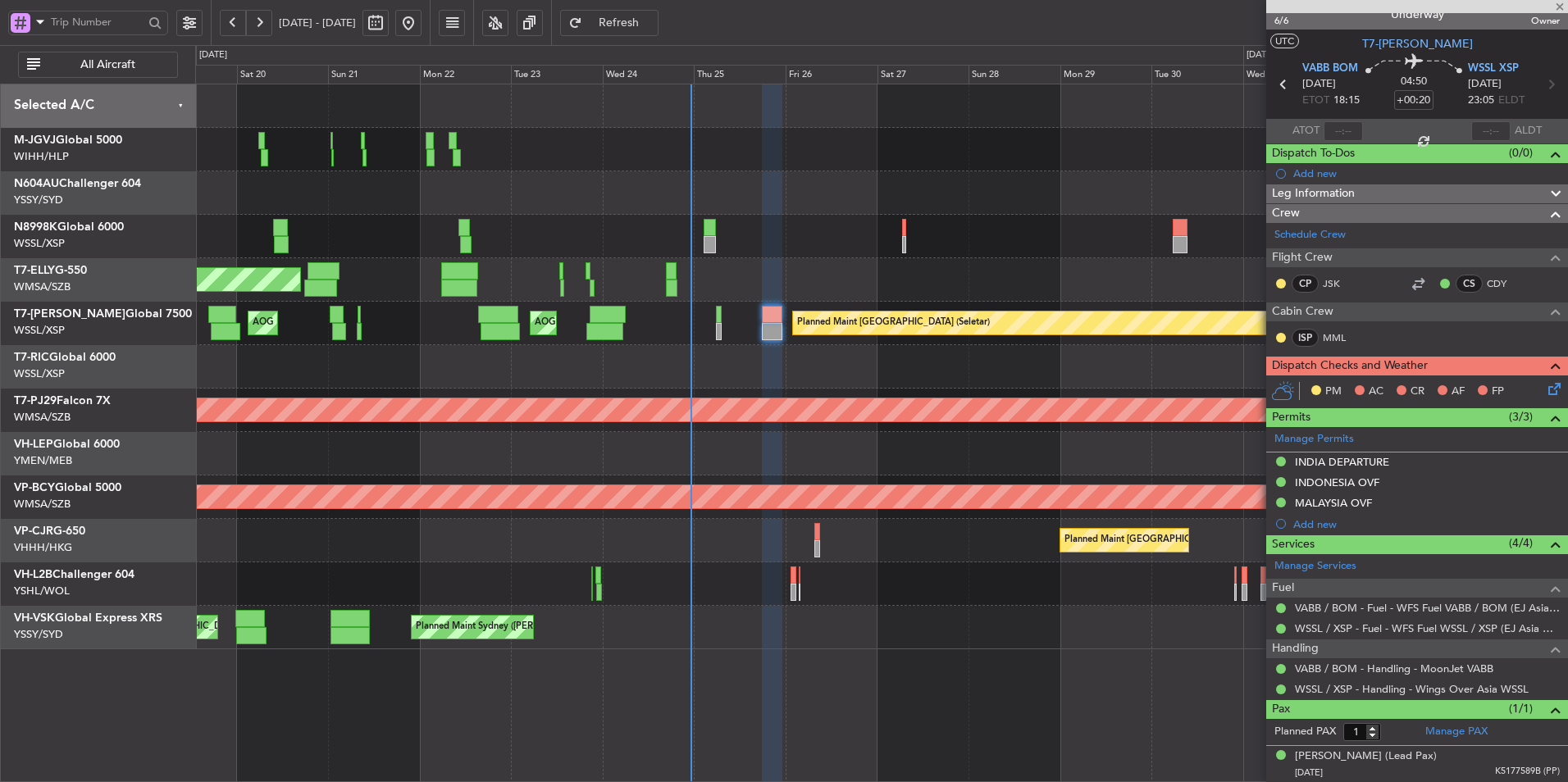
type input "+00:05"
type input "16:55"
type input "19:35"
type input "5"
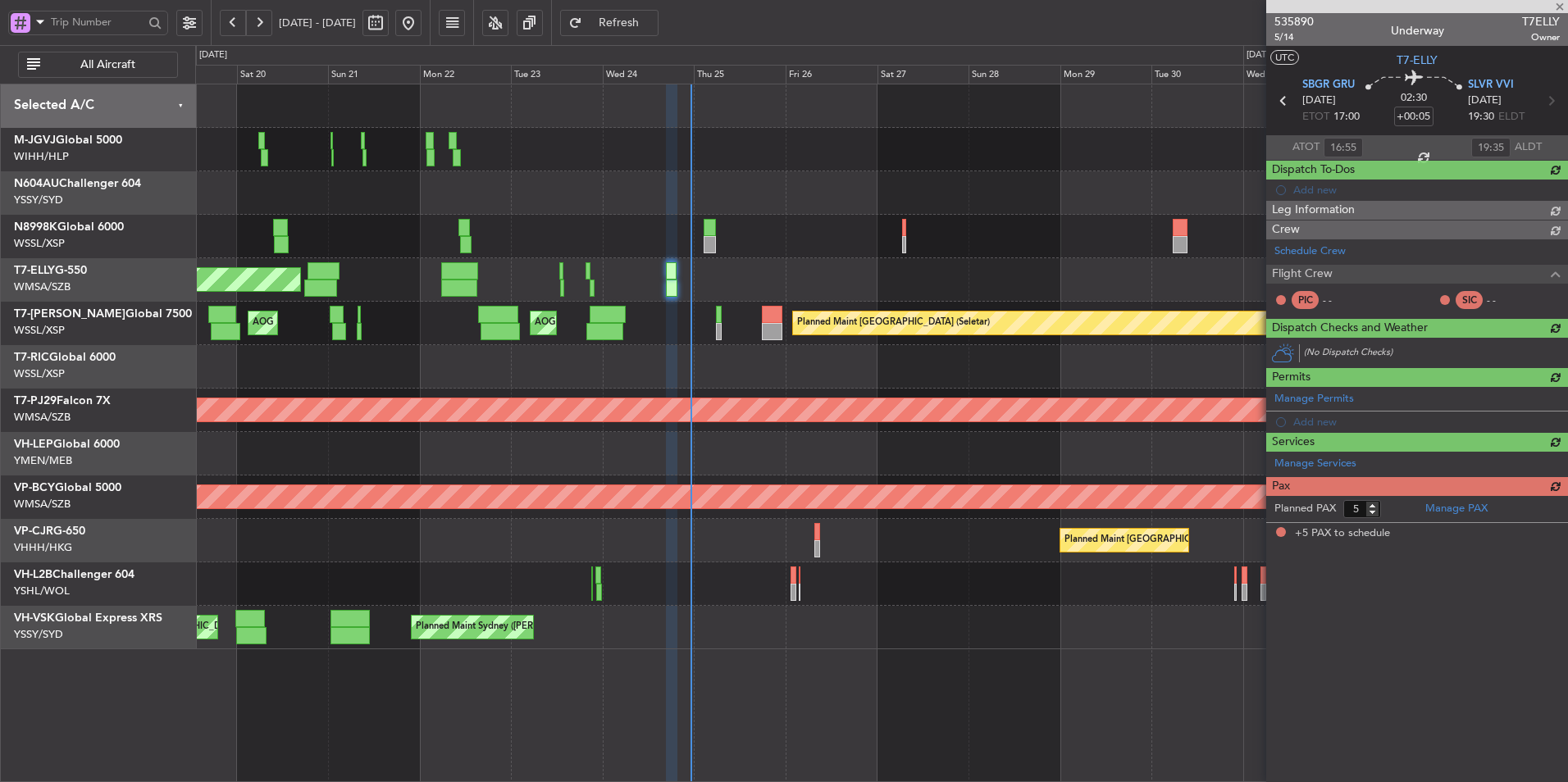
scroll to position [0, 0]
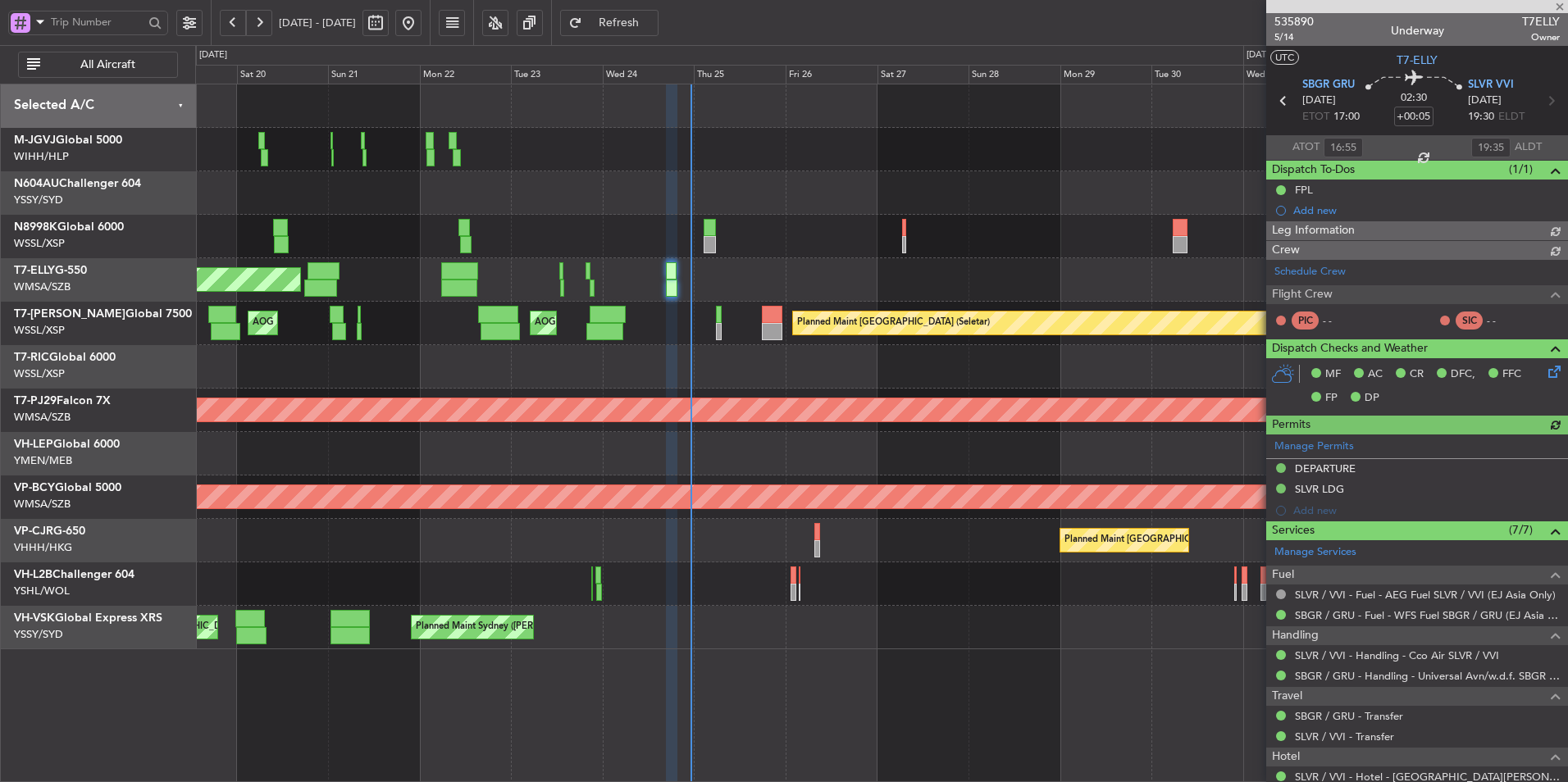
type input "Kennis Yau (KYA)"
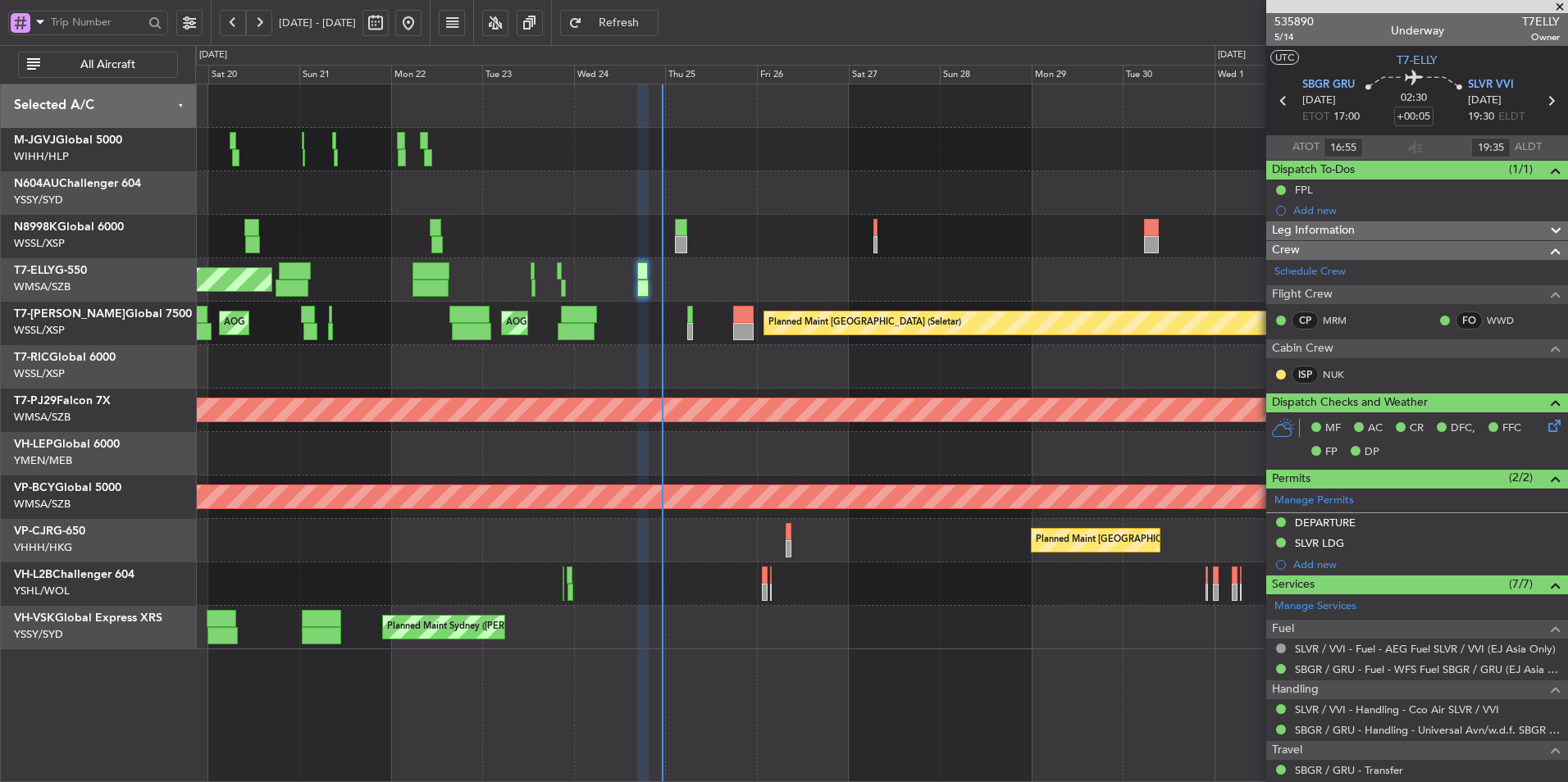
click at [944, 469] on div at bounding box center [881, 454] width 1372 height 43
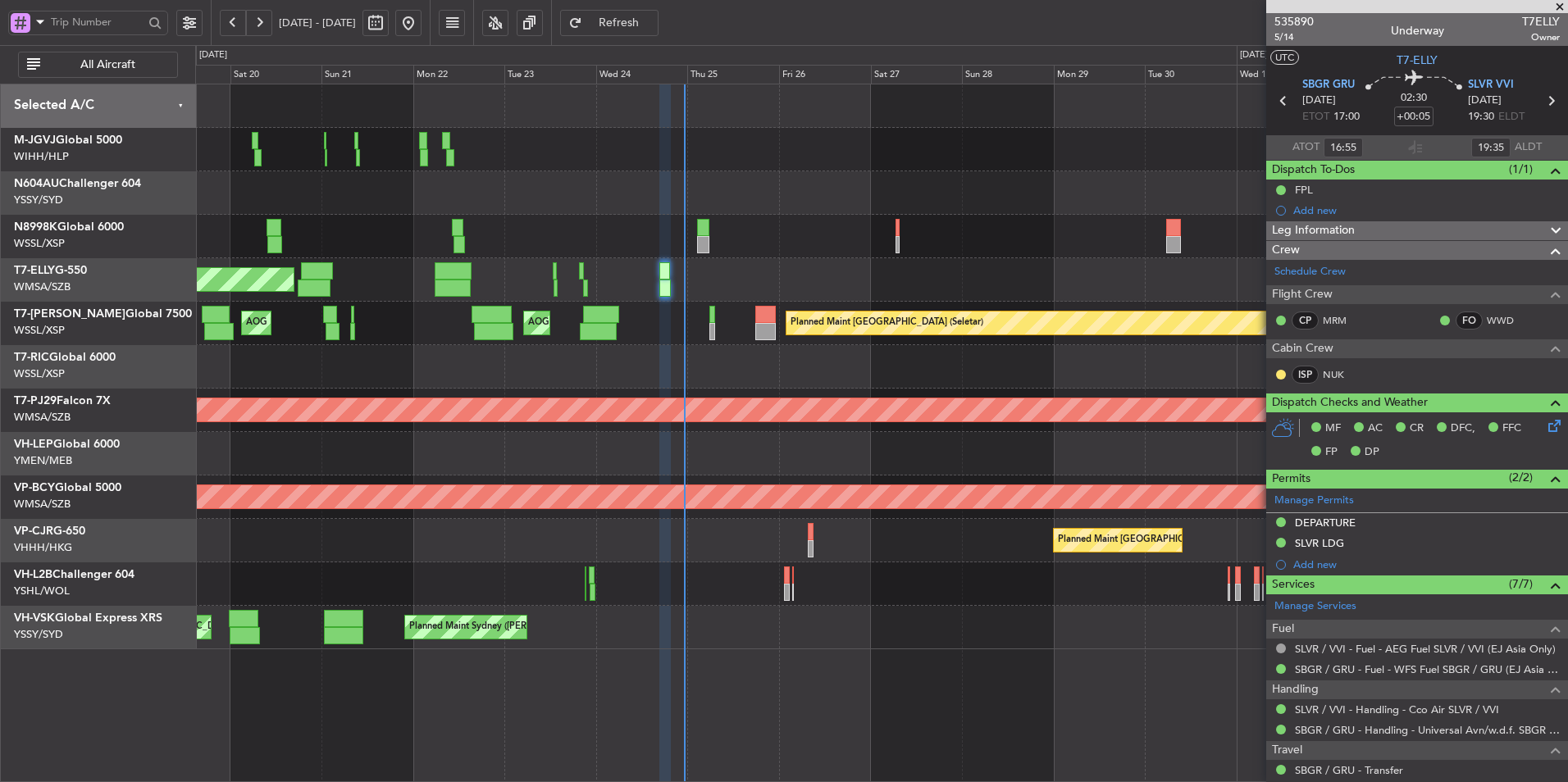
click at [823, 374] on div at bounding box center [881, 367] width 1372 height 43
click at [779, 380] on div at bounding box center [881, 367] width 1372 height 43
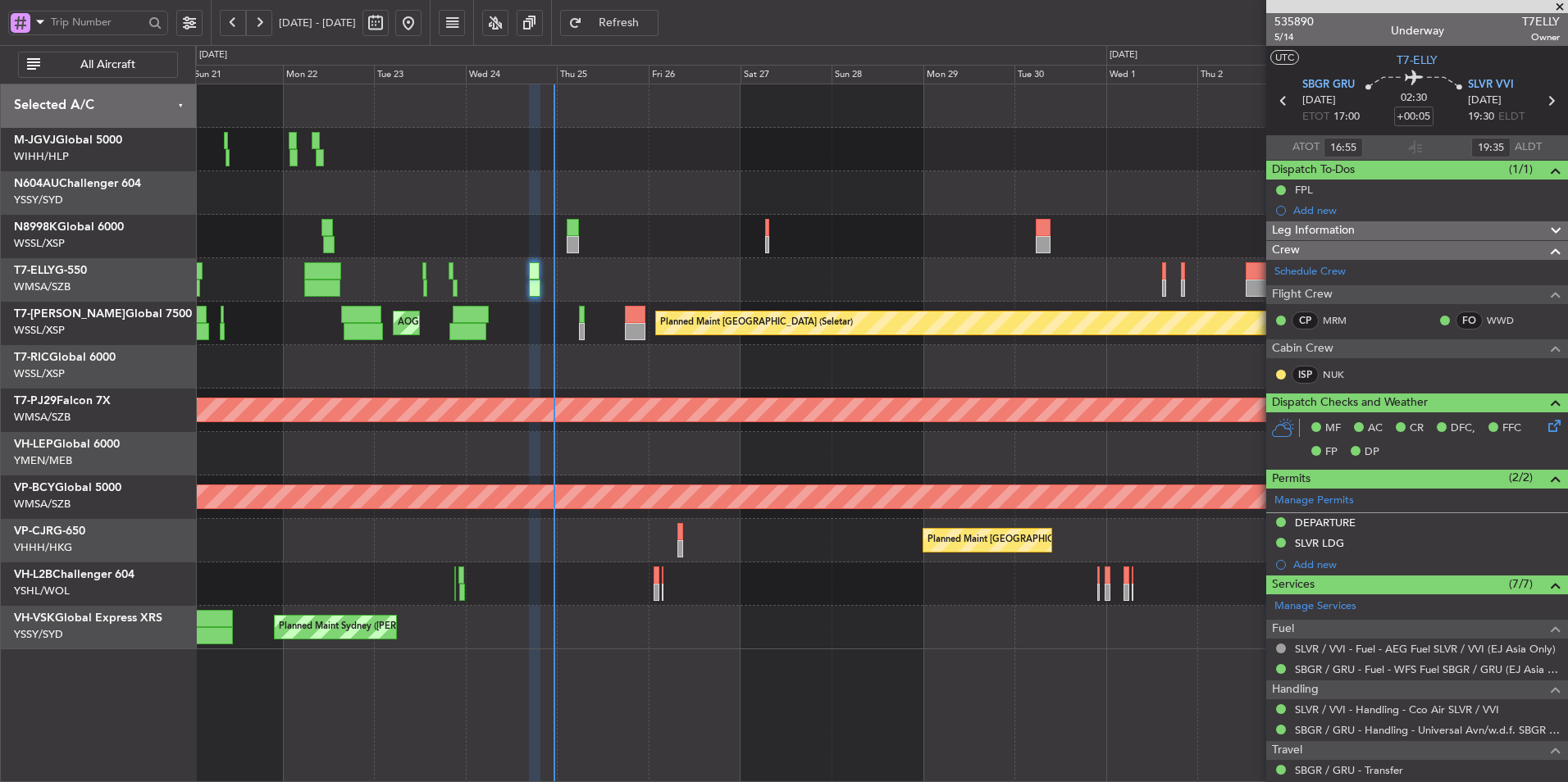
click at [743, 281] on div "Planned Maint Dubai (Dubai Intl) MEL Dubai (Dubai Intl)" at bounding box center [881, 279] width 1372 height 43
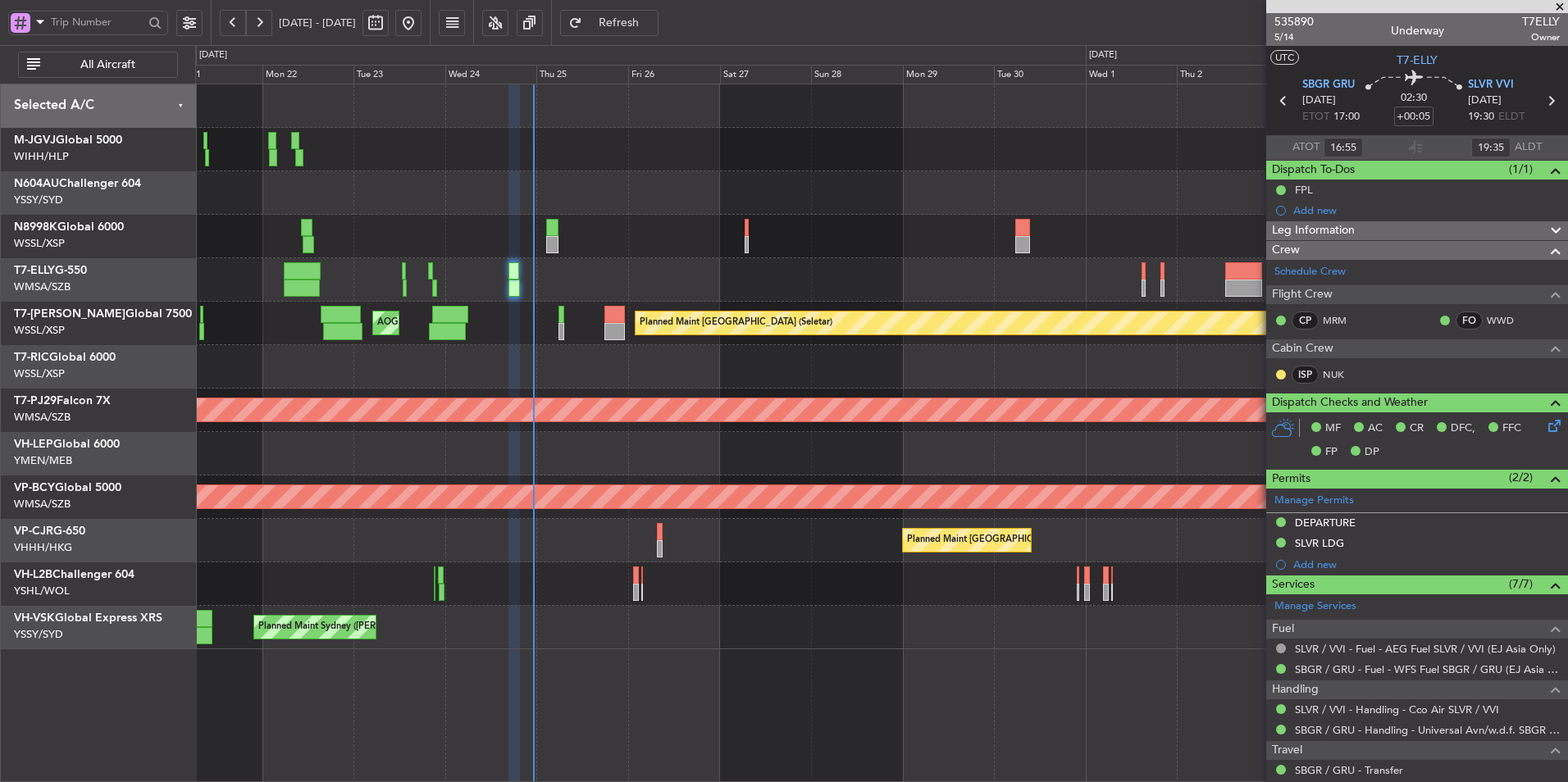
click at [793, 280] on div "Planned Maint Dubai (Dubai Intl) MEL Dubai (Dubai Intl)" at bounding box center [881, 279] width 1372 height 43
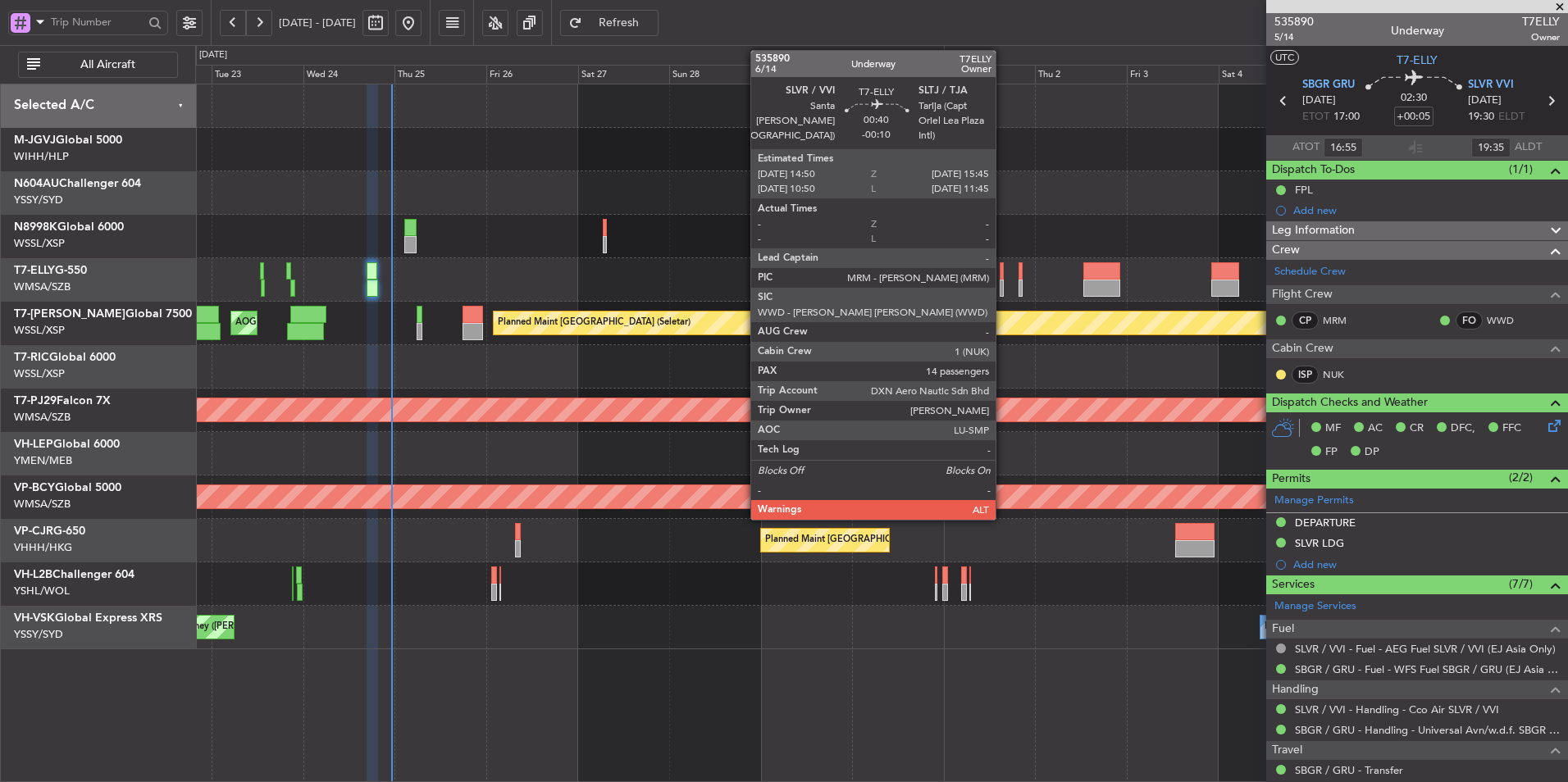
click at [1003, 279] on div at bounding box center [1001, 271] width 4 height 17
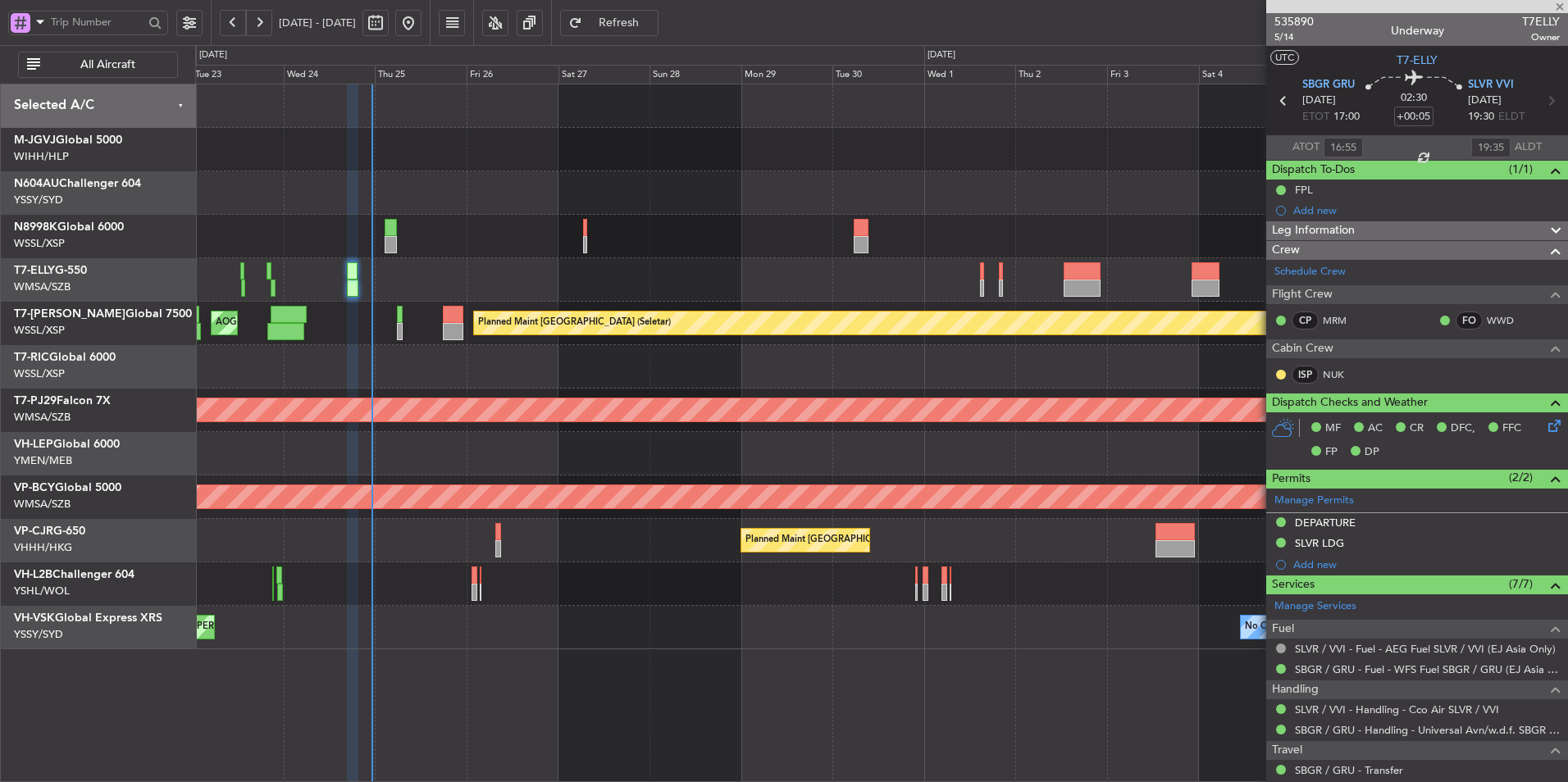
click at [781, 288] on div "Planned Maint Dubai (Dubai Intl) MEL Dubai (Dubai Intl)" at bounding box center [881, 279] width 1372 height 43
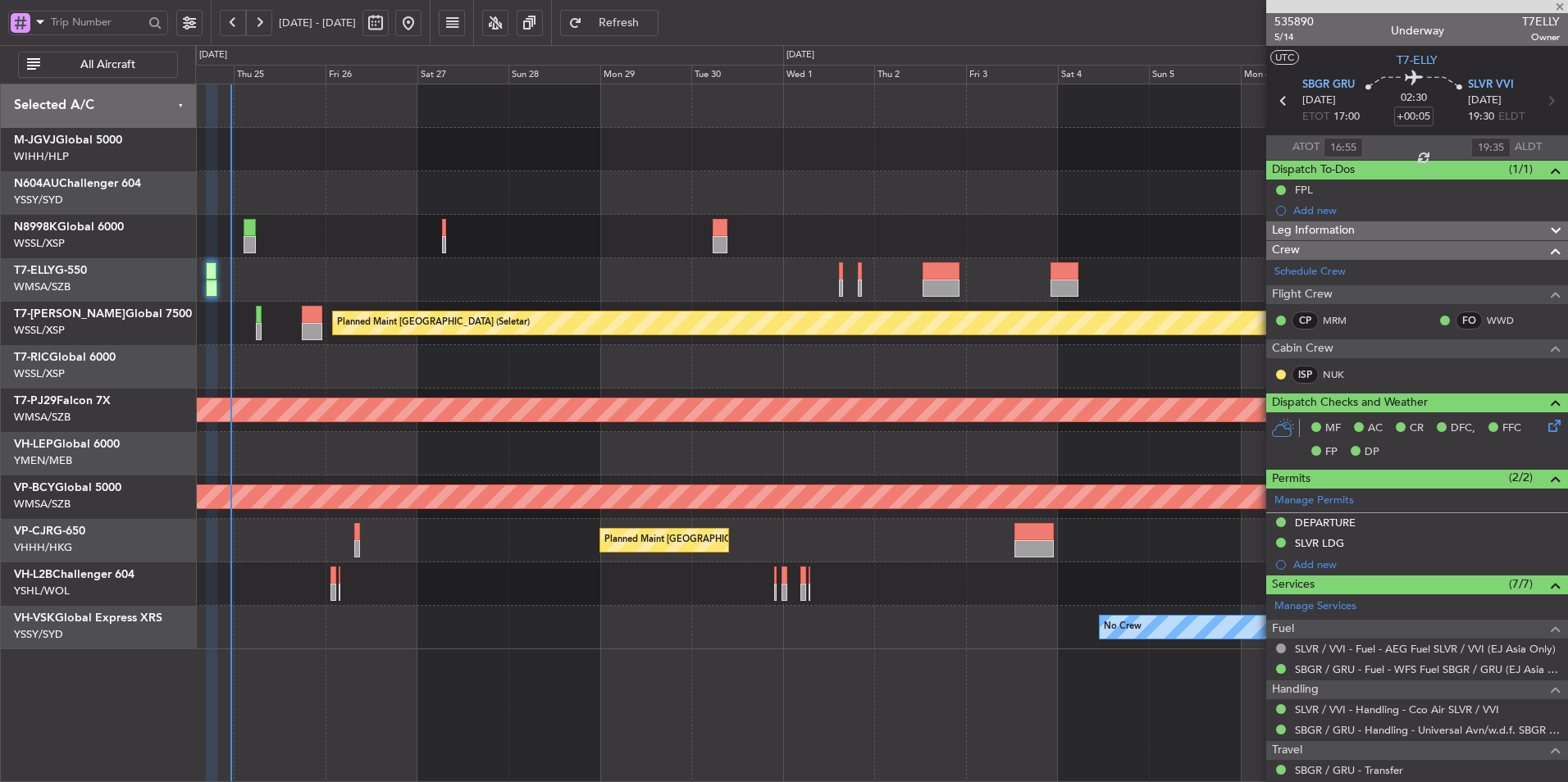
type input "-00:10"
type input "14"
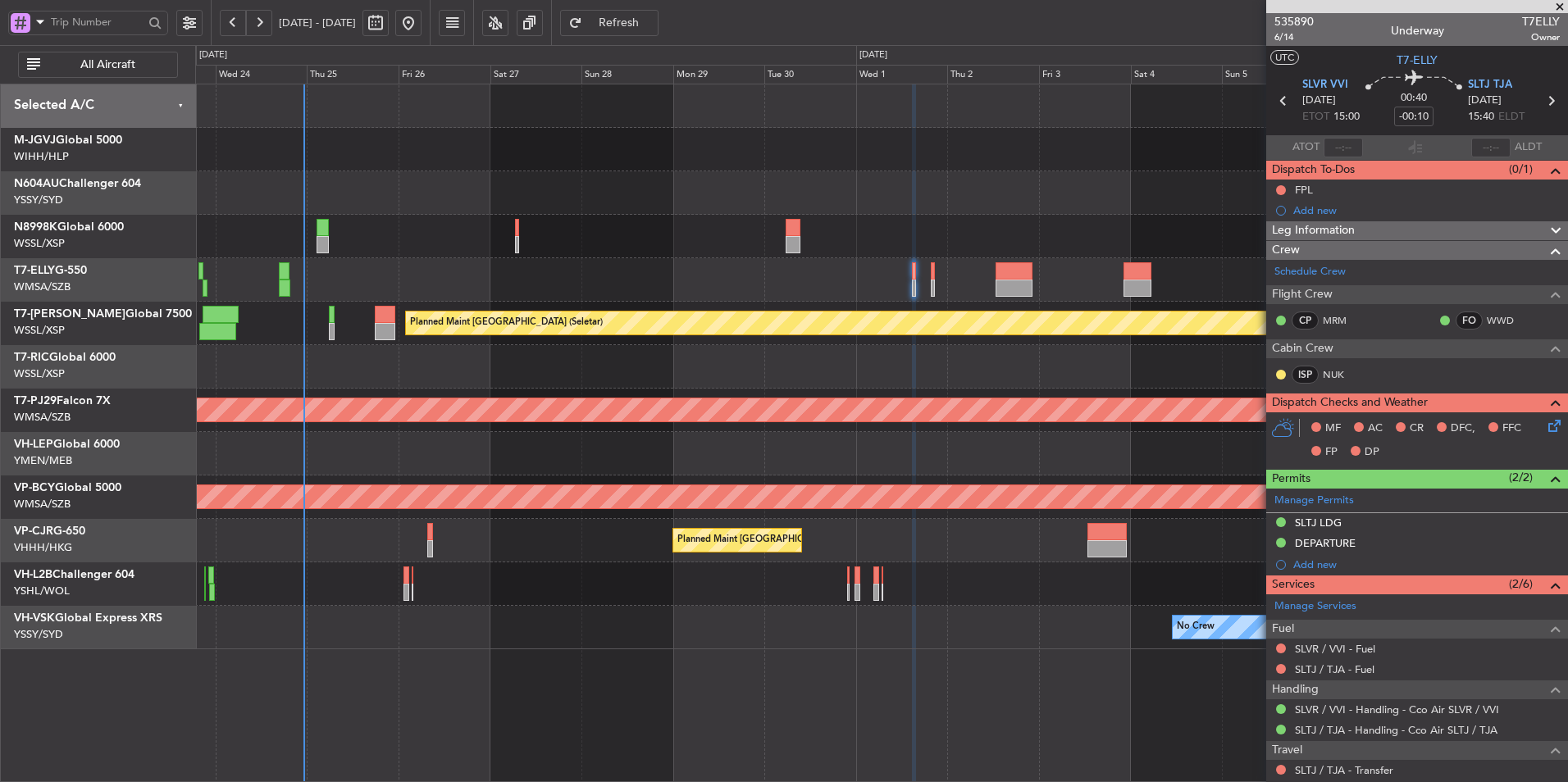
click at [780, 397] on div "Planned Maint Kuala Lumpur (Sultan Abdul Aziz Shah - Subang)" at bounding box center [881, 410] width 1372 height 43
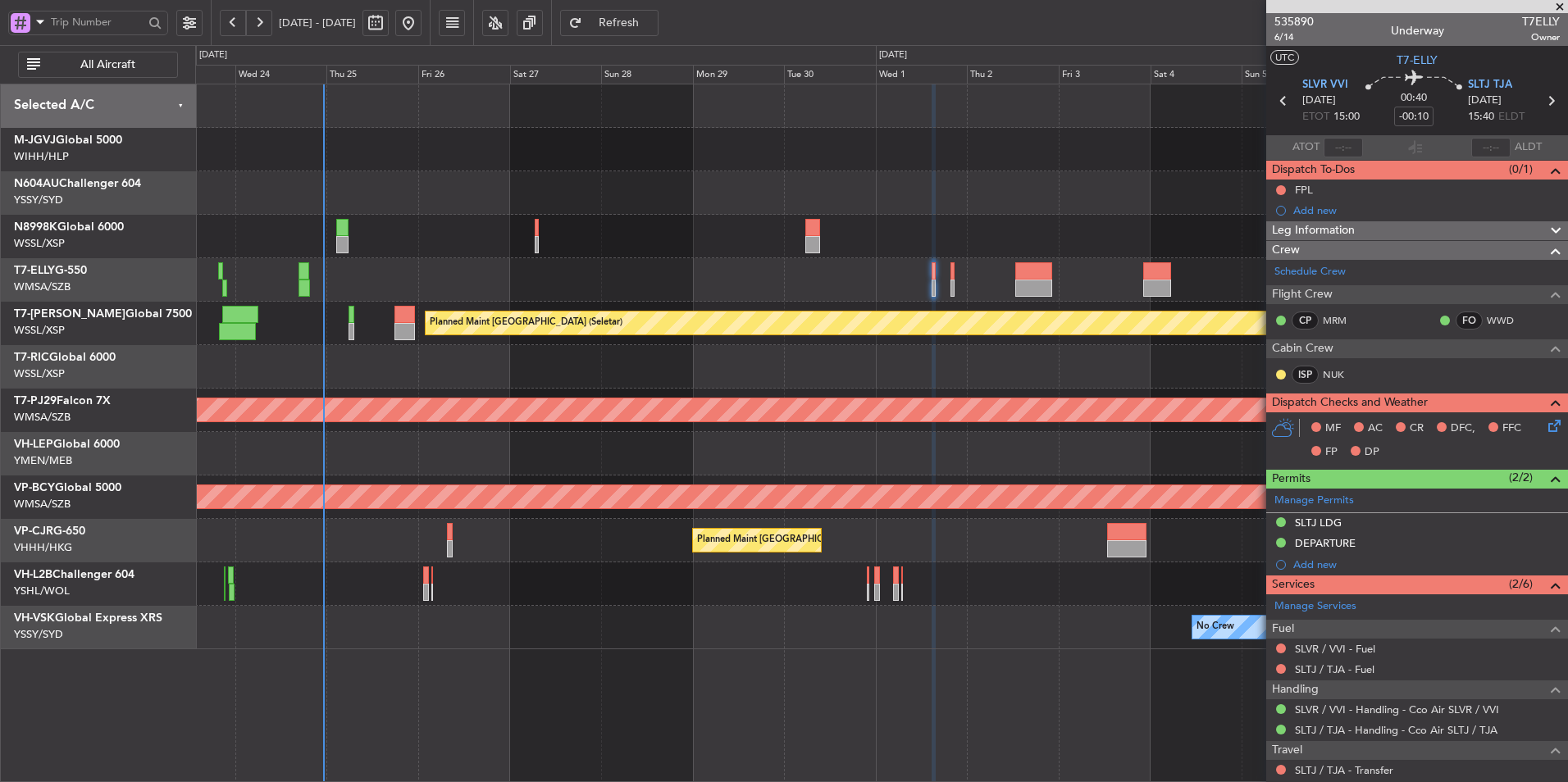
click at [649, 390] on div "Planned Maint Dubai (Dubai Intl) MEL Dubai (Dubai Intl) Planned Maint Singapore…" at bounding box center [881, 367] width 1372 height 565
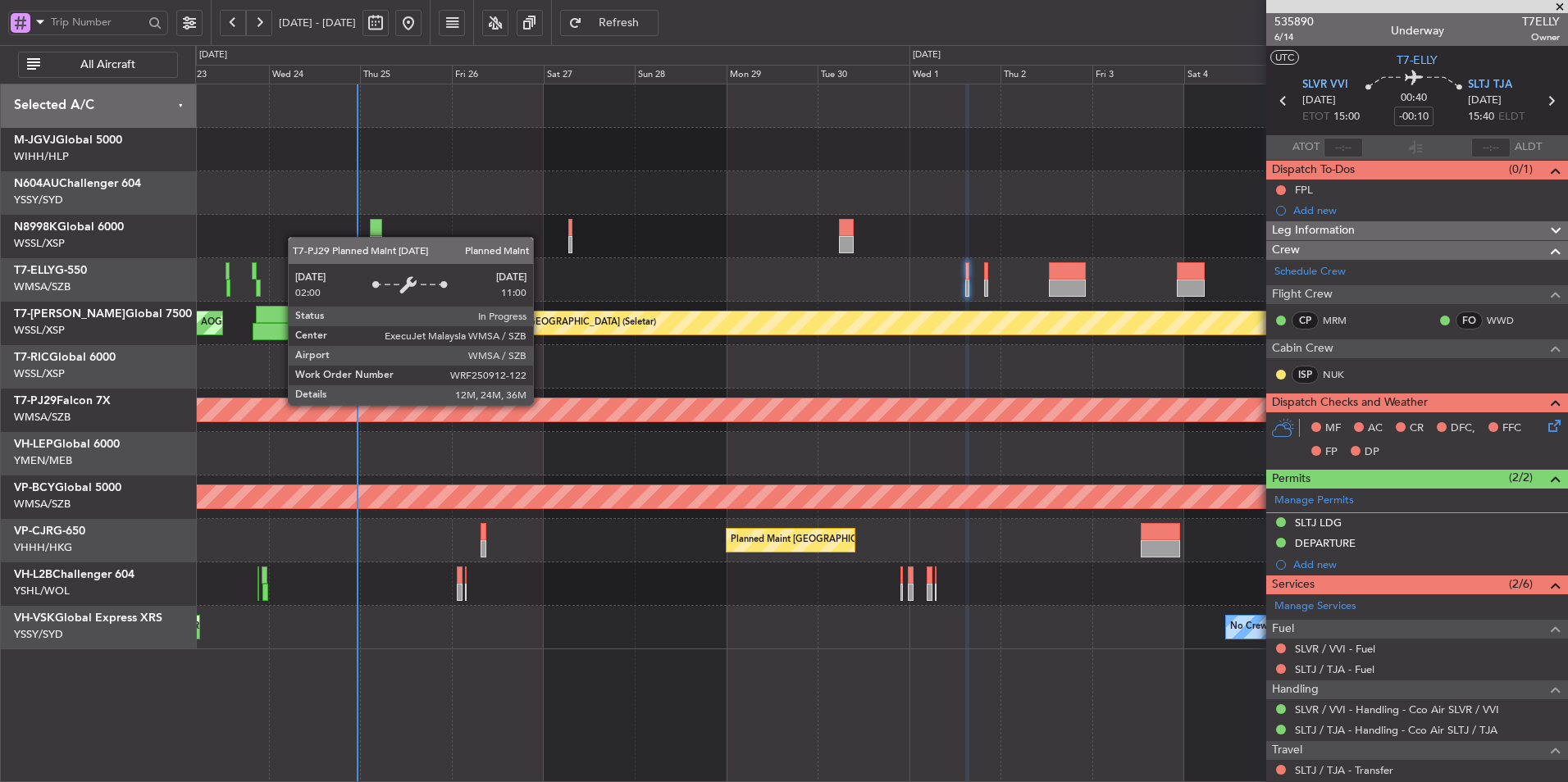
click at [573, 406] on div "Planned Maint Kuala Lumpur (Sultan Abdul Aziz Shah - Subang)" at bounding box center [1059, 409] width 3761 height 23
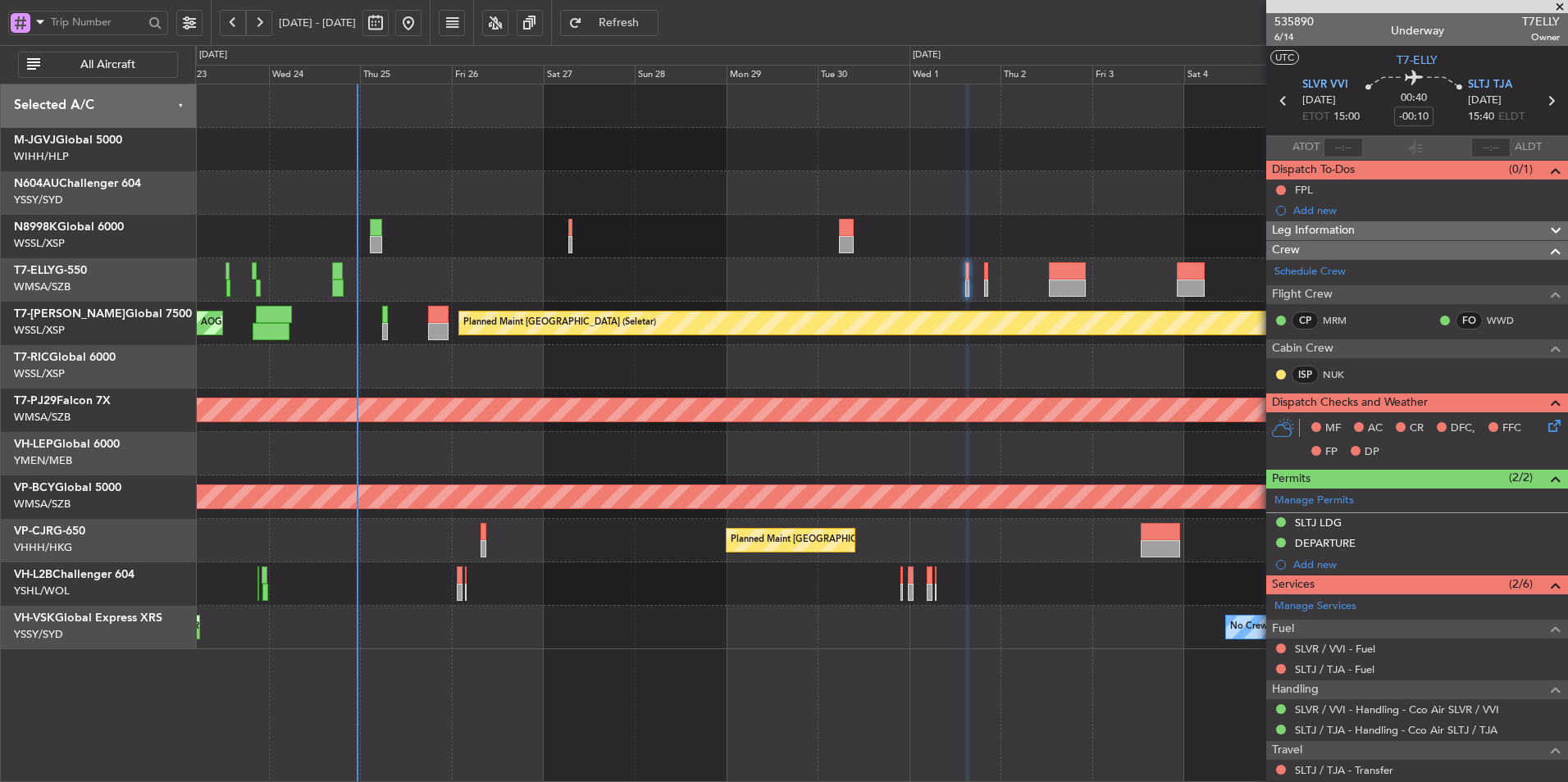
click at [615, 361] on div at bounding box center [881, 367] width 1372 height 43
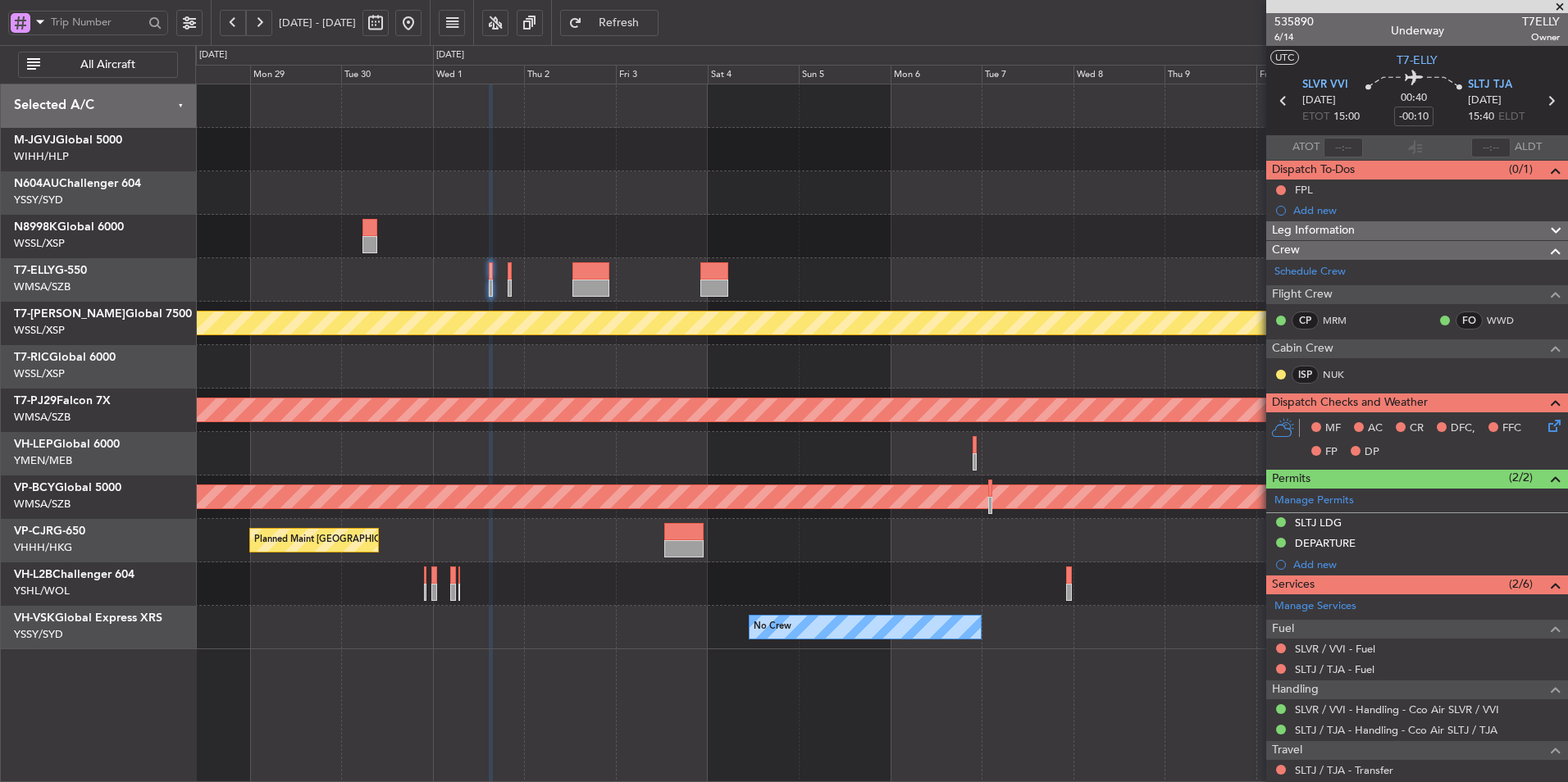
click at [687, 352] on div at bounding box center [881, 367] width 1372 height 43
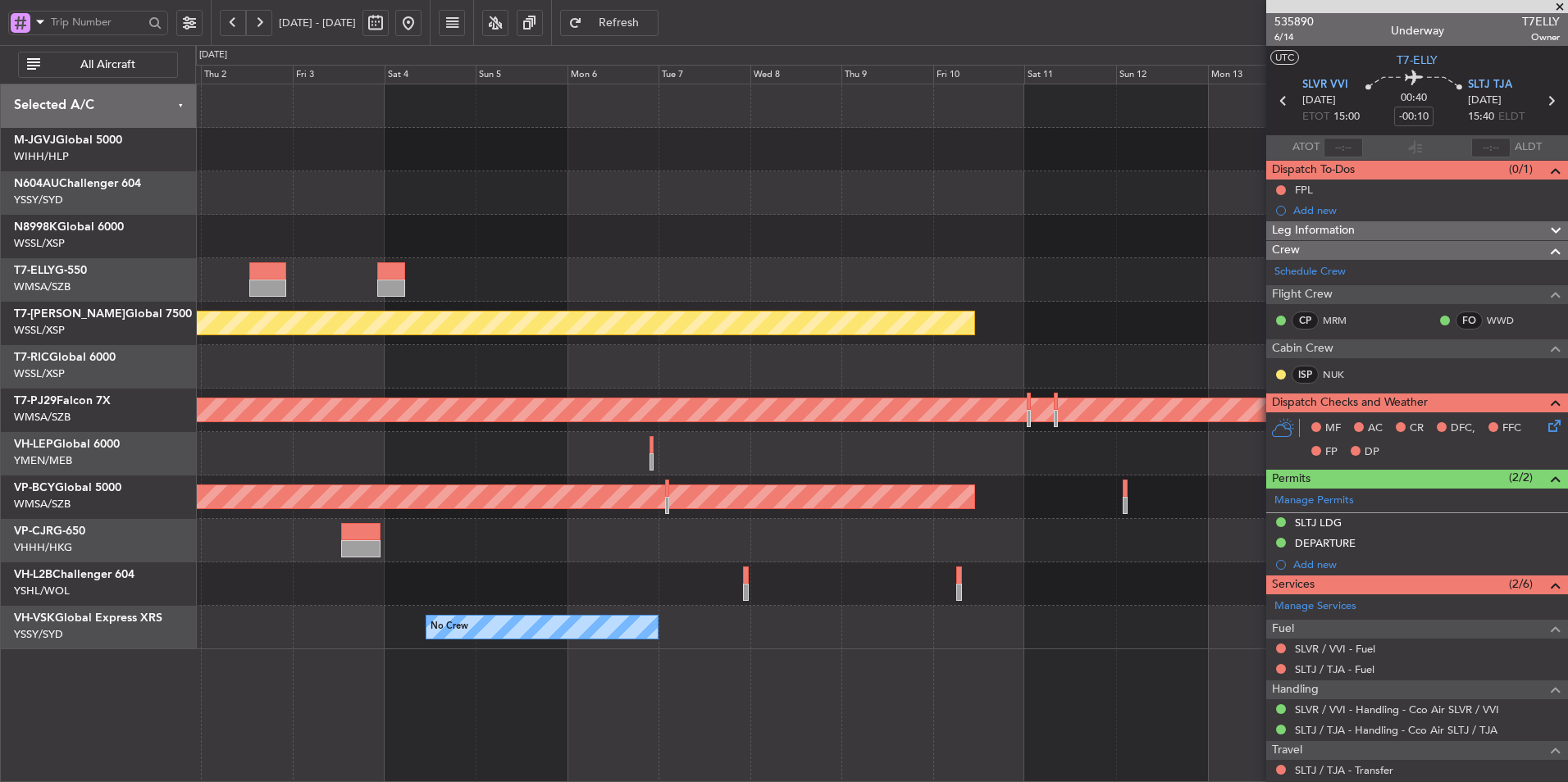
click at [852, 366] on div at bounding box center [881, 367] width 1372 height 43
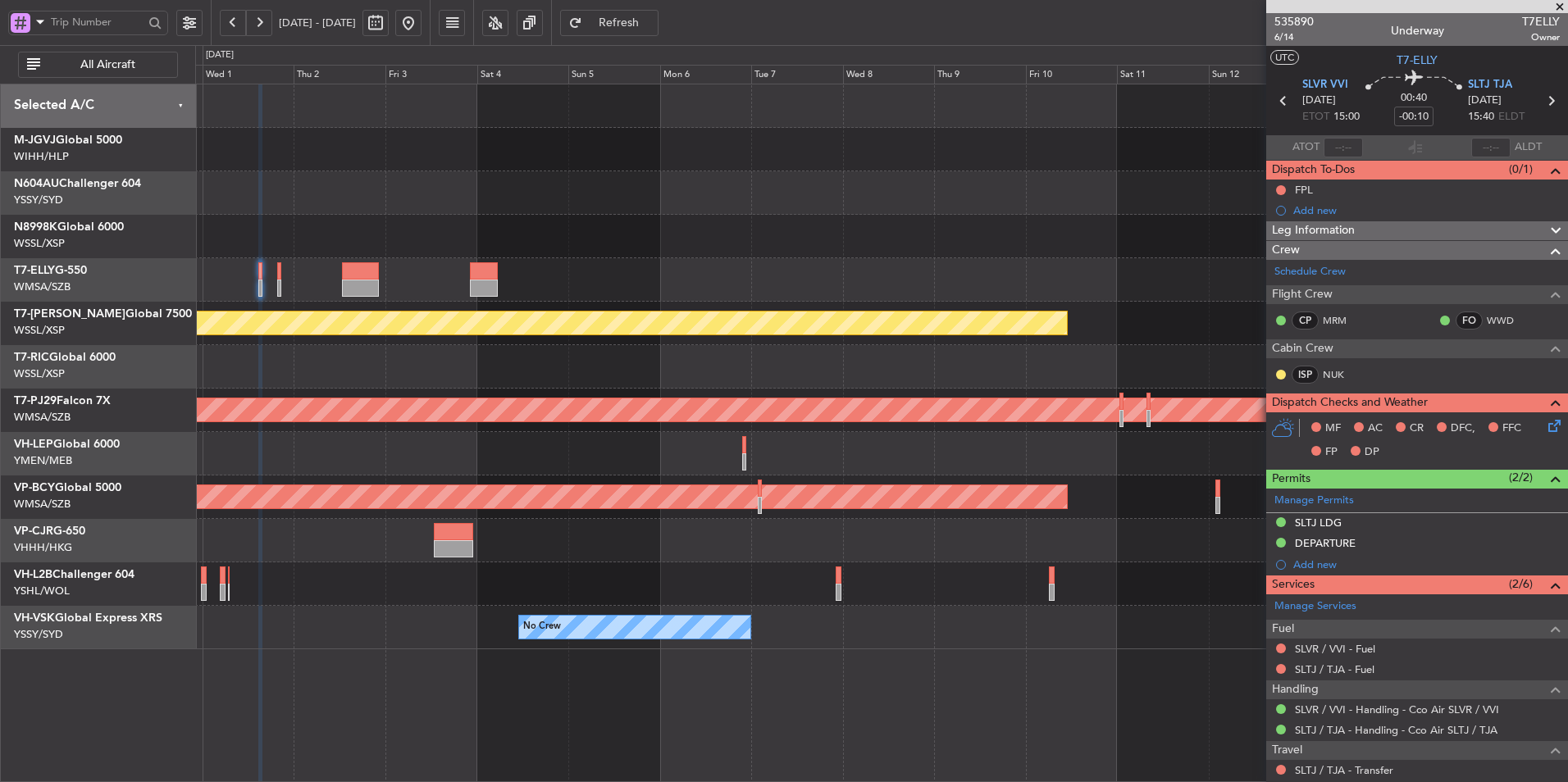
click at [798, 659] on div "Planned Maint Singapore (Seletar) Planned Maint Kuala Lumpur (Sultan Abdul Aziz…" at bounding box center [881, 432] width 1373 height 699
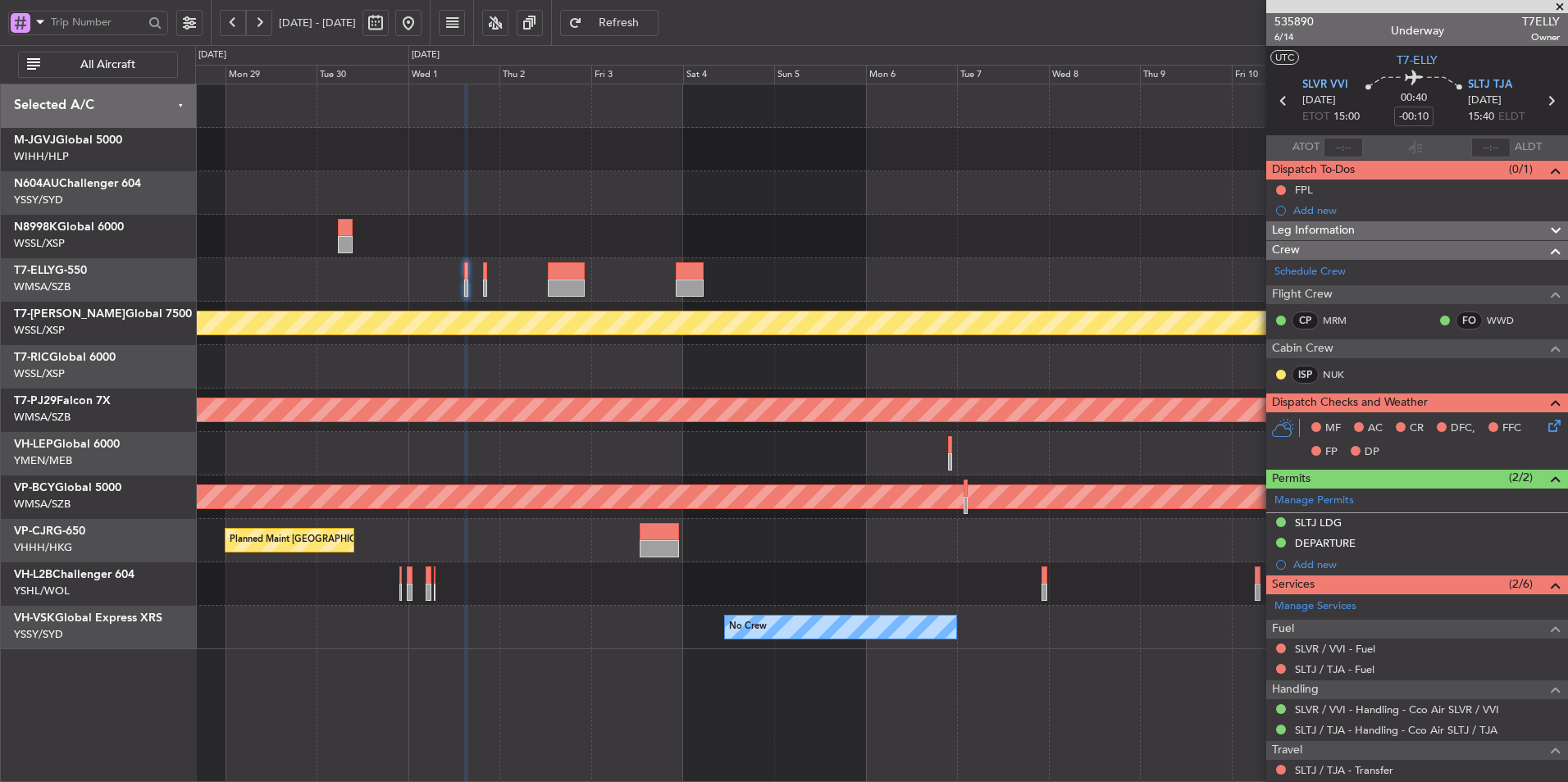
click at [784, 659] on div "Planned Maint Singapore (Seletar) Planned Maint Kuala Lumpur (Sultan Abdul Aziz…" at bounding box center [881, 432] width 1373 height 699
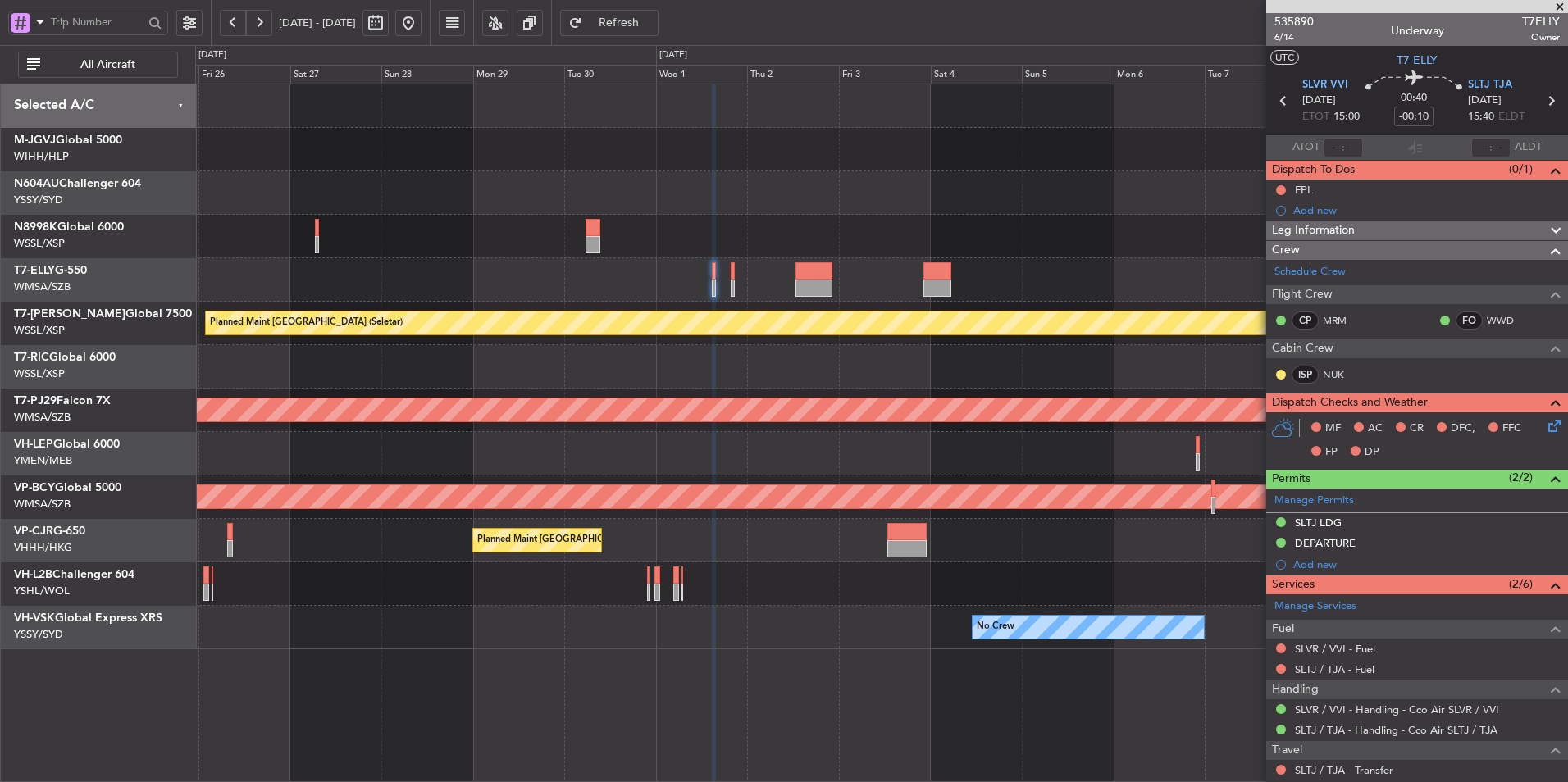
click at [861, 665] on div "Planned Maint Singapore (Seletar) AOG Maint London (Luton) Planned Maint Kuala …" at bounding box center [881, 432] width 1373 height 699
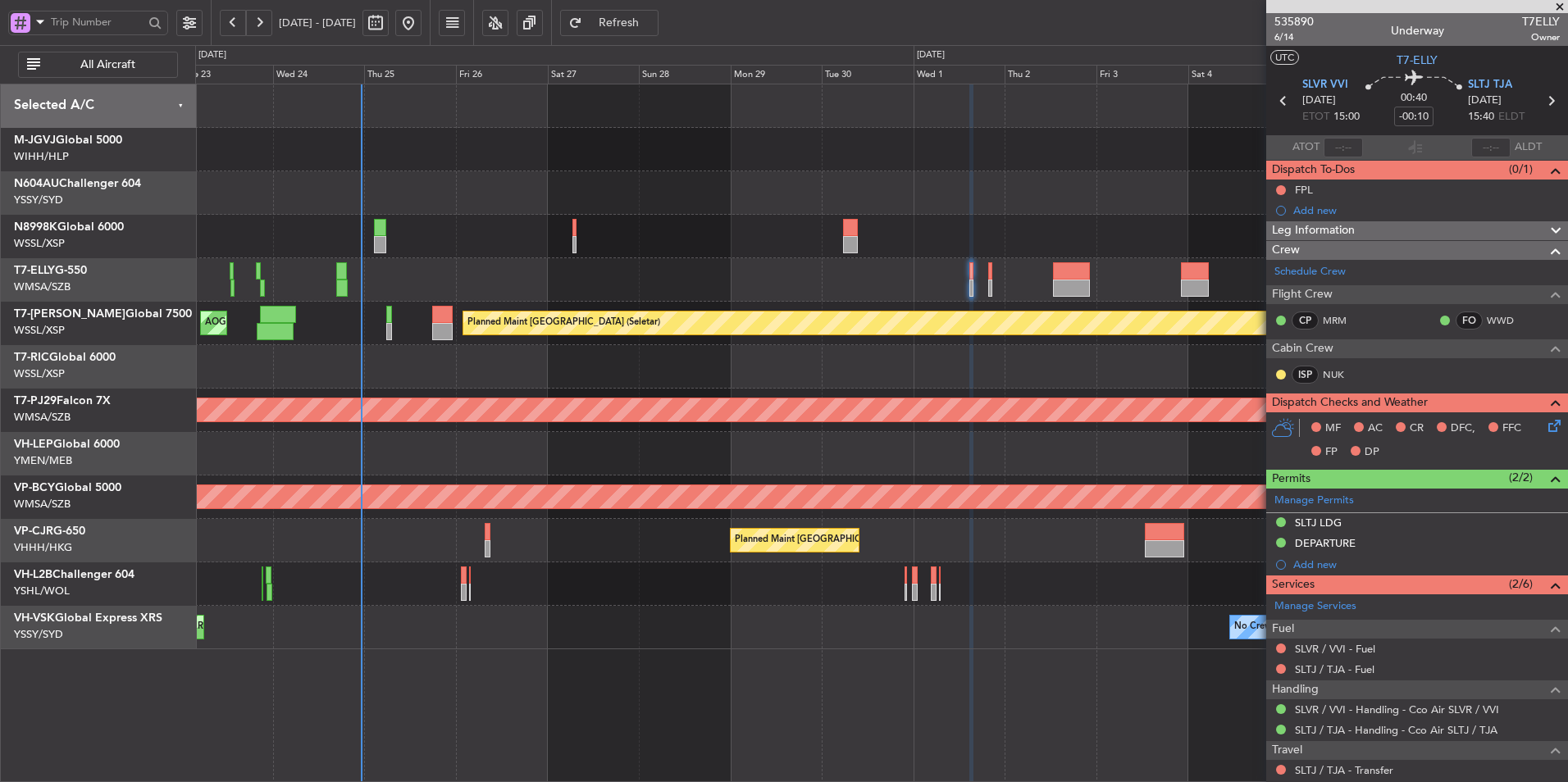
click at [701, 669] on div "Planned Maint Dubai (Dubai Intl) MEL Dubai (Dubai Intl) Planned Maint Singapore…" at bounding box center [881, 432] width 1373 height 699
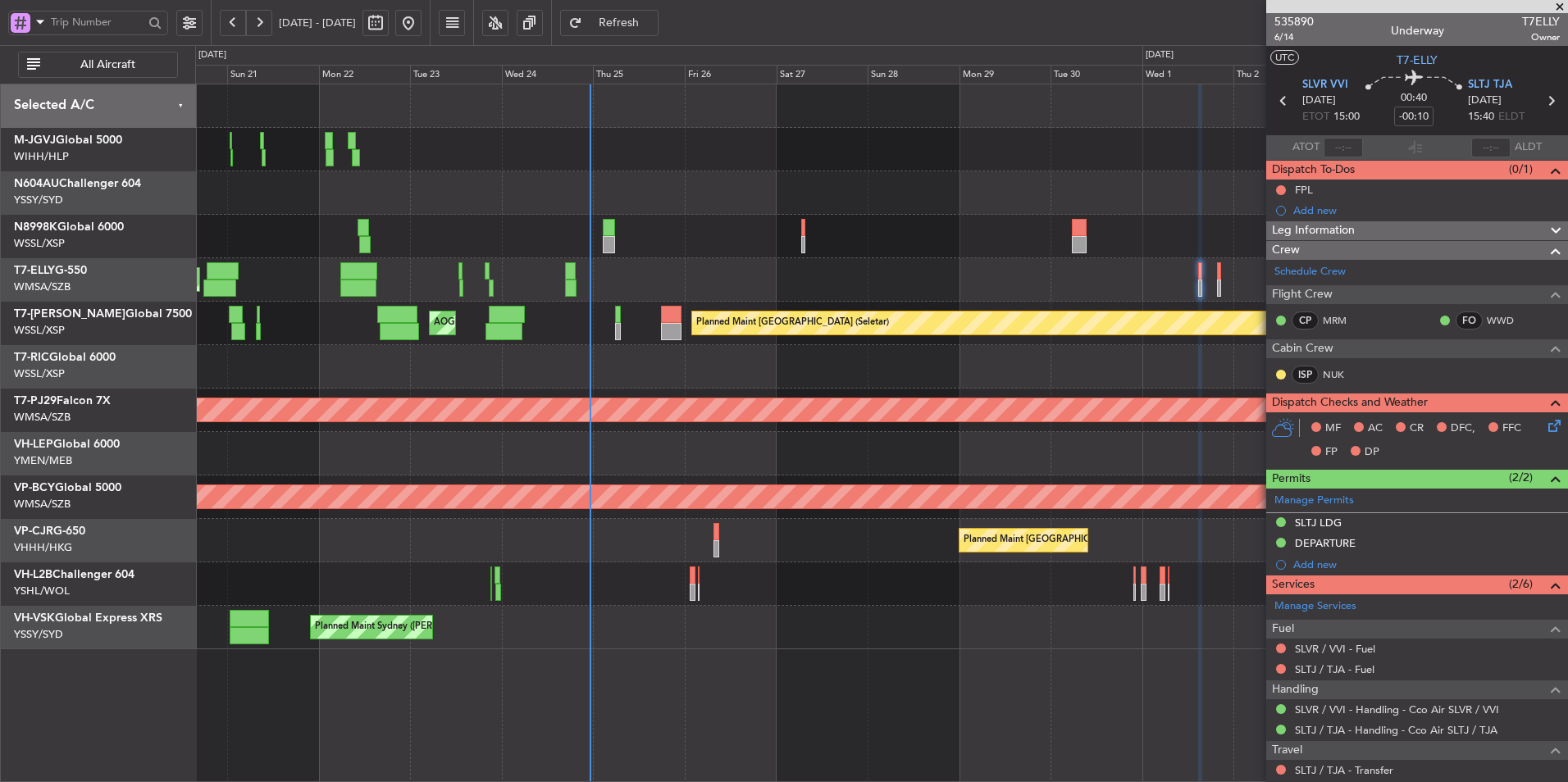
click at [652, 659] on div "Planned Maint Singapore (Seletar) MEL Jakarta (Halim Intl) MEL Jakarta (Halim I…" at bounding box center [881, 432] width 1373 height 699
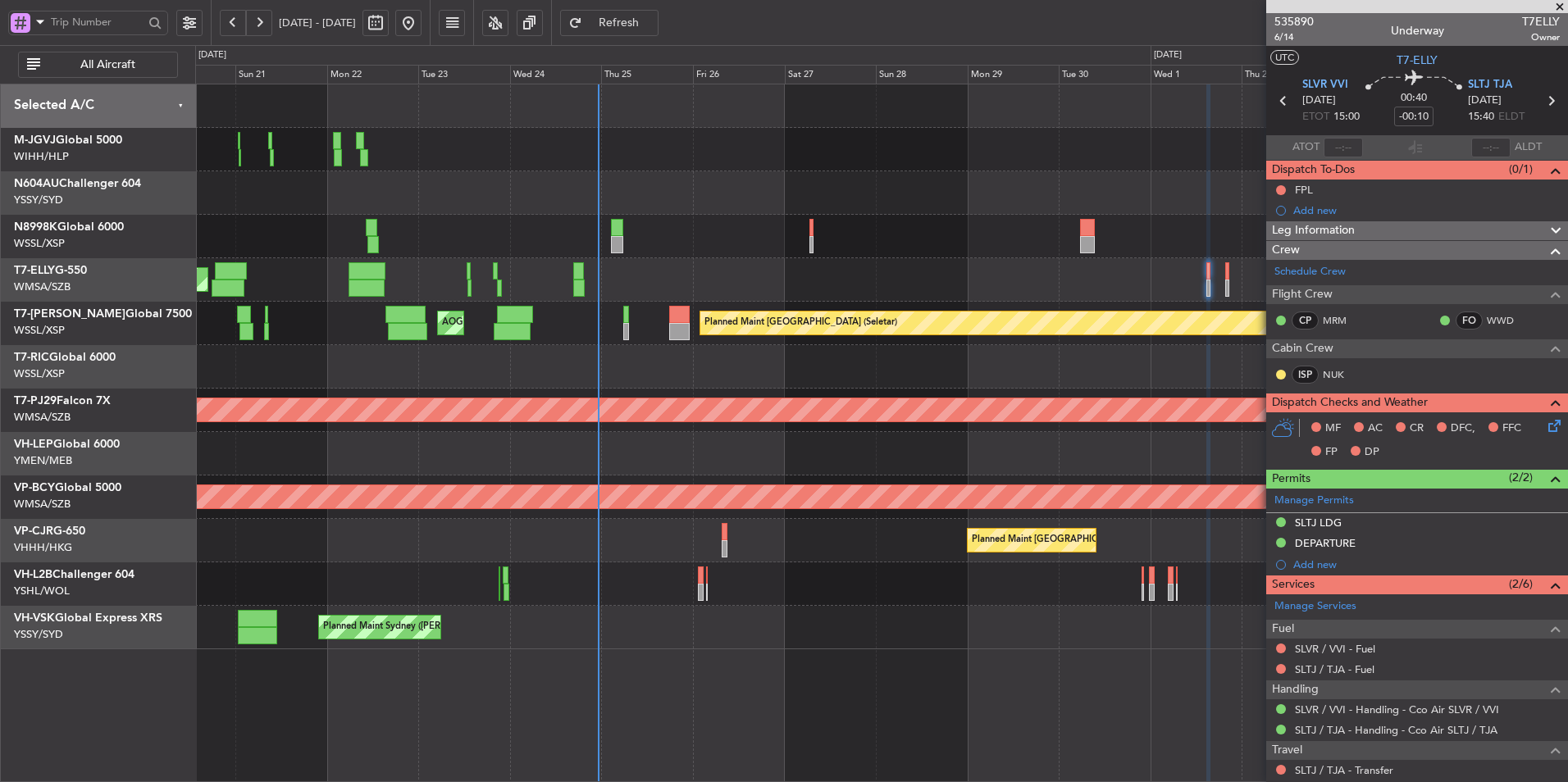
click at [644, 654] on div "Planned Maint Singapore (Seletar) MEL Jakarta (Halim Intl) MEL Jakarta (Halim I…" at bounding box center [881, 432] width 1373 height 699
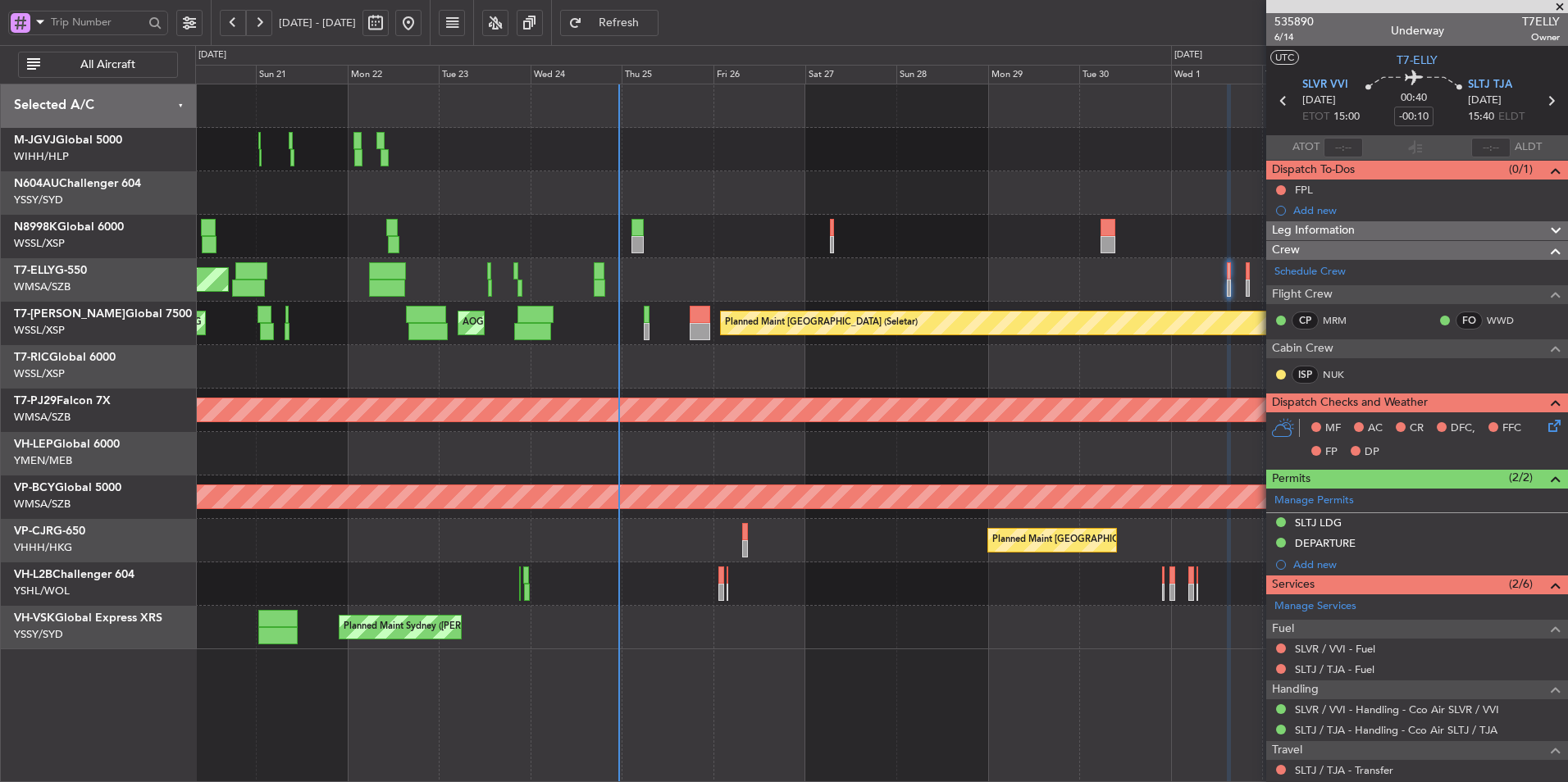
click at [489, 432] on div at bounding box center [881, 454] width 1372 height 43
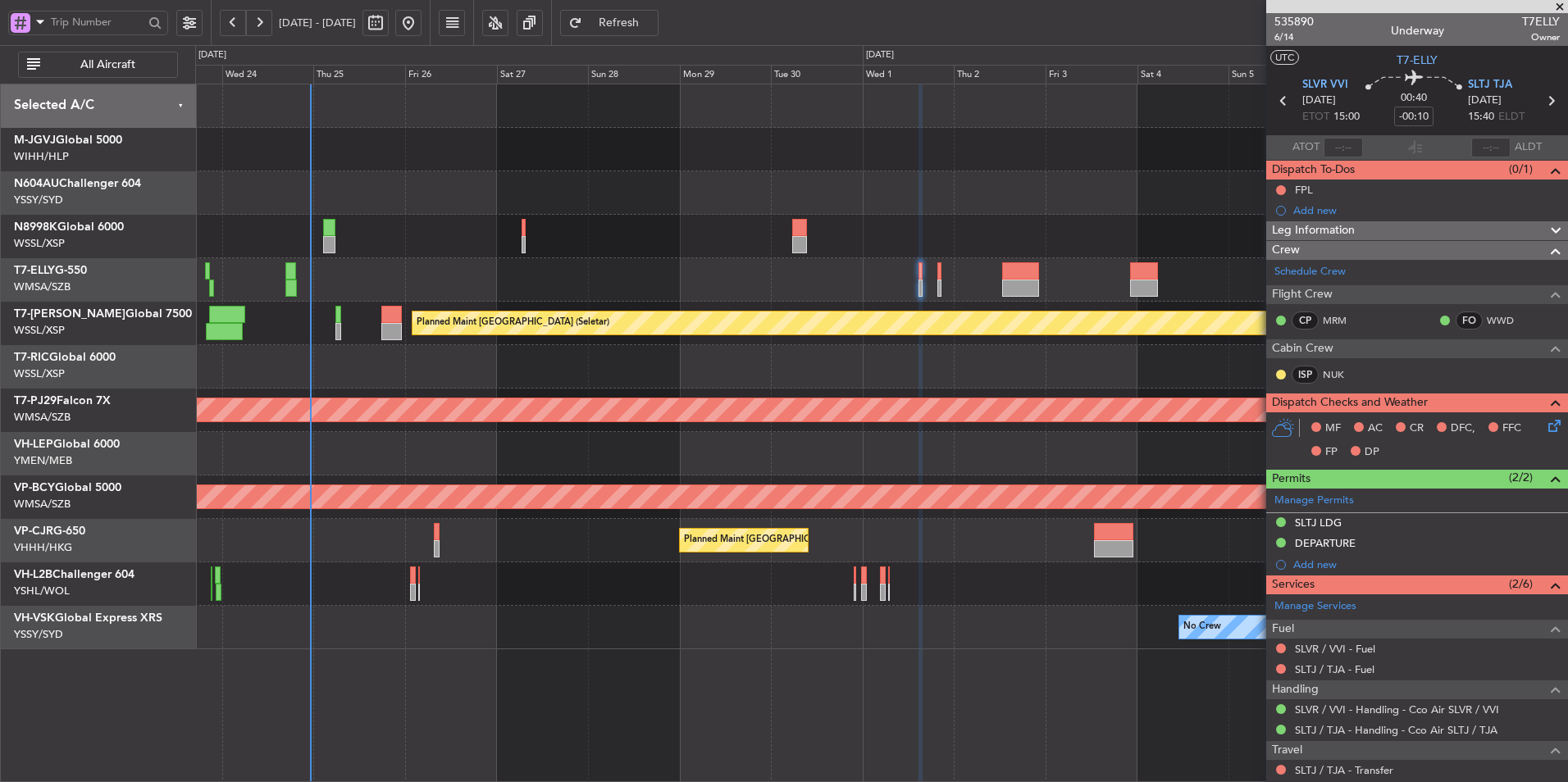
click at [415, 454] on div at bounding box center [881, 454] width 1372 height 43
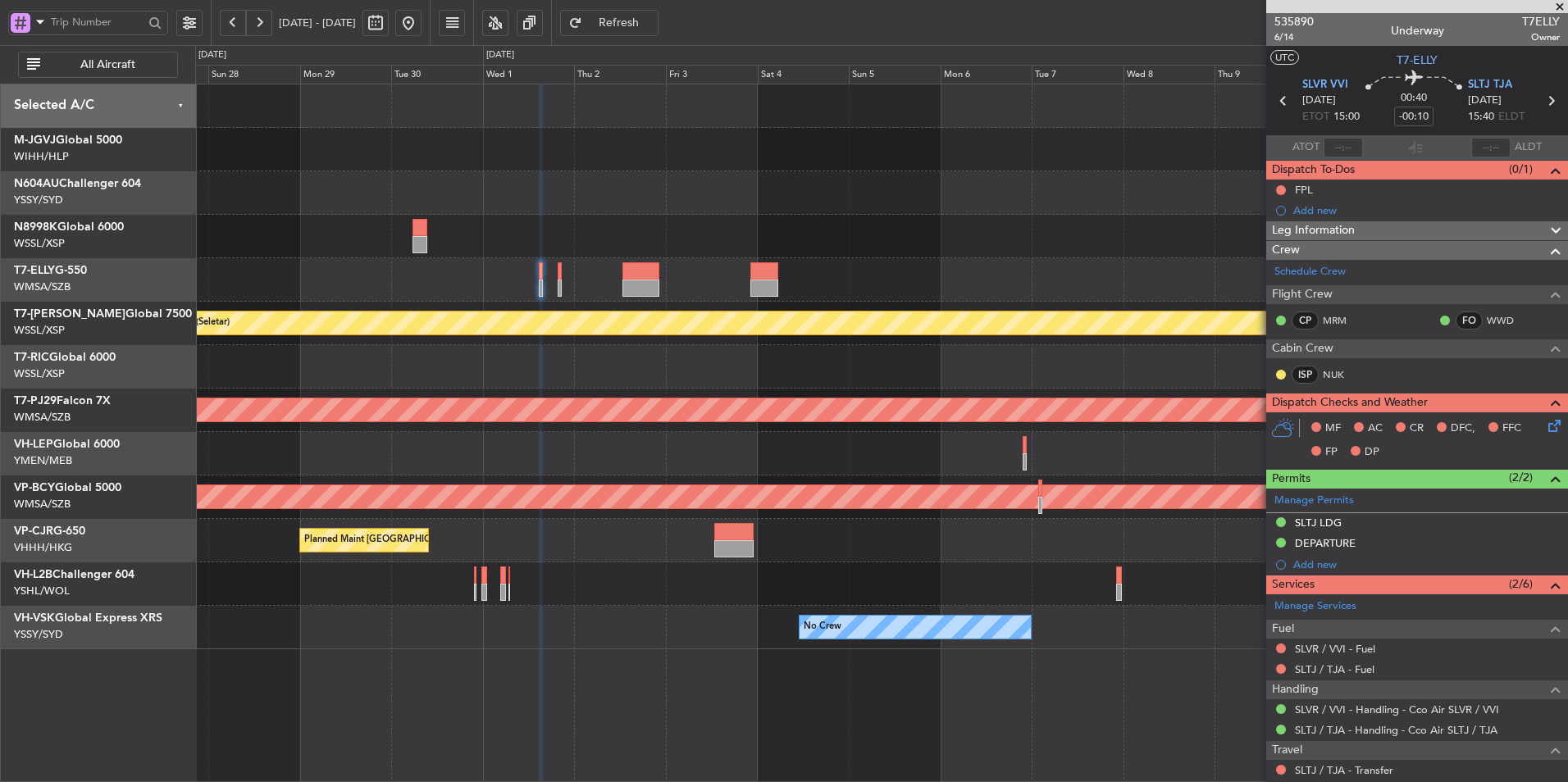
click at [618, 413] on div "Planned Maint Singapore (Seletar) Planned Maint Kuala Lumpur (Sultan Abdul Aziz…" at bounding box center [881, 367] width 1372 height 565
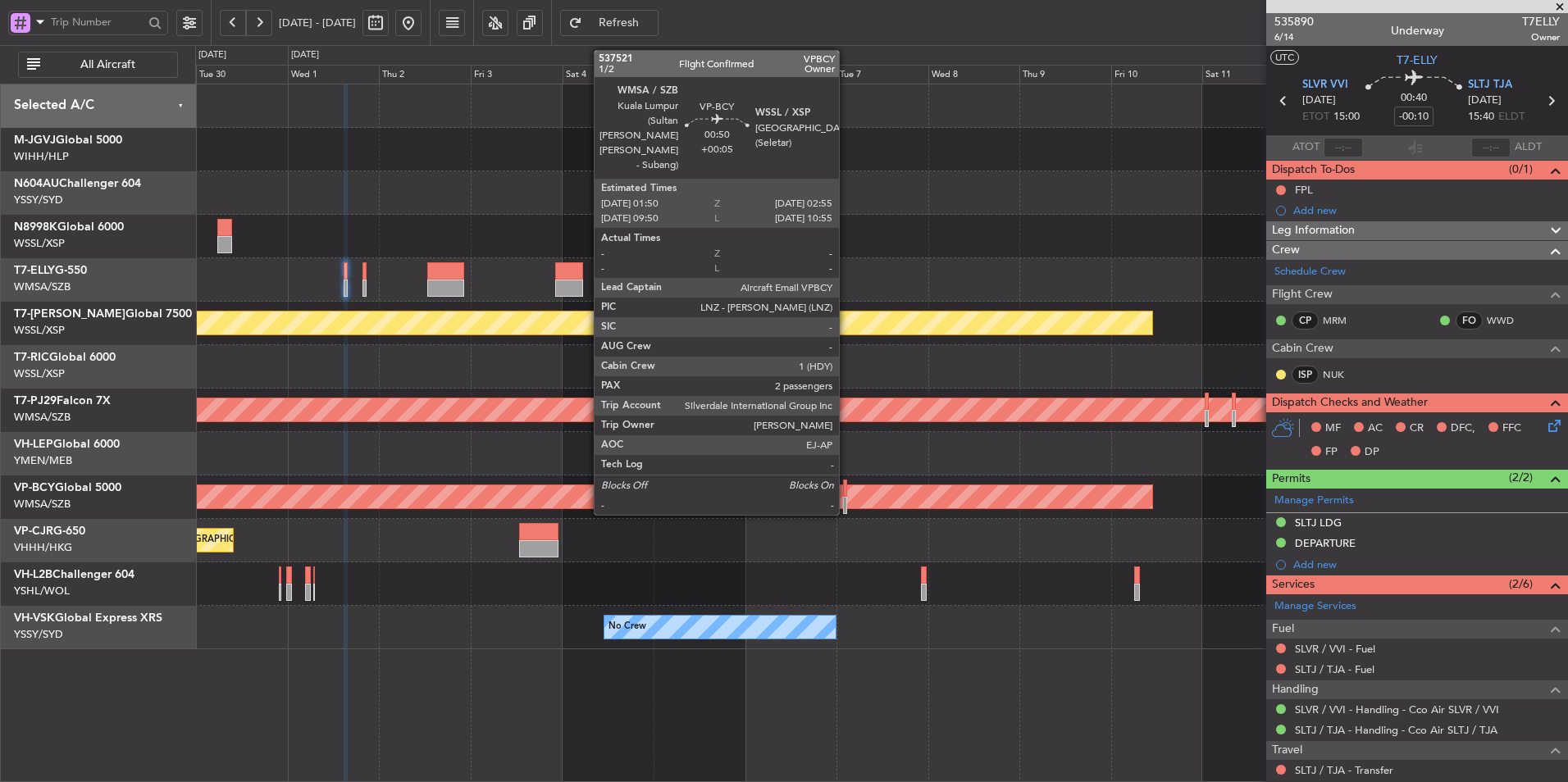
click at [847, 498] on div at bounding box center [845, 505] width 5 height 17
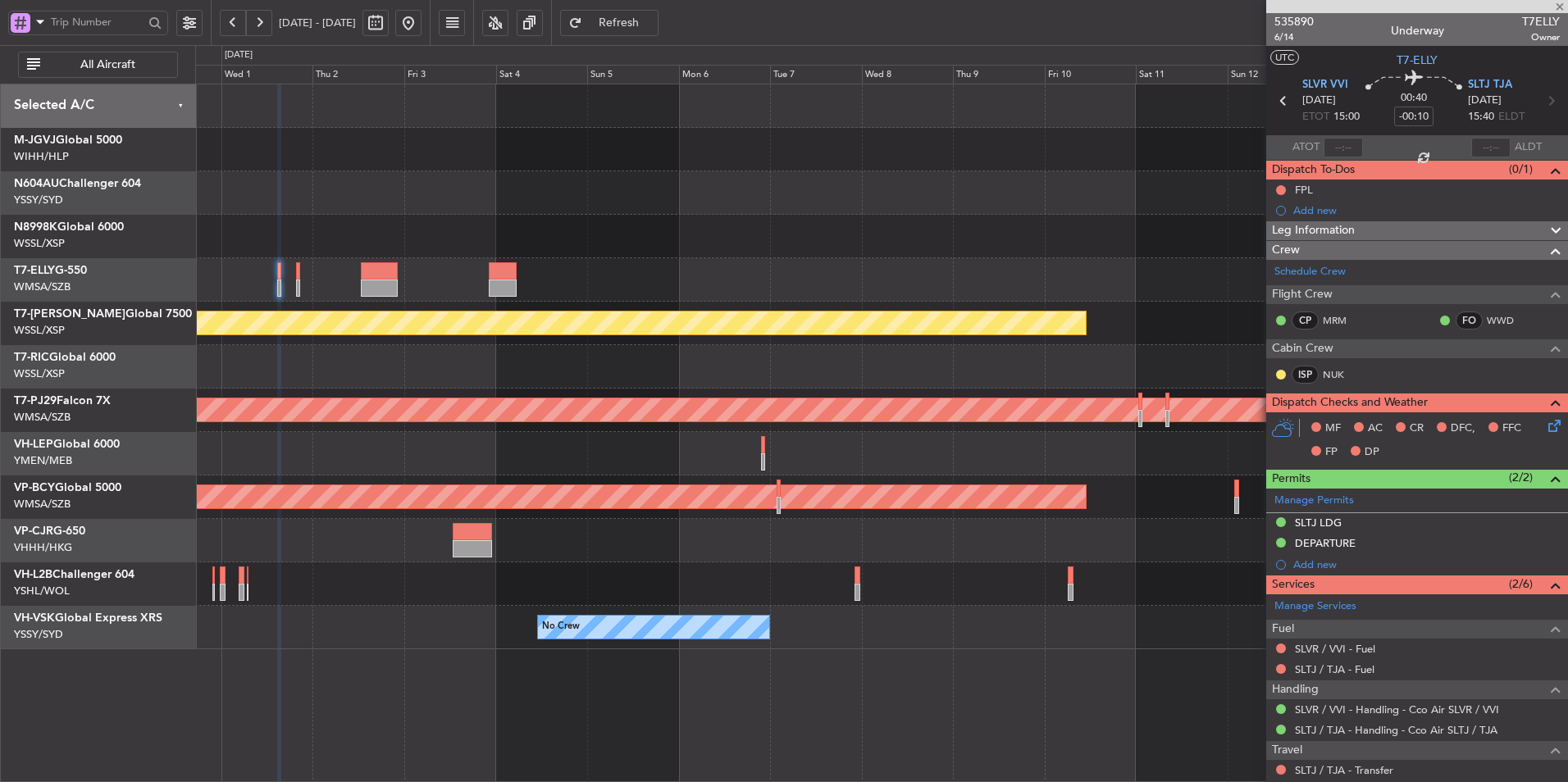
click at [581, 392] on div "Planned Maint Singapore (Seletar) Planned Maint Kuala Lumpur (Sultan Abdul Aziz…" at bounding box center [881, 367] width 1372 height 565
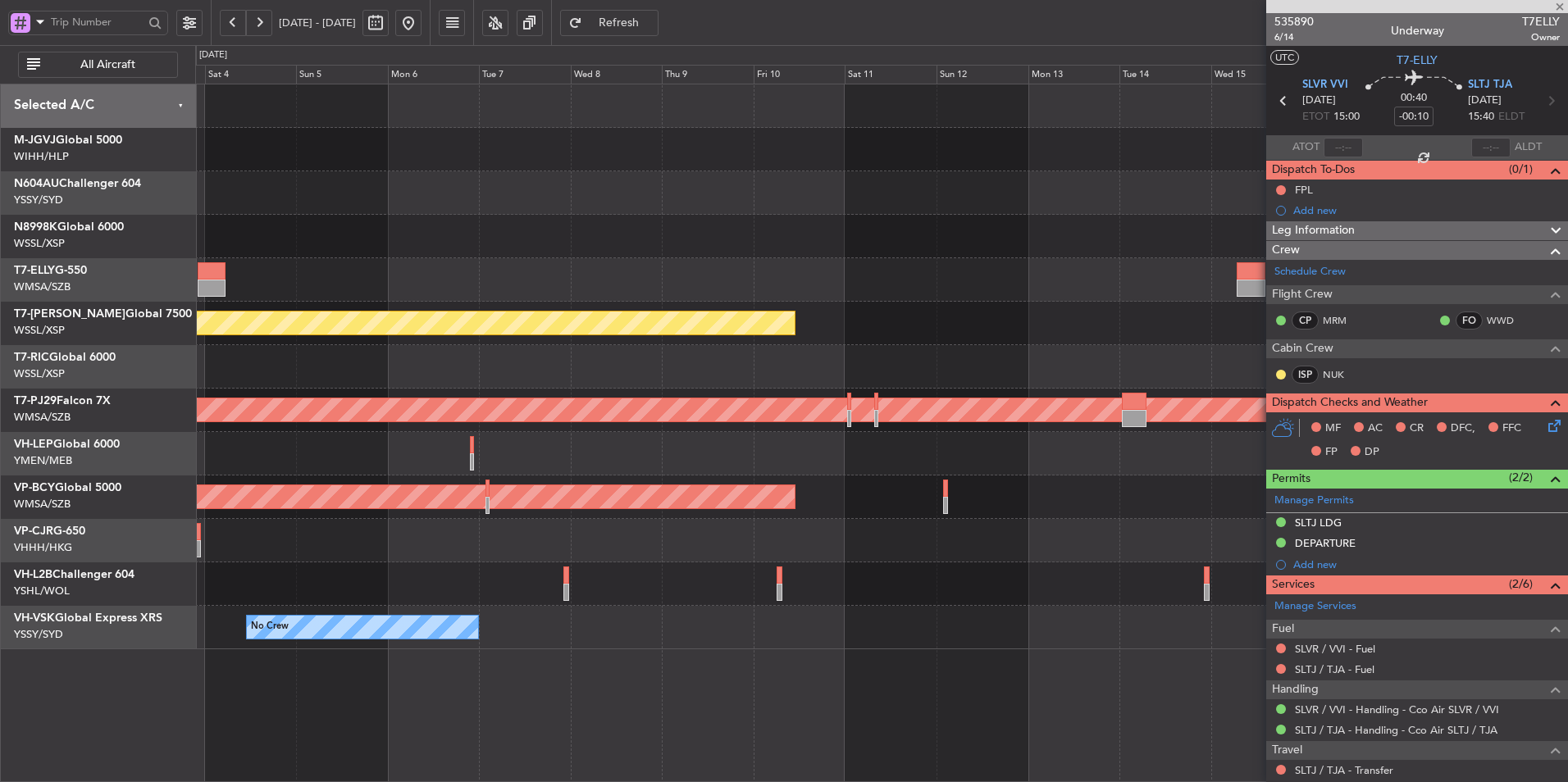
type input "+00:05"
type input "2"
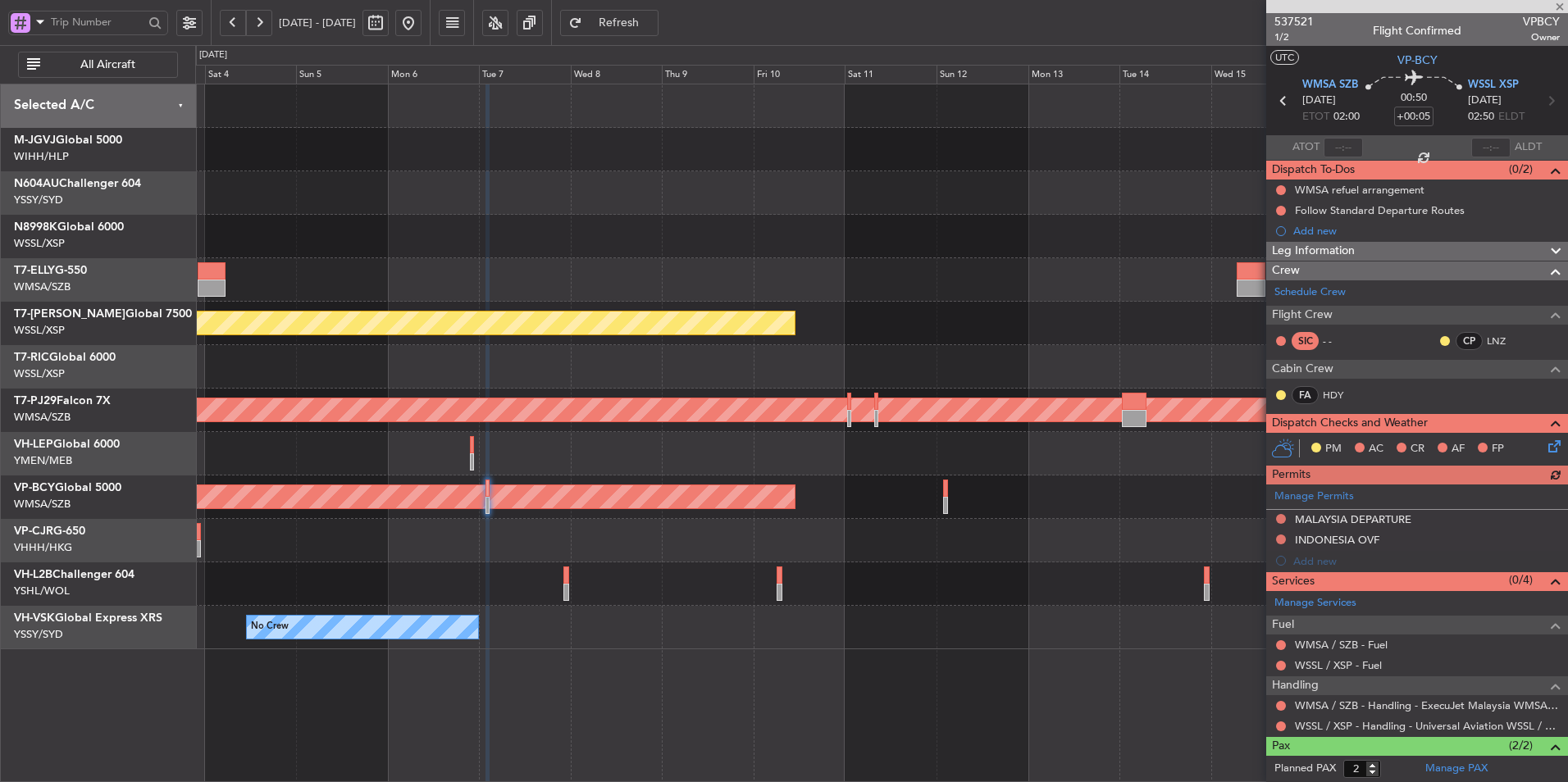
click at [568, 437] on div at bounding box center [881, 454] width 1372 height 43
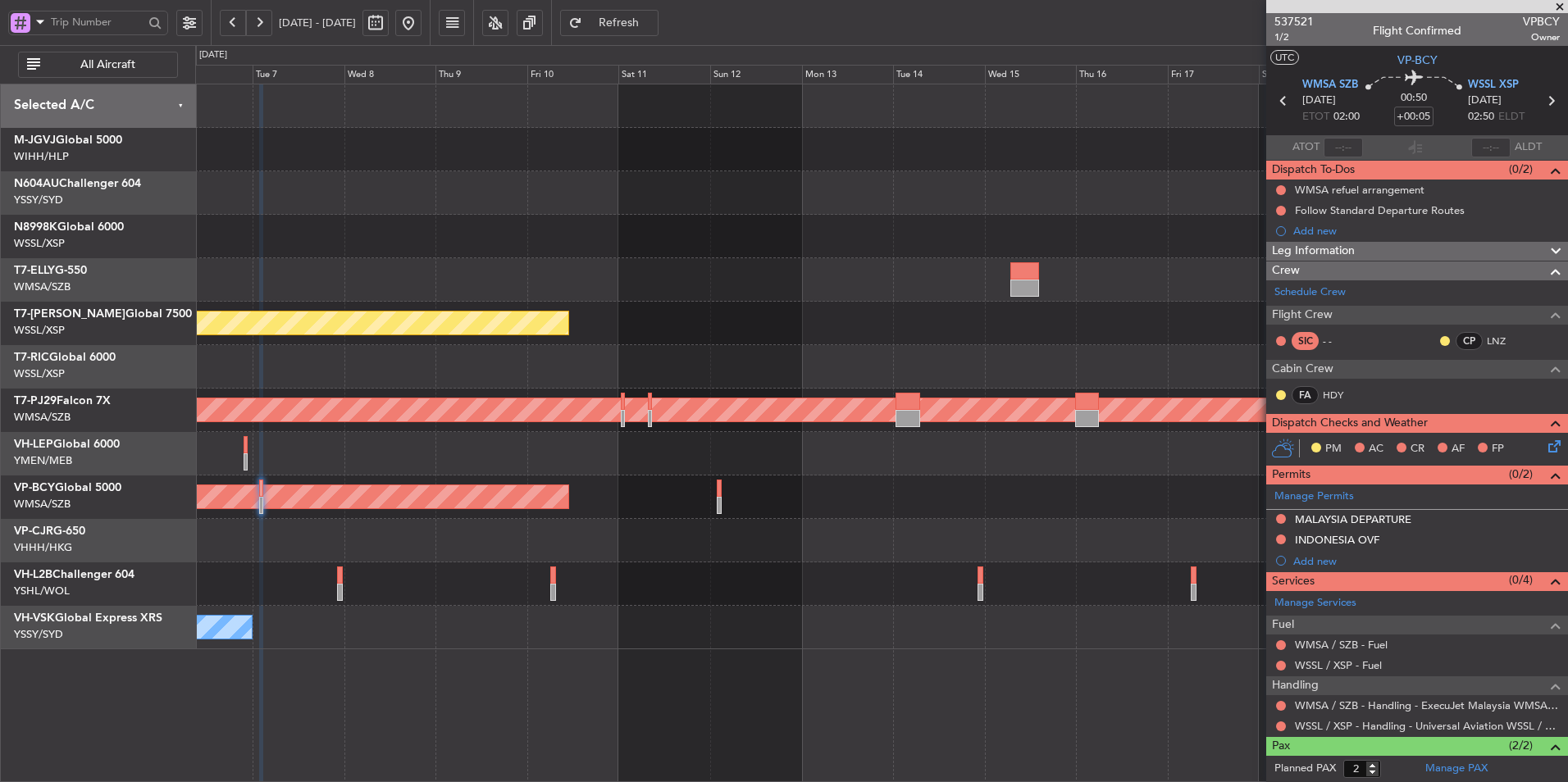
click at [708, 577] on div at bounding box center [881, 584] width 1372 height 43
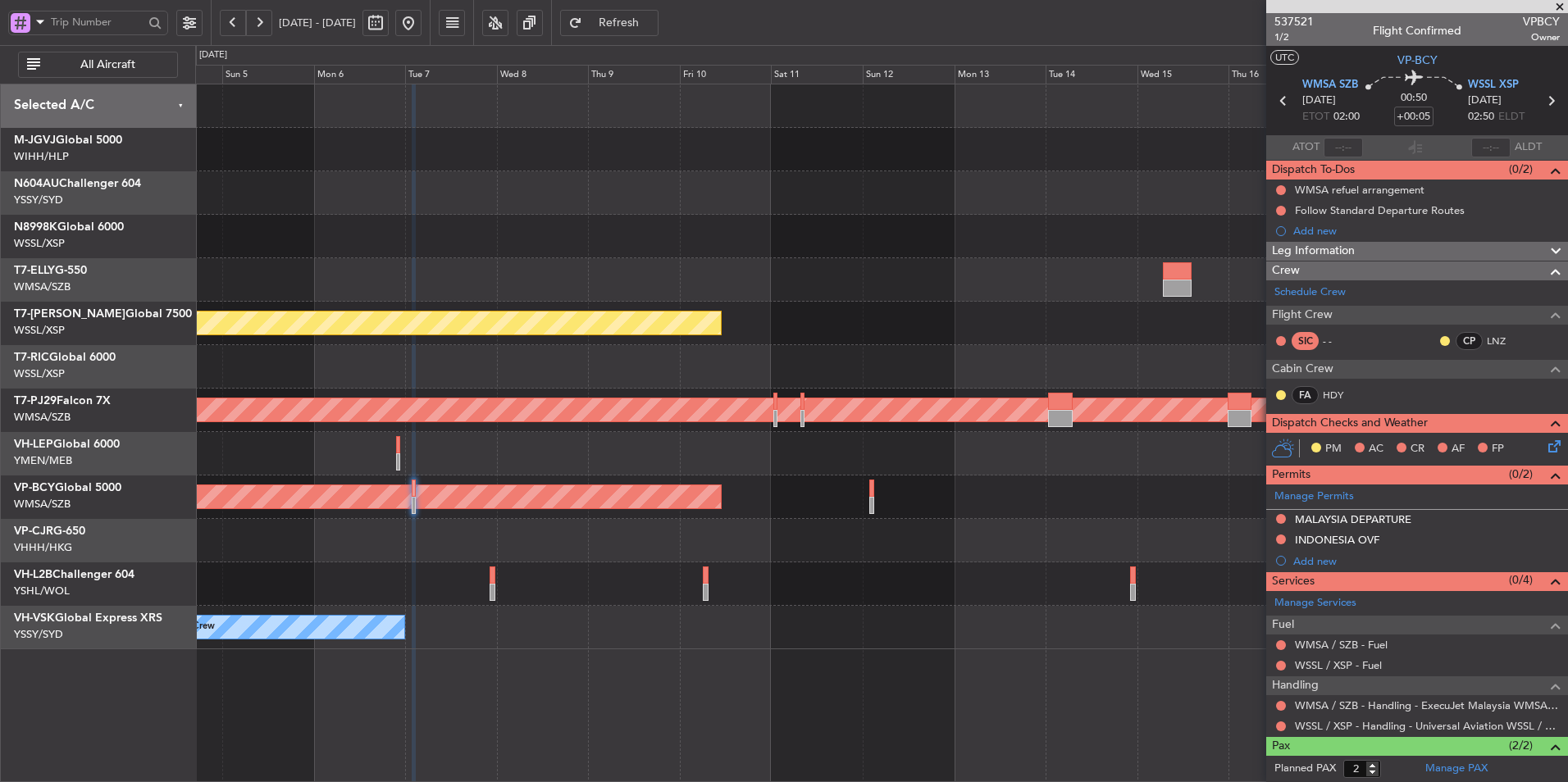
click at [747, 543] on div at bounding box center [881, 540] width 1372 height 43
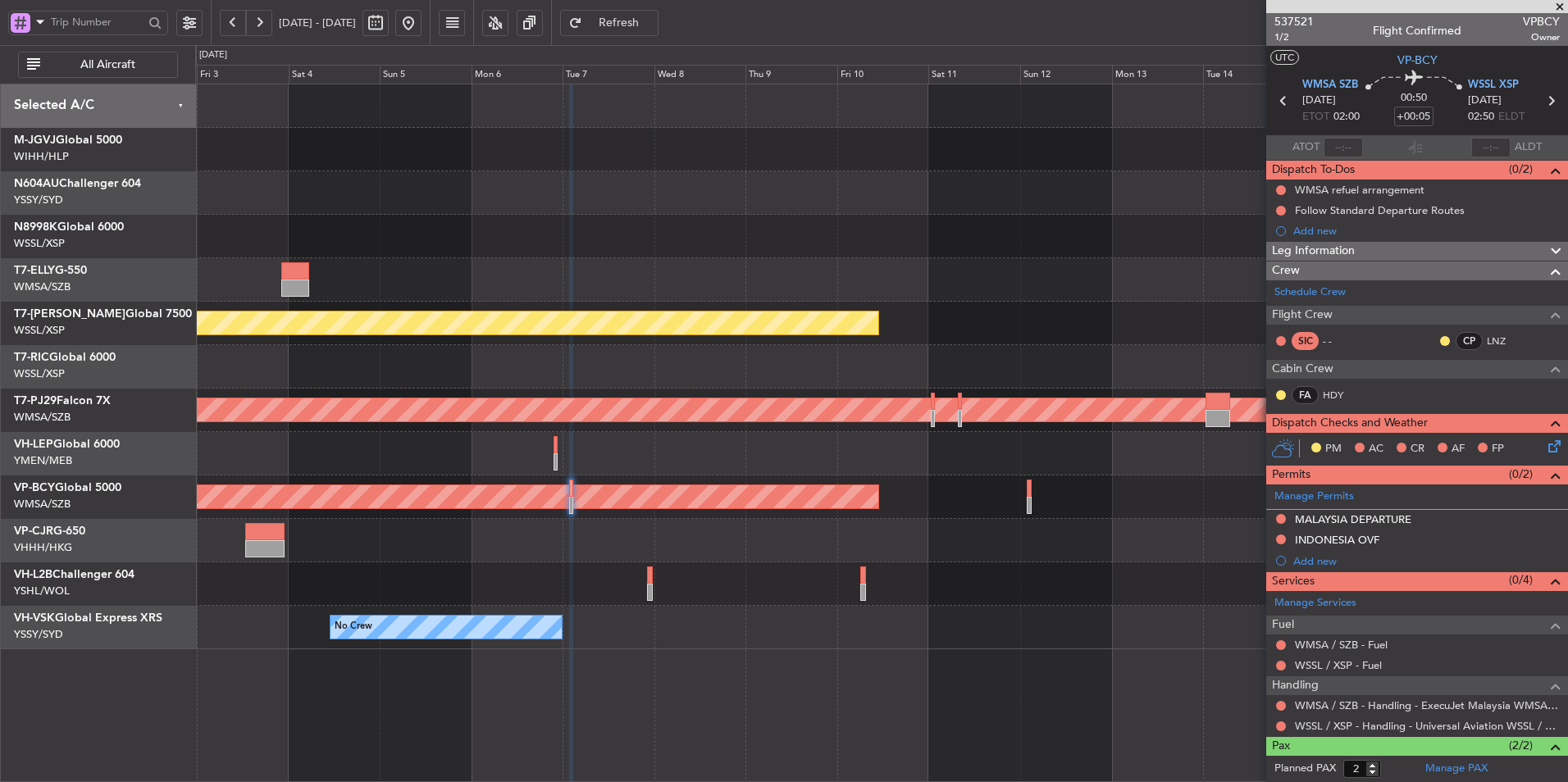
click at [801, 567] on div at bounding box center [881, 584] width 1372 height 43
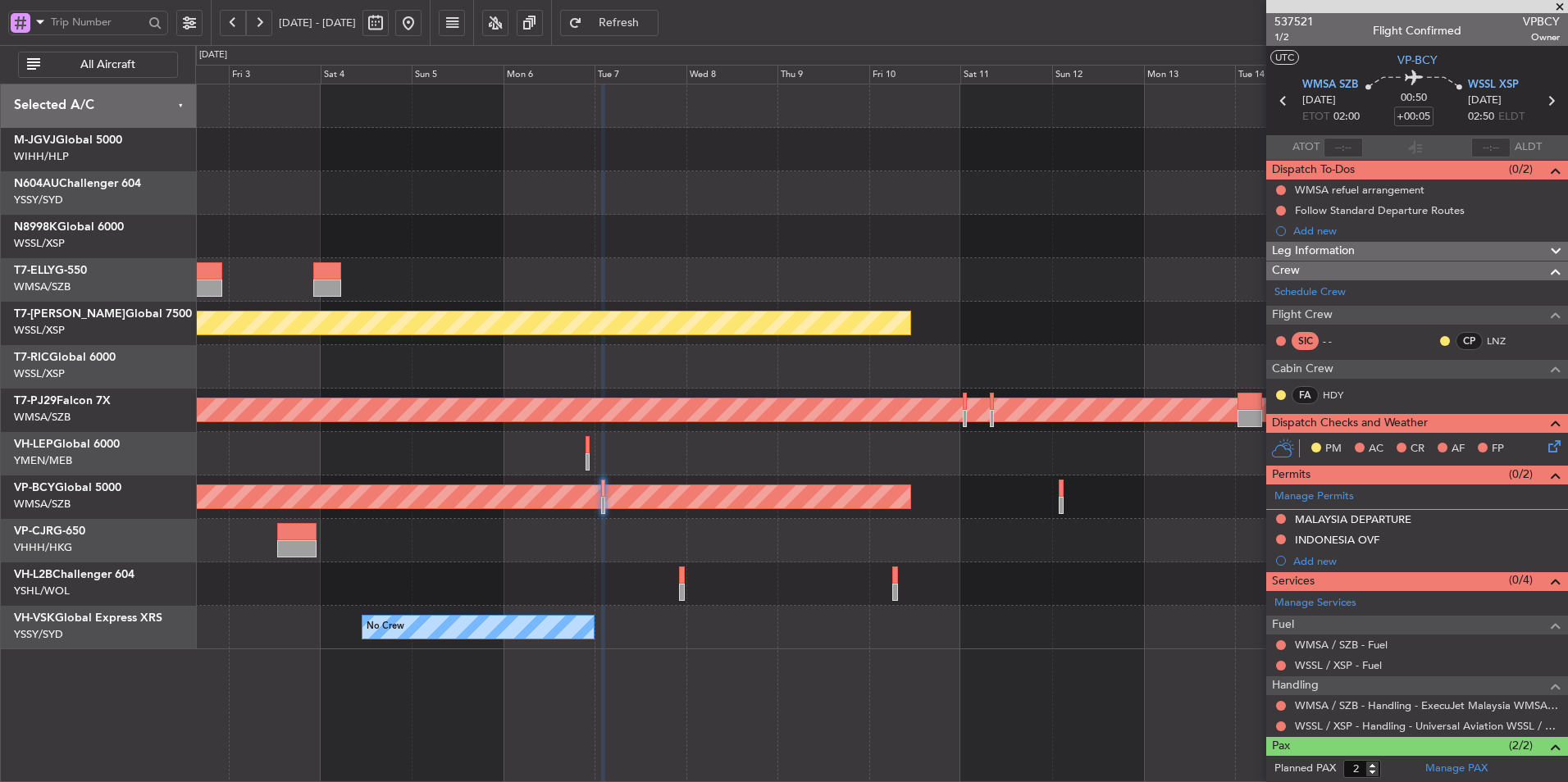
click at [740, 570] on div at bounding box center [881, 584] width 1372 height 43
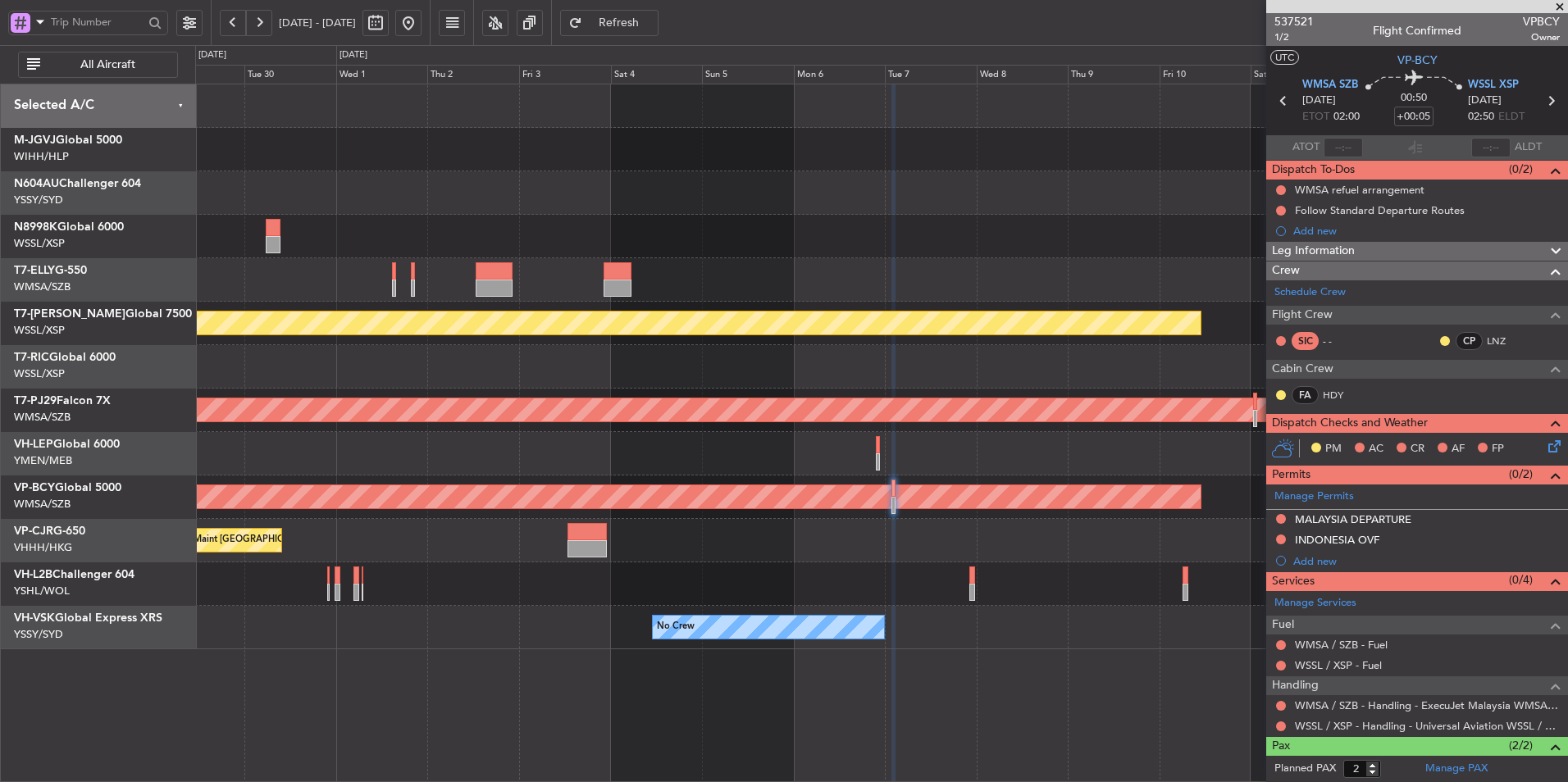
click at [660, 596] on div at bounding box center [881, 584] width 1372 height 43
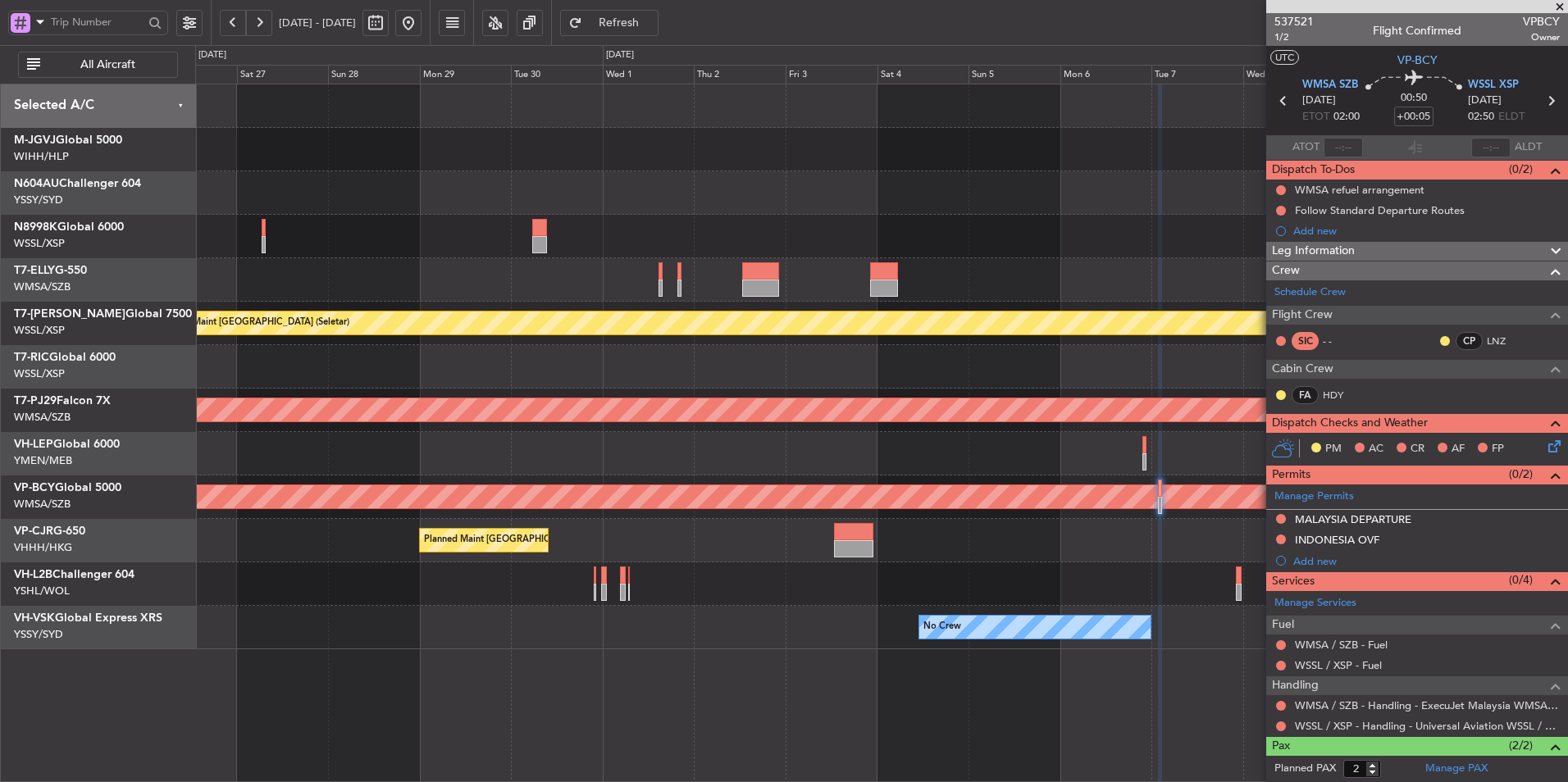
click at [841, 603] on div "Planned Maint Singapore (Seletar) AOG Maint London (Luton) Planned Maint Kuala …" at bounding box center [881, 367] width 1372 height 565
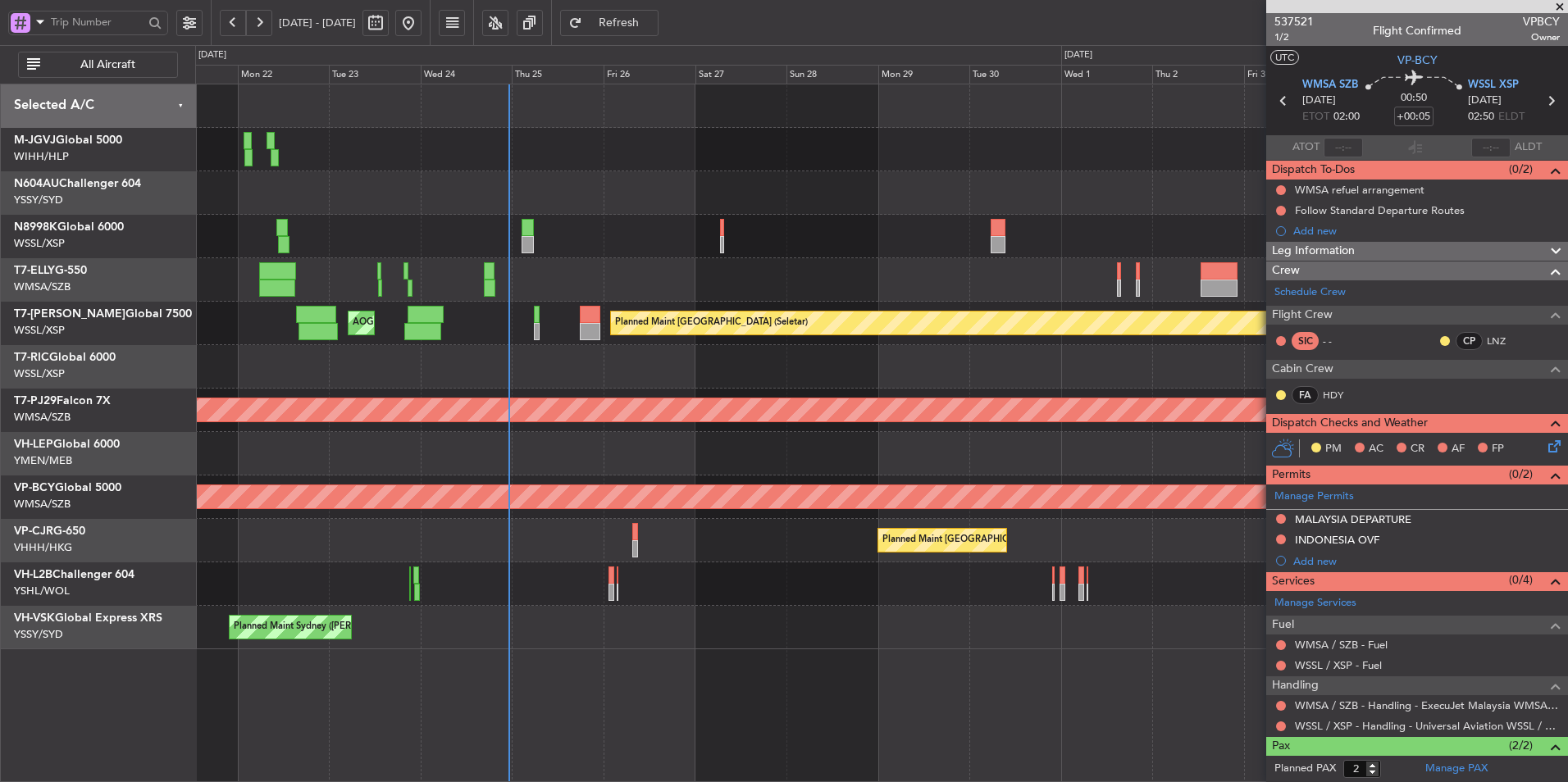
click at [872, 596] on div "Unplanned Maint Melbourne (Essendon)" at bounding box center [881, 584] width 1372 height 43
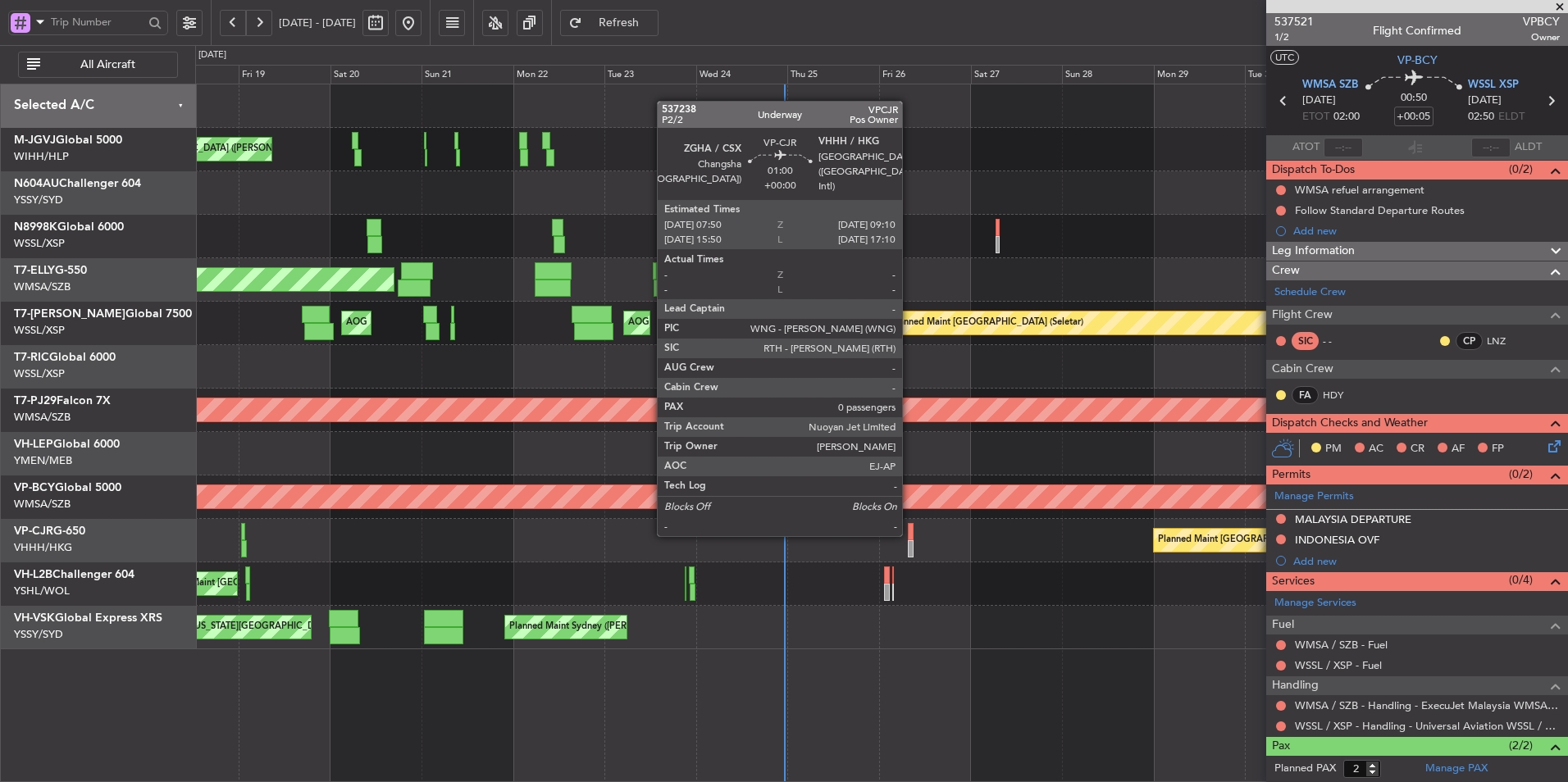
click at [910, 534] on div at bounding box center [911, 532] width 6 height 17
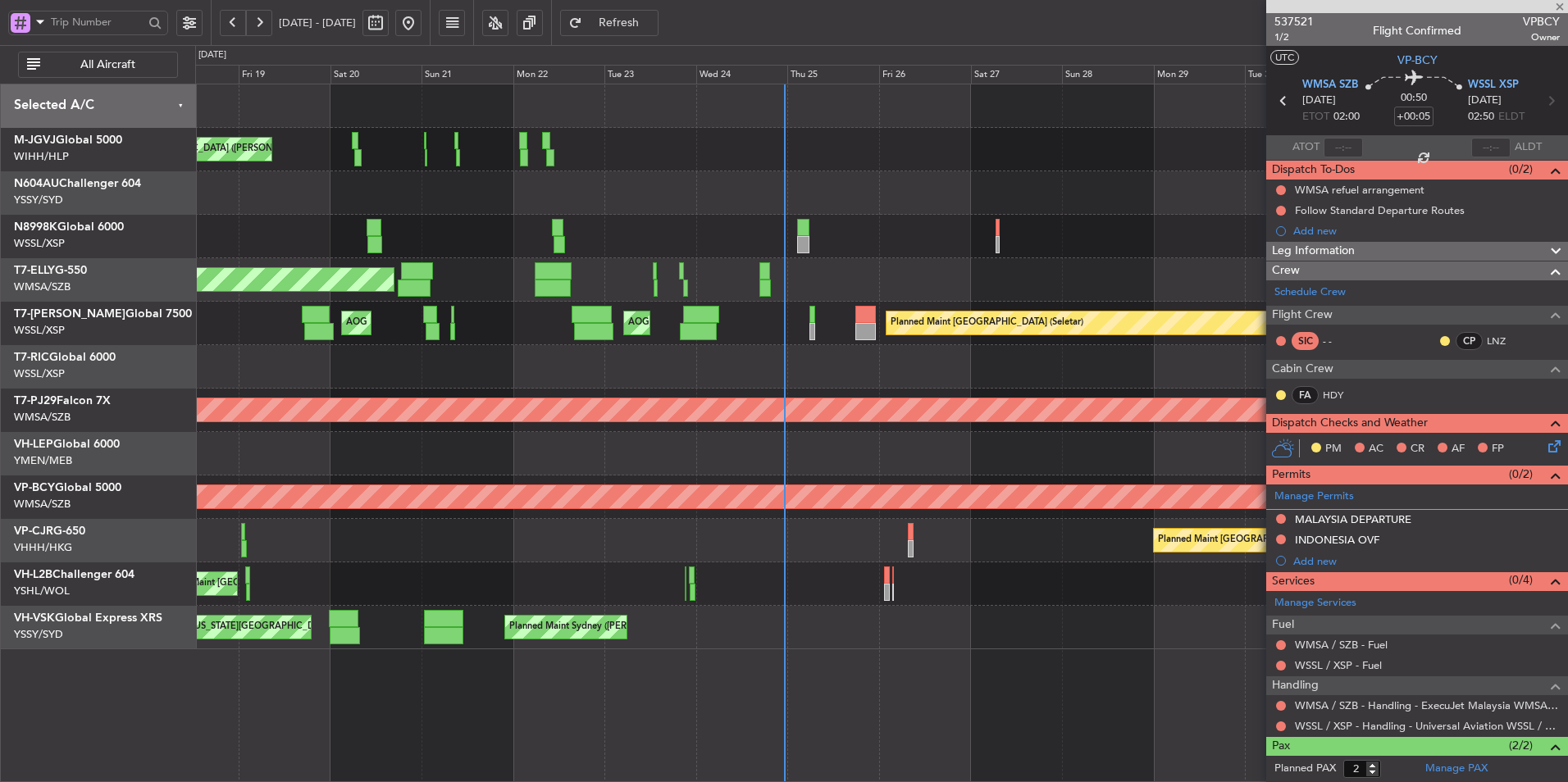
type input "0"
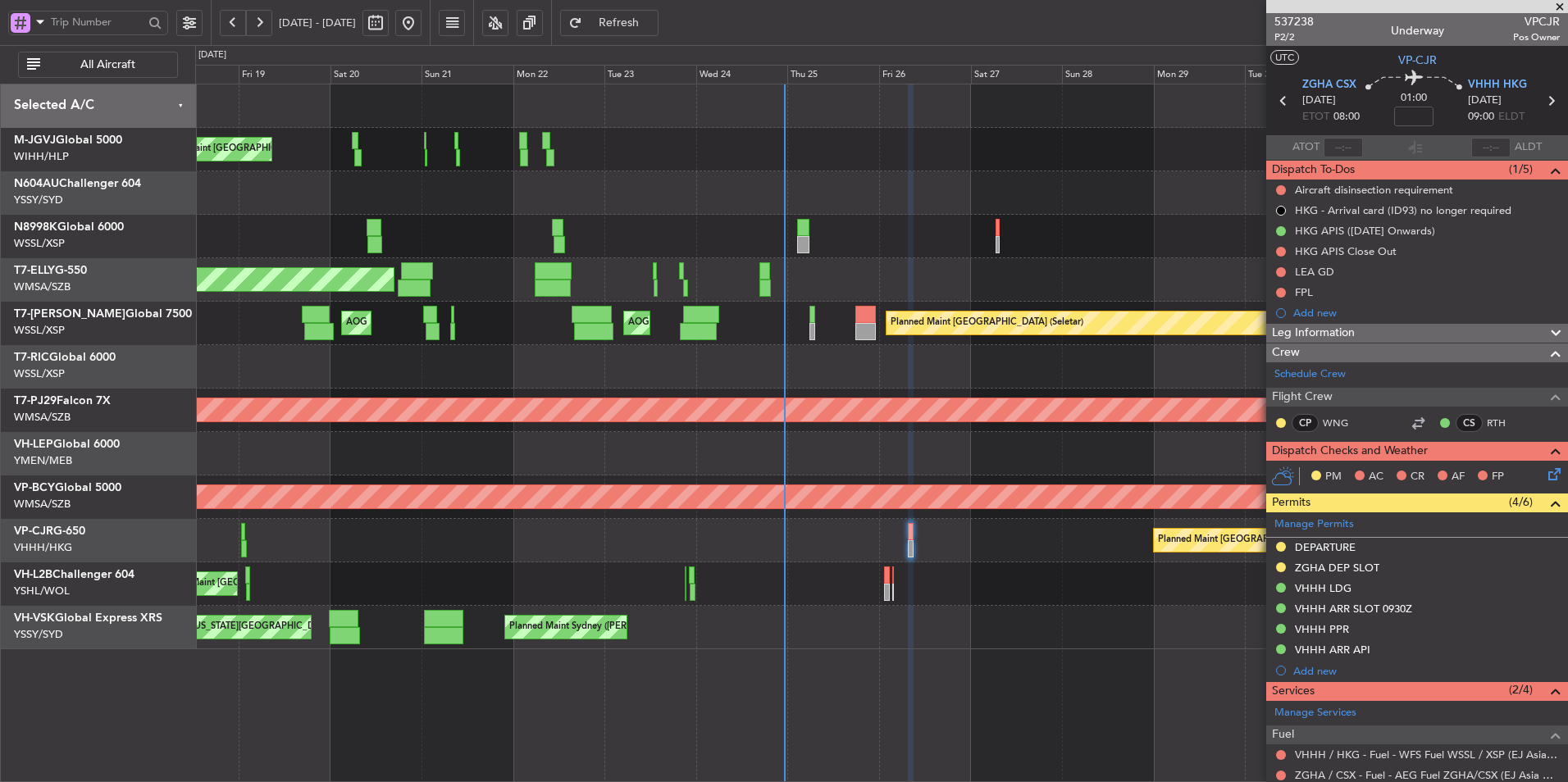
scroll to position [110, 0]
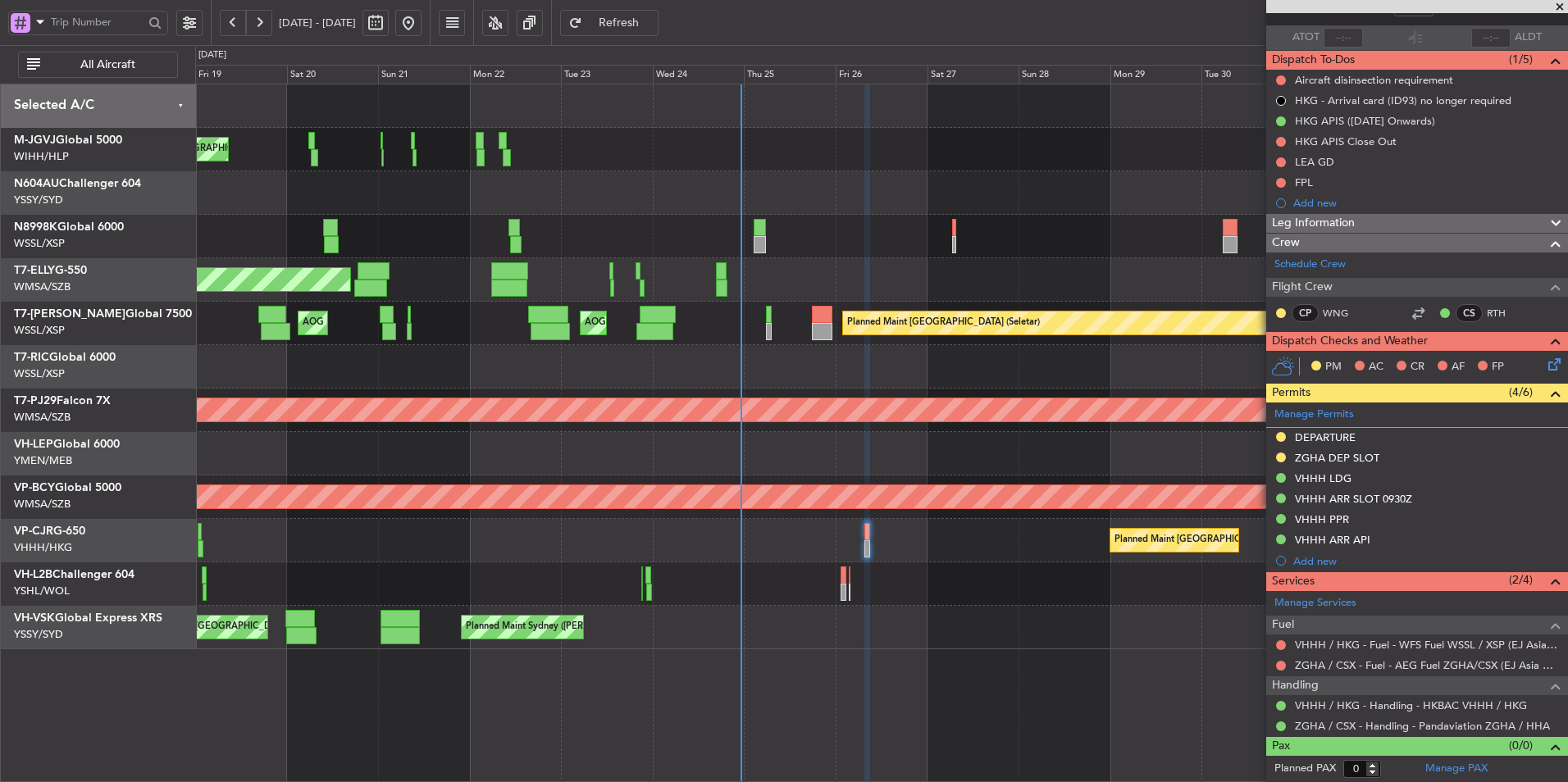
click at [1007, 580] on div "Unplanned Maint Melbourne (Essendon)" at bounding box center [881, 584] width 1372 height 43
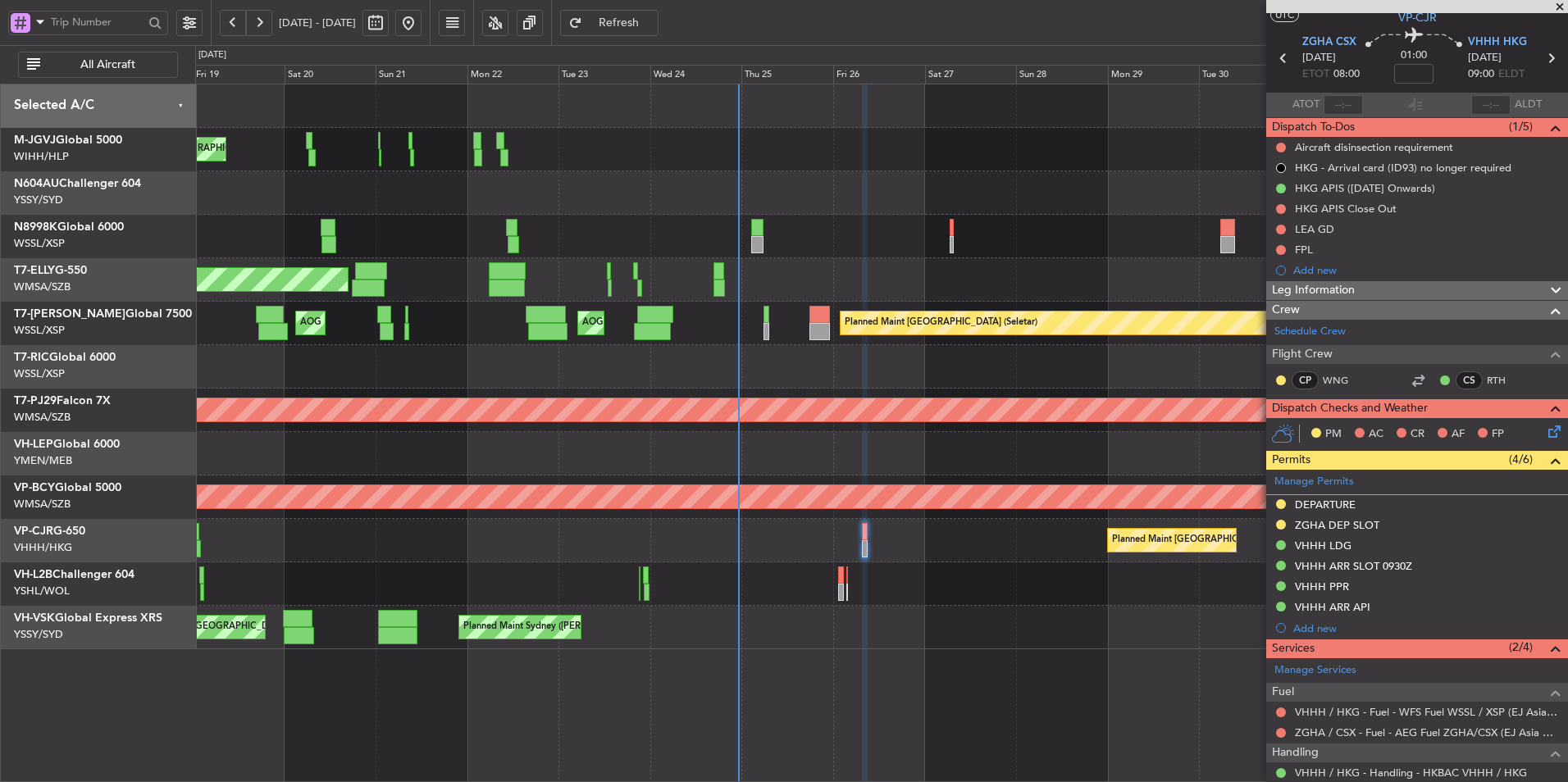
scroll to position [0, 0]
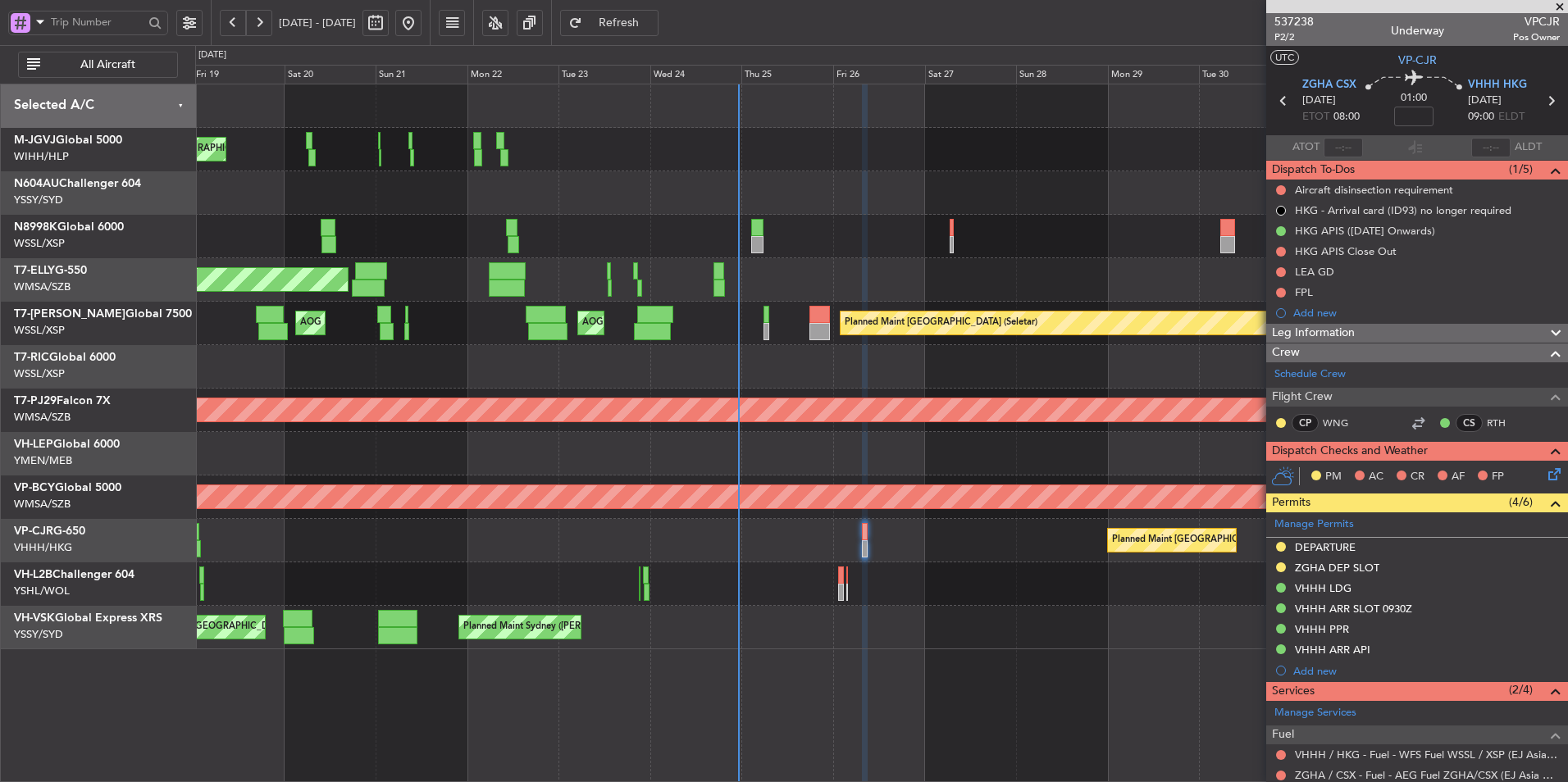
click at [651, 568] on div "Unplanned Maint Melbourne (Essendon)" at bounding box center [881, 584] width 1372 height 43
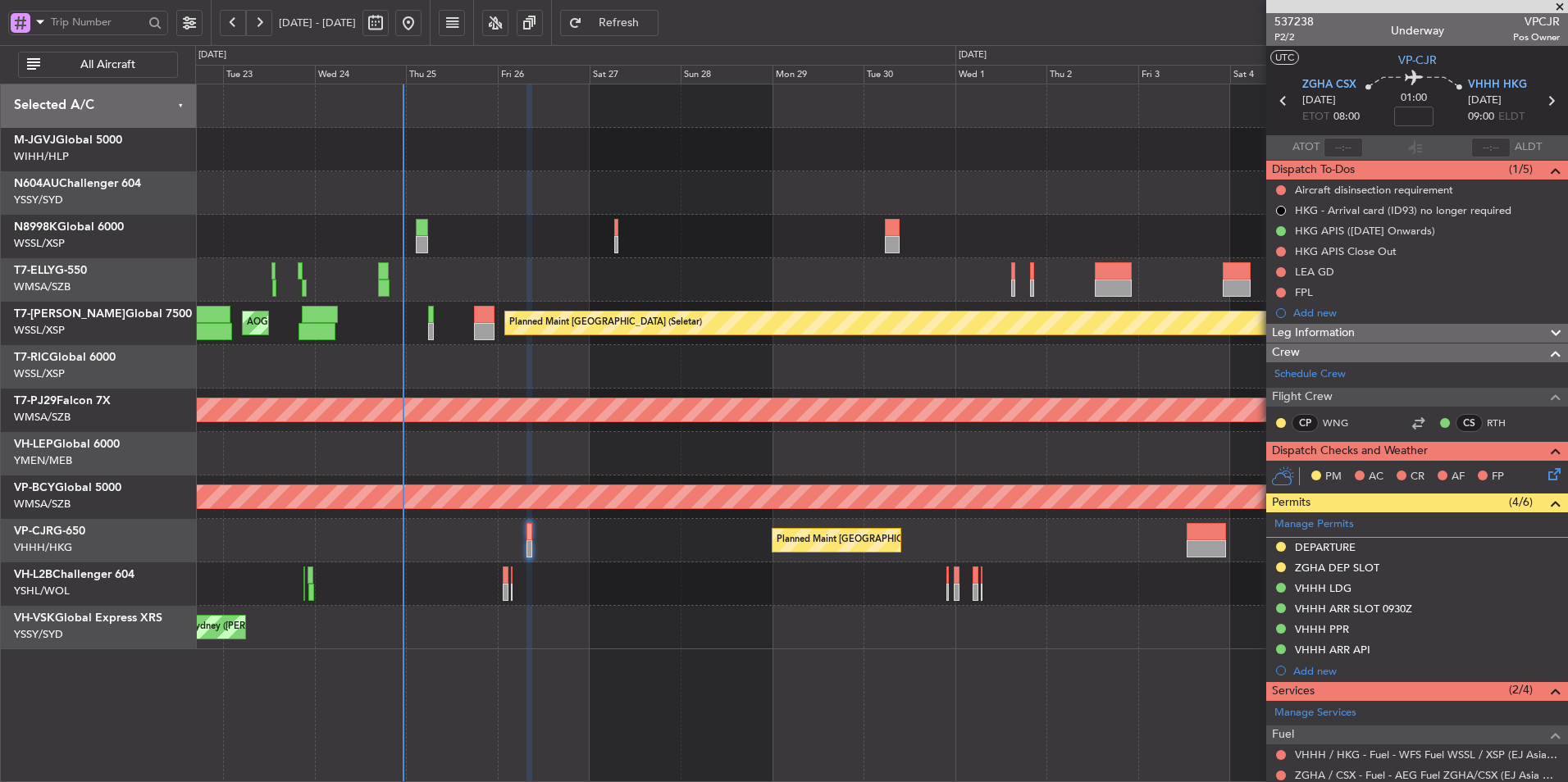
click at [734, 595] on div "Unplanned Maint Melbourne (Essendon)" at bounding box center [881, 584] width 1372 height 43
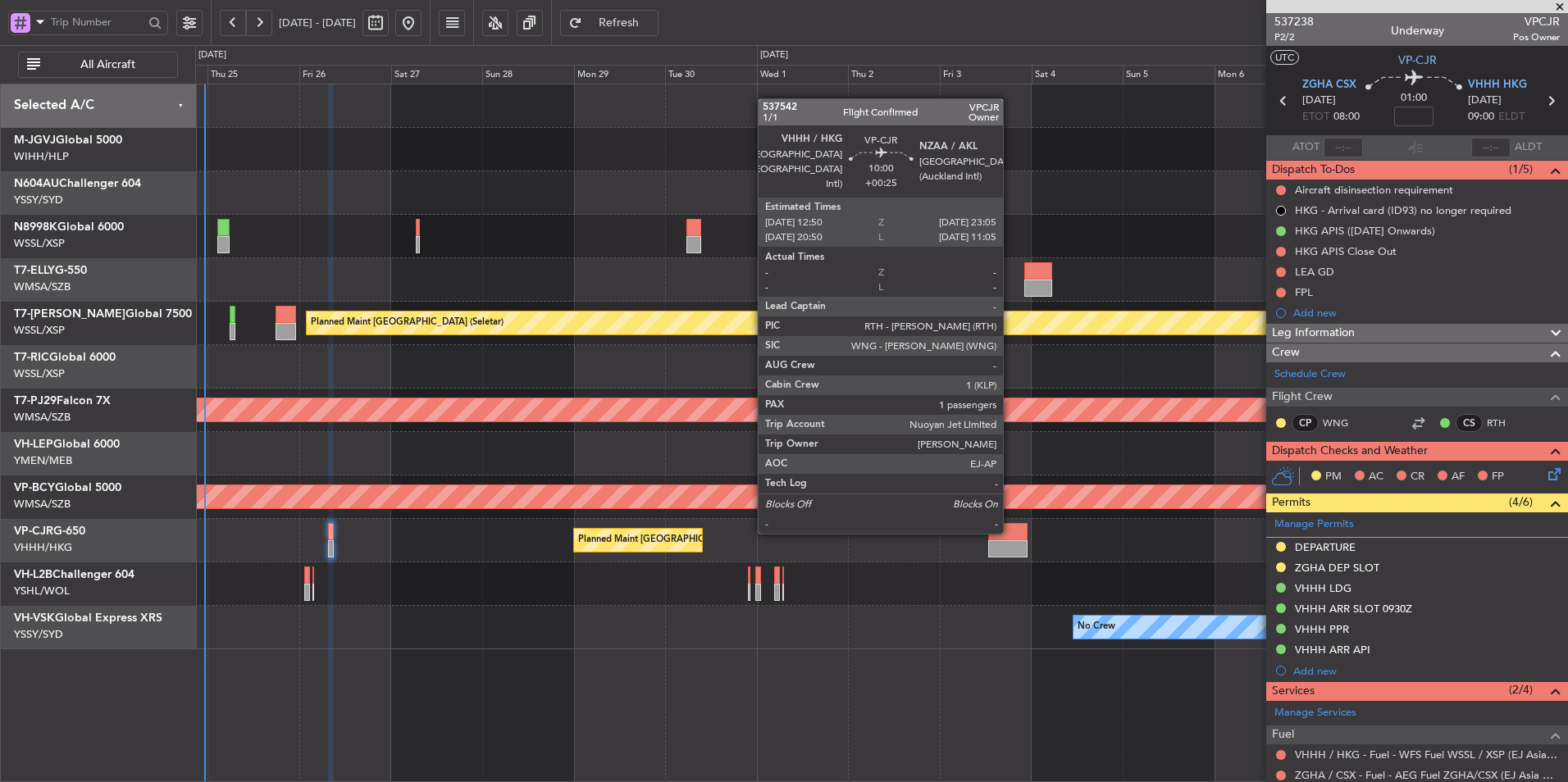
click at [1010, 532] on div at bounding box center [1008, 532] width 39 height 17
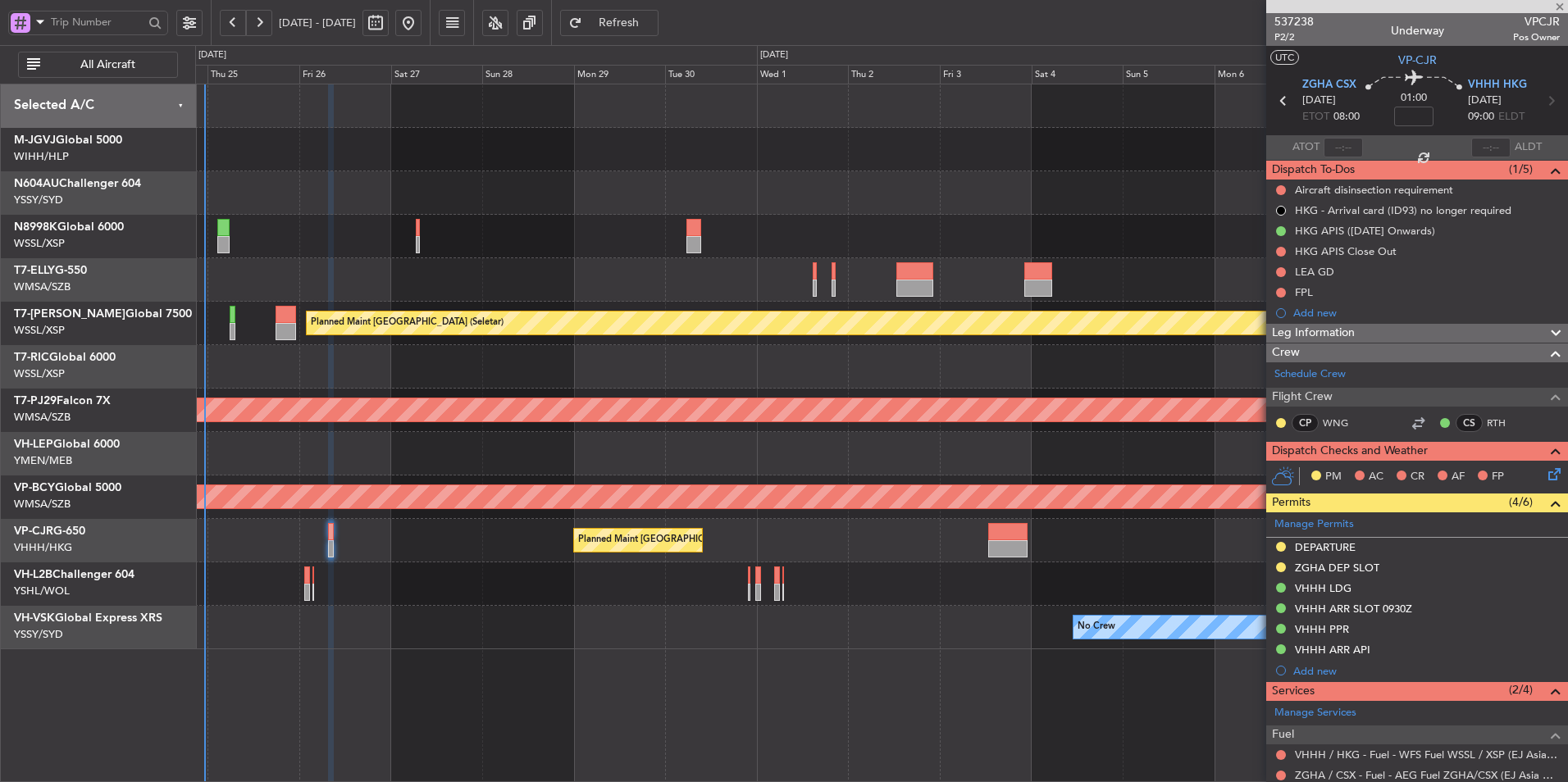
type input "+00:25"
type input "1"
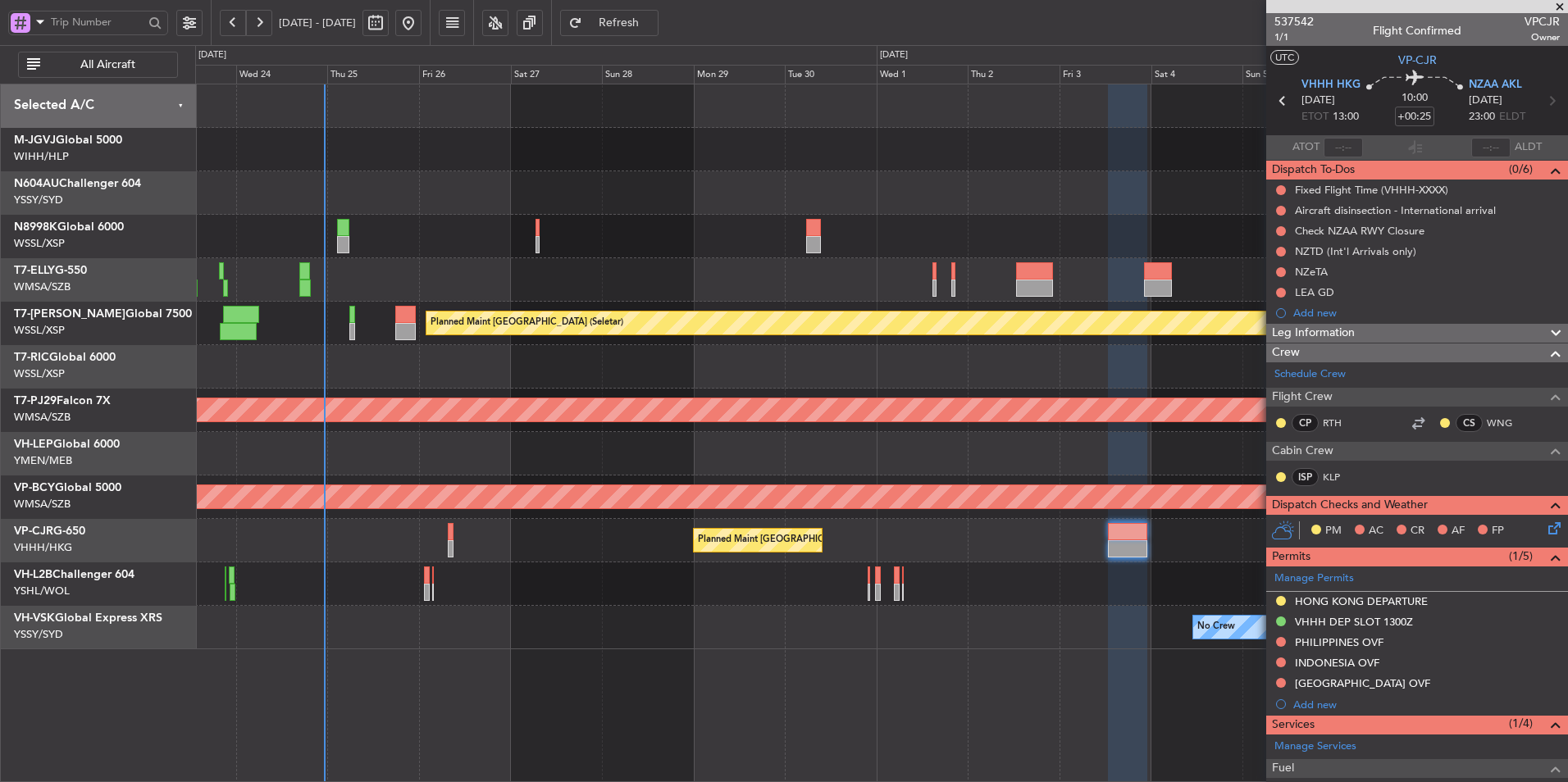
click at [668, 648] on div "MEL Dubai (Dubai Intl) Planned Maint Dubai (Dubai Intl) Planned Maint Singapore…" at bounding box center [881, 432] width 1373 height 699
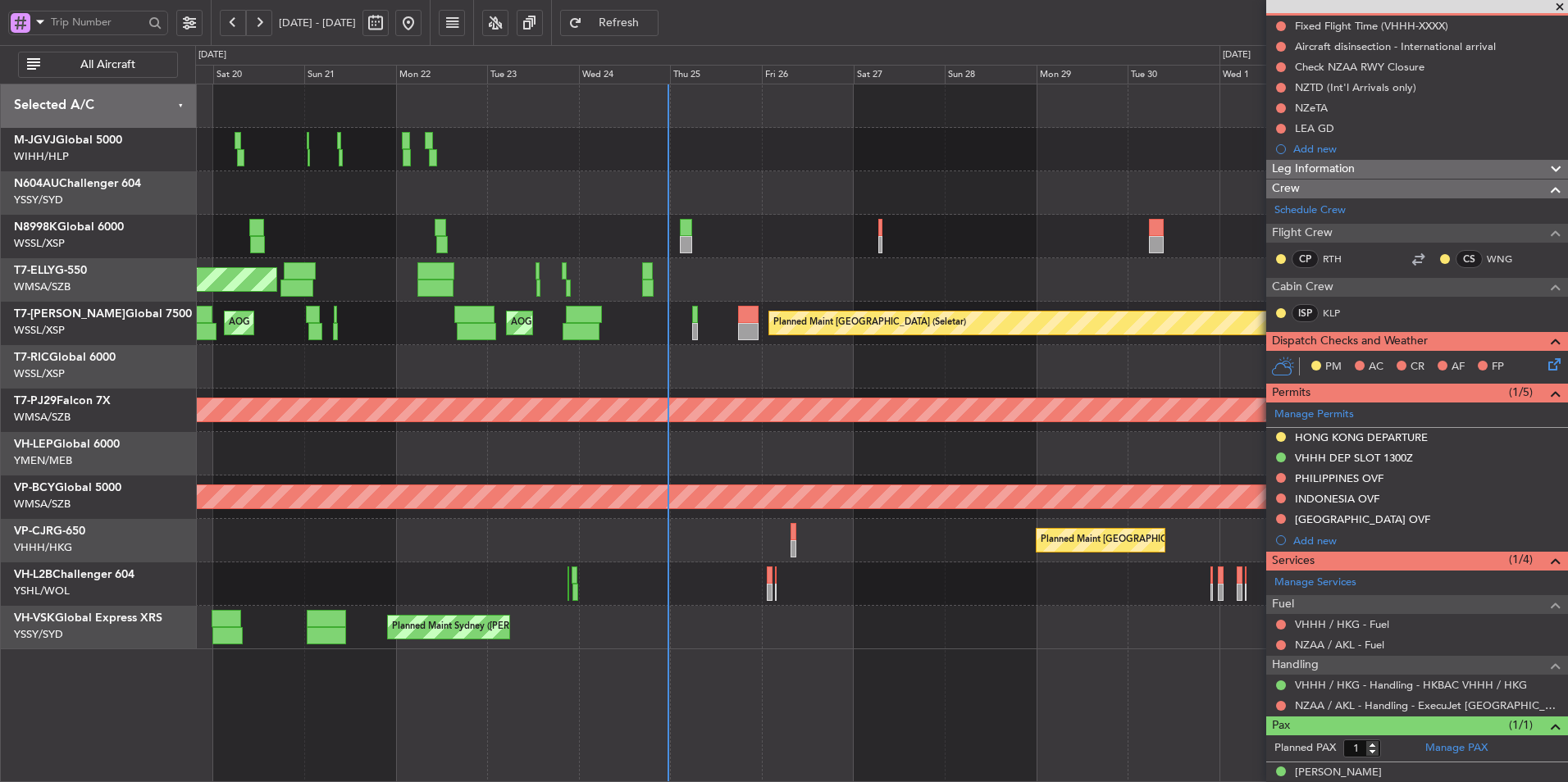
click at [791, 252] on div at bounding box center [881, 236] width 1372 height 43
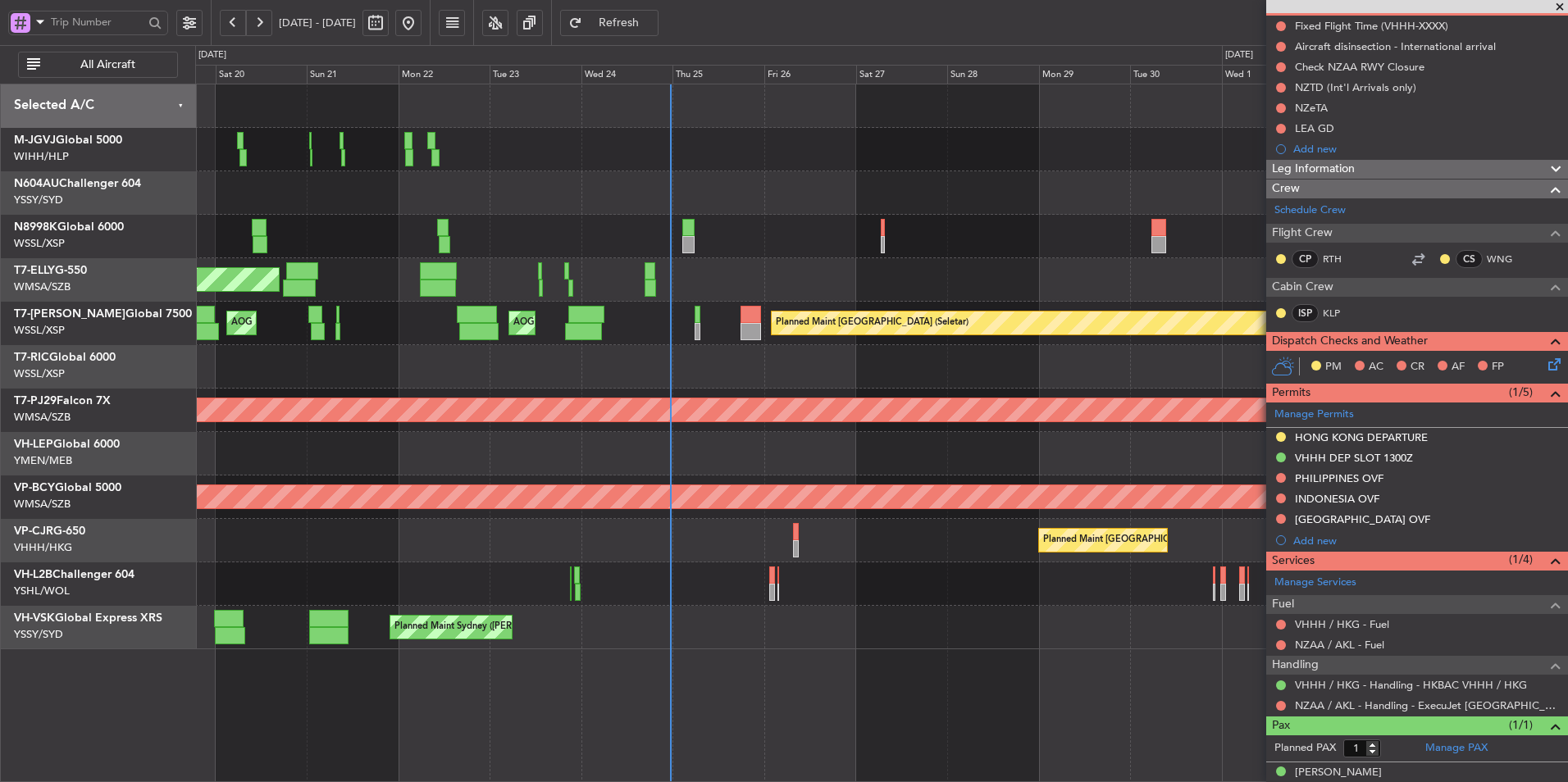
scroll to position [0, 0]
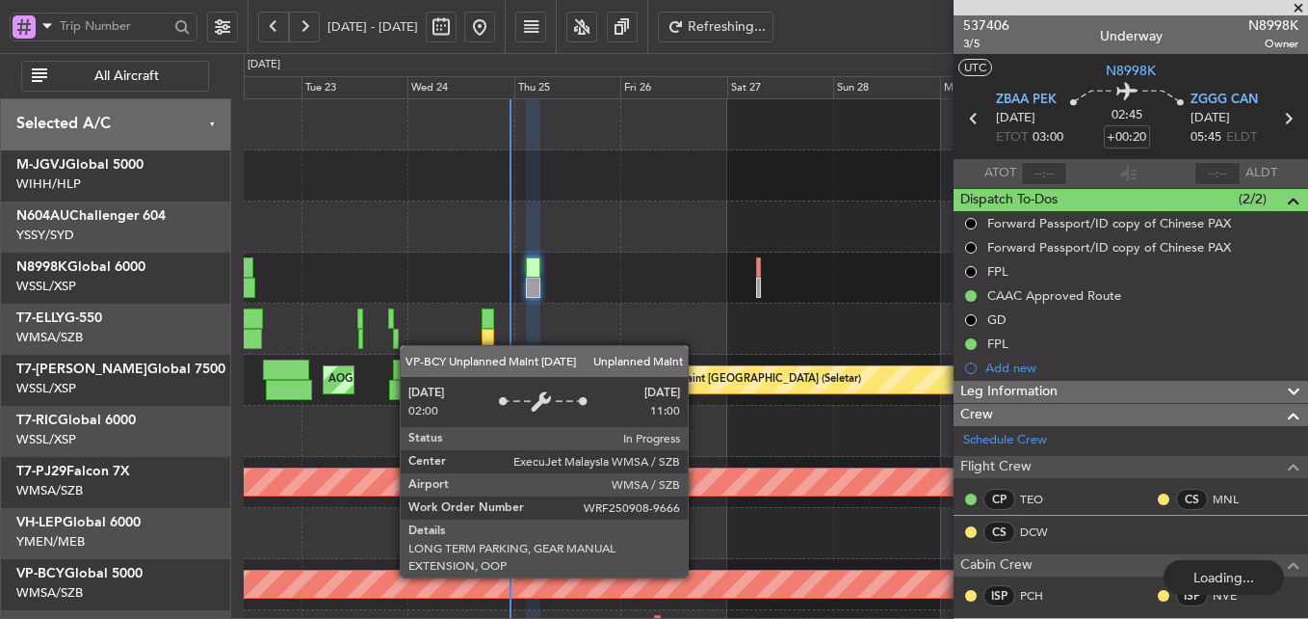
scroll to position [93, 0]
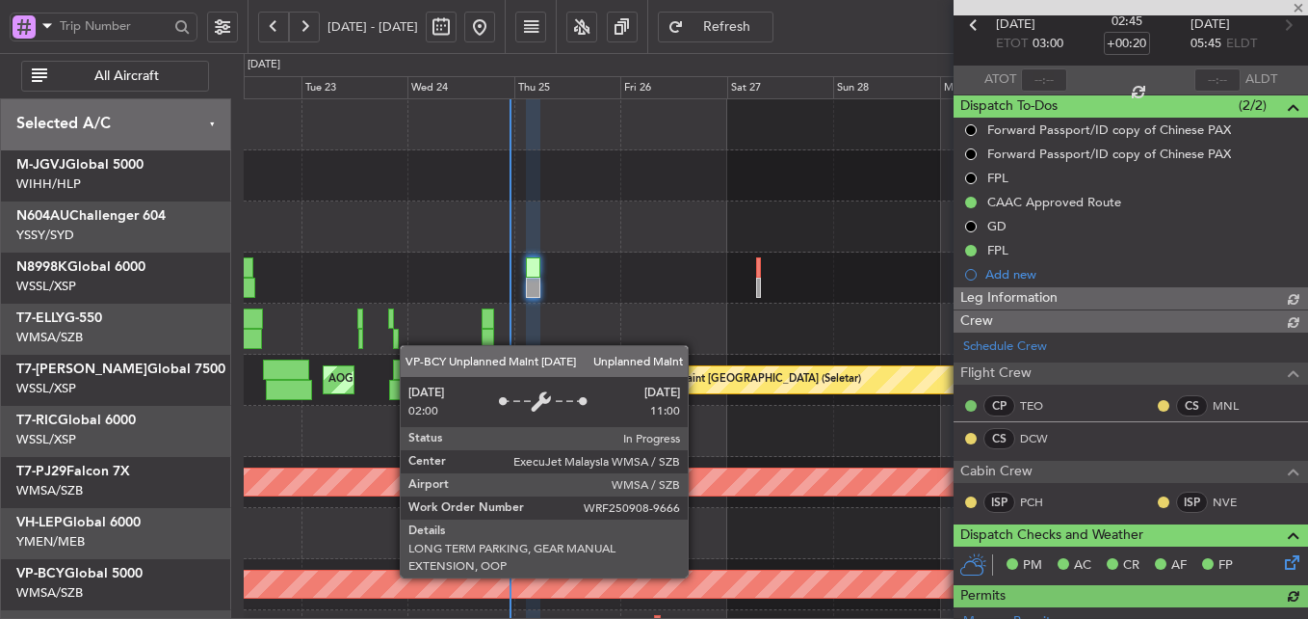
type input "[PERSON_NAME] (HHAFI)"
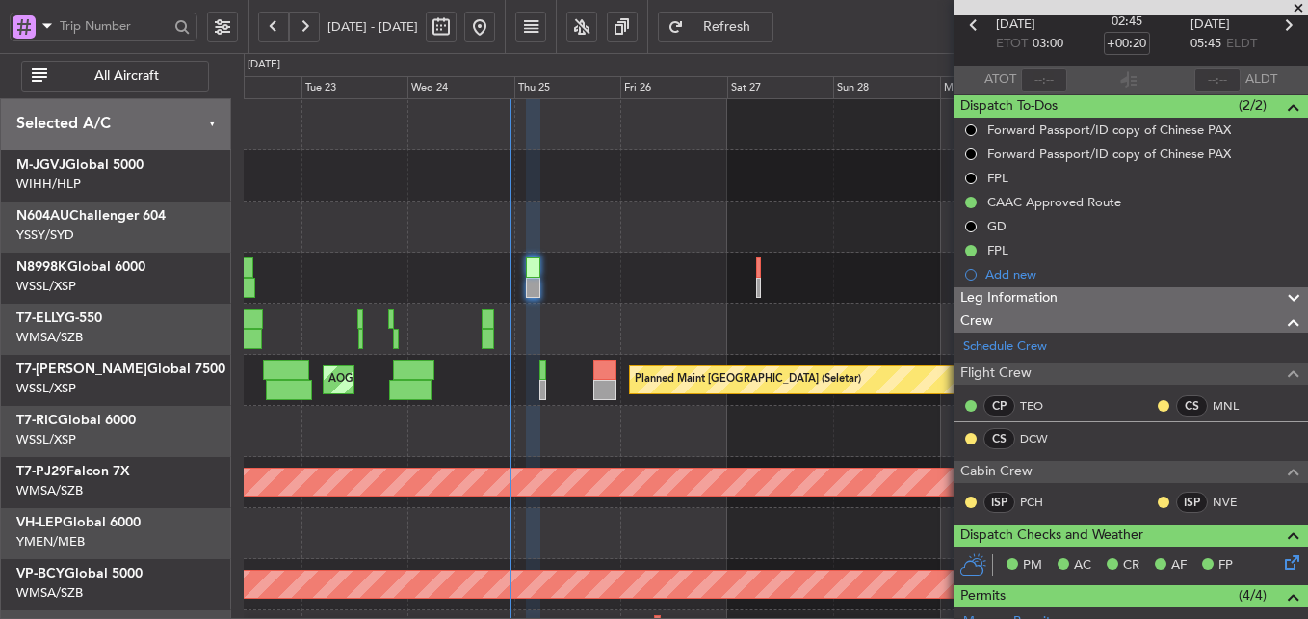
type input "[PERSON_NAME] (HHAFI)"
